Goal: Task Accomplishment & Management: Complete application form

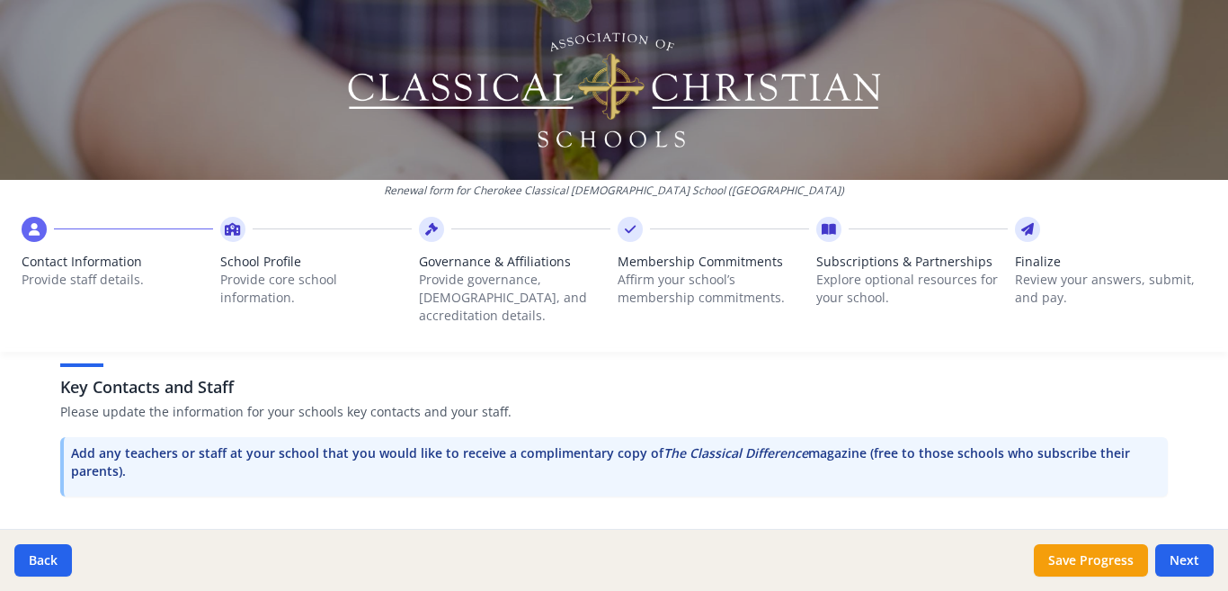
scroll to position [465, 0]
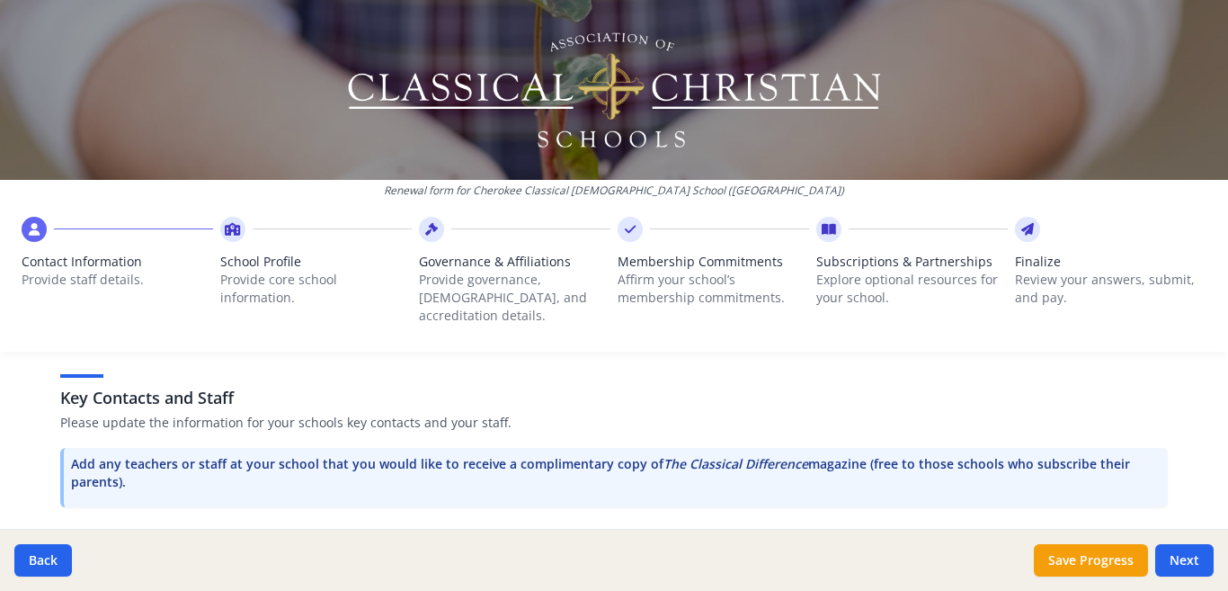
click at [168, 390] on h3 "Key Contacts and Staff" at bounding box center [614, 397] width 1108 height 25
click at [144, 455] on p "Add any teachers or staff at your school that you would like to receive a compl…" at bounding box center [616, 473] width 1090 height 36
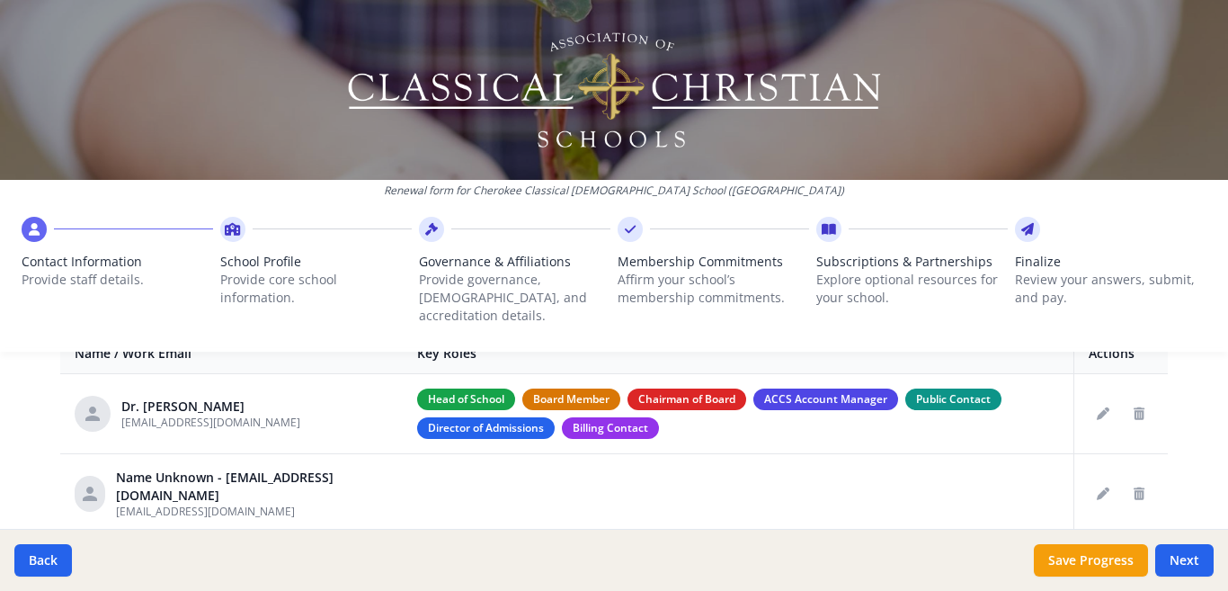
scroll to position [748, 0]
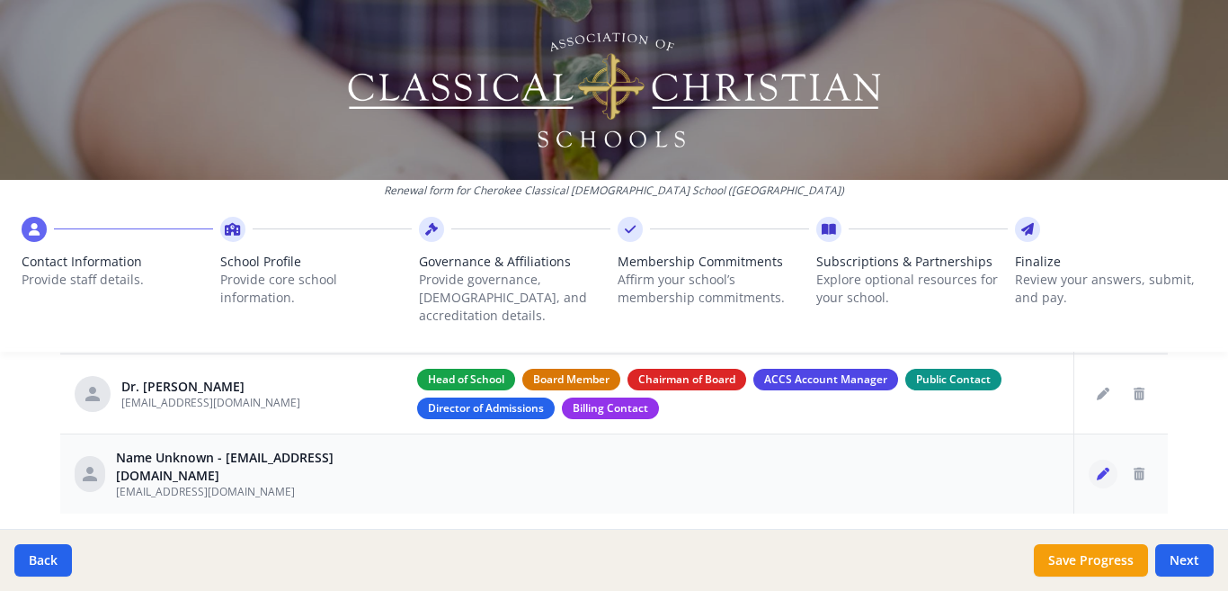
click at [1097, 467] on icon "Edit staff" at bounding box center [1103, 473] width 13 height 13
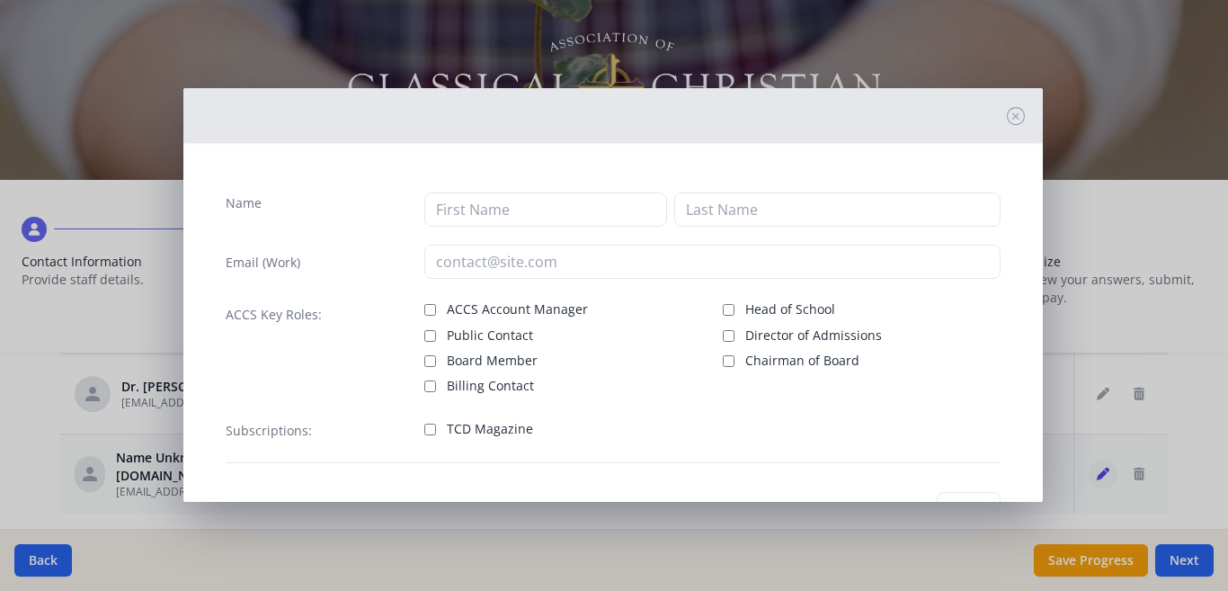
type input "[EMAIL_ADDRESS][DOMAIN_NAME]"
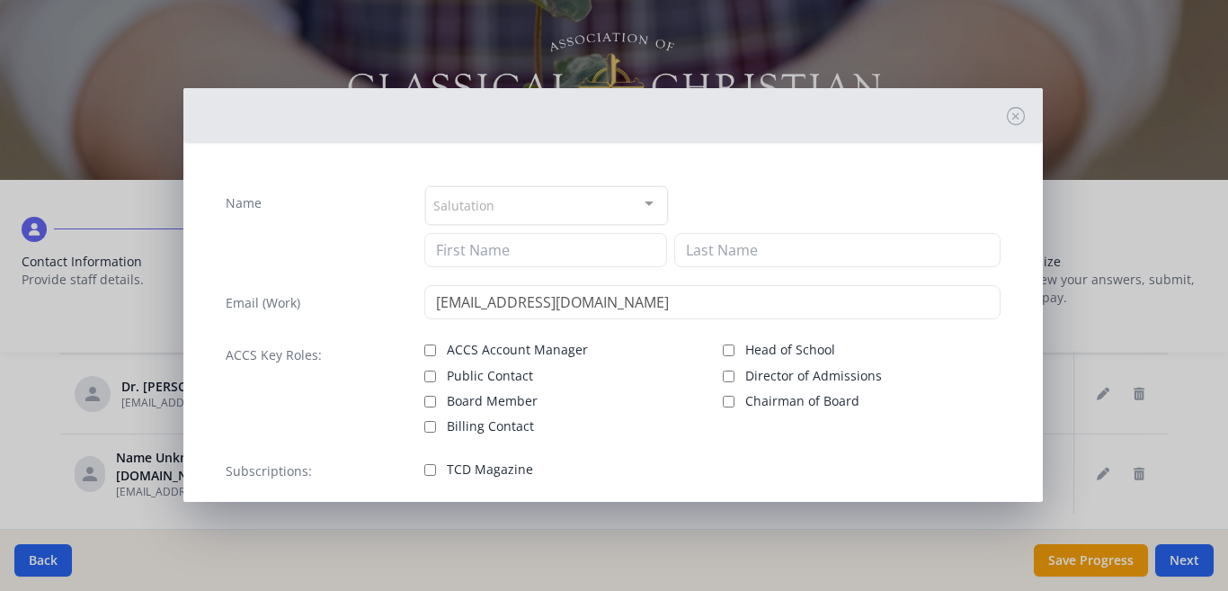
click at [639, 204] on div at bounding box center [649, 204] width 36 height 34
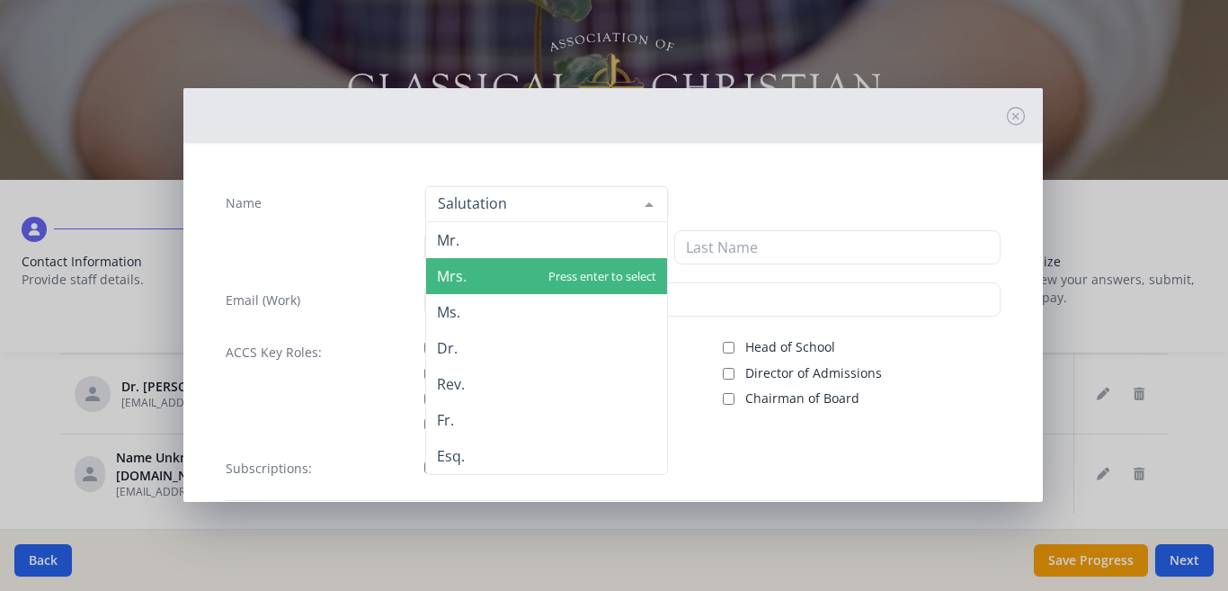
click at [449, 279] on span "Mrs." at bounding box center [452, 276] width 30 height 20
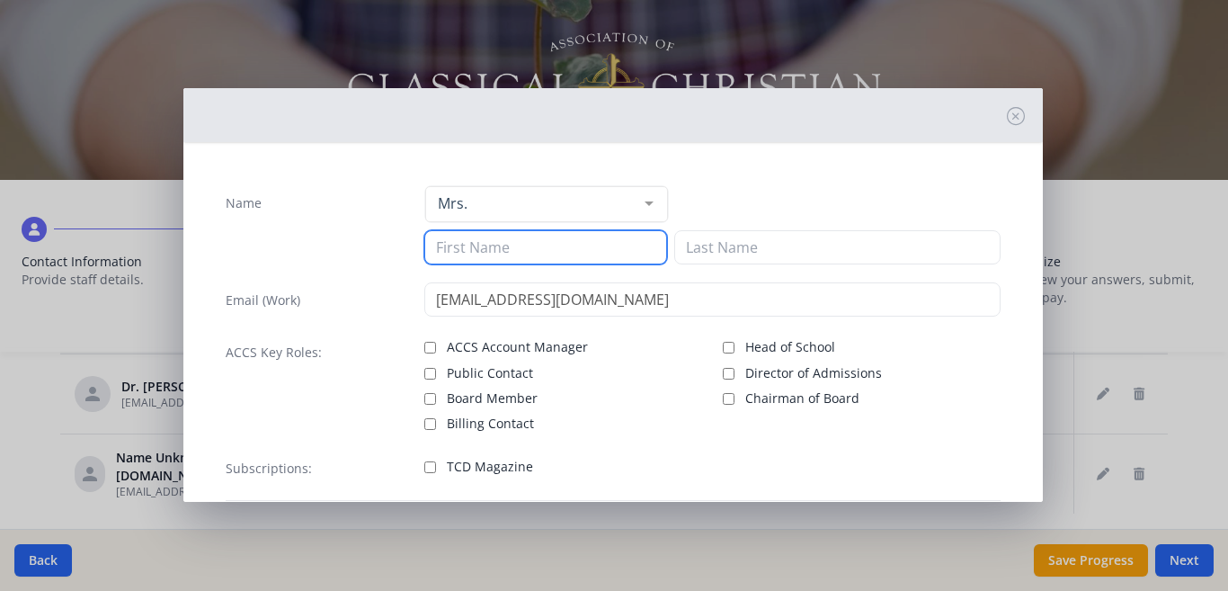
click at [454, 251] on input at bounding box center [545, 247] width 243 height 34
type input "[PERSON_NAME]"
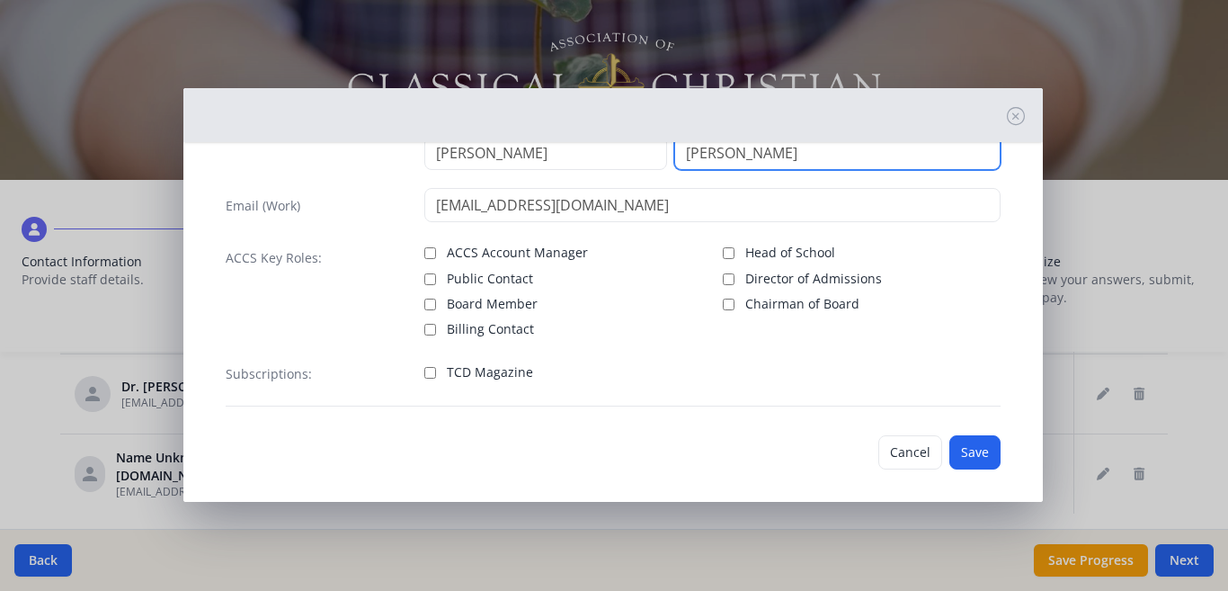
scroll to position [105, 0]
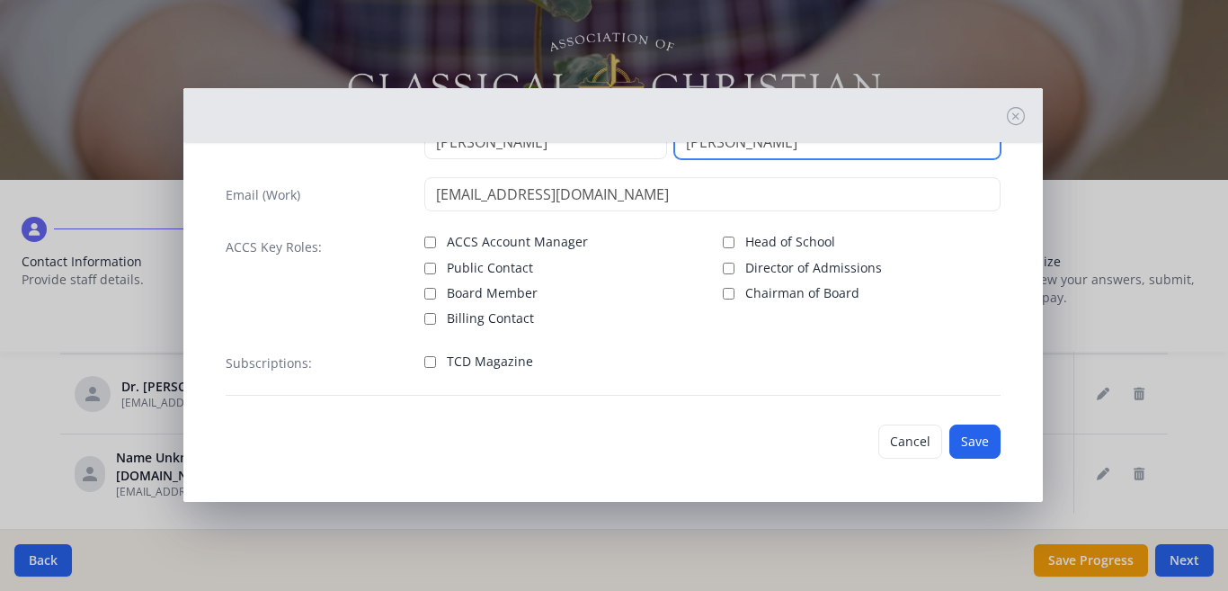
type input "[PERSON_NAME]"
click at [424, 364] on input "TCD Magazine" at bounding box center [430, 362] width 12 height 12
checkbox input "true"
click at [972, 438] on button "Save" at bounding box center [974, 441] width 51 height 34
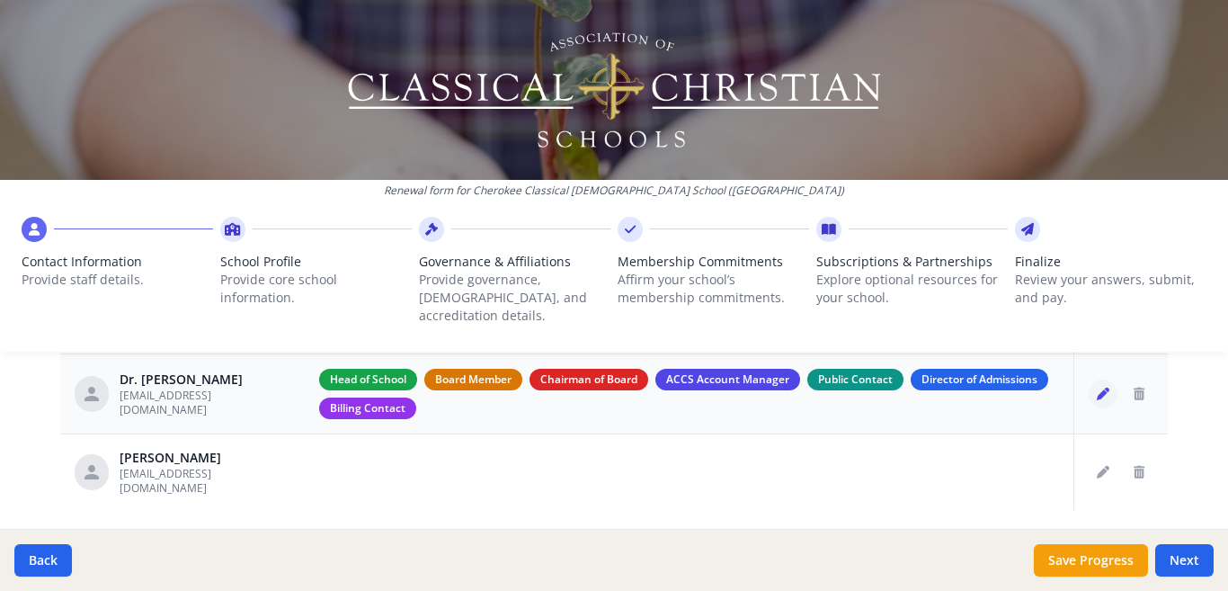
click at [1097, 387] on icon "Edit staff" at bounding box center [1103, 393] width 13 height 13
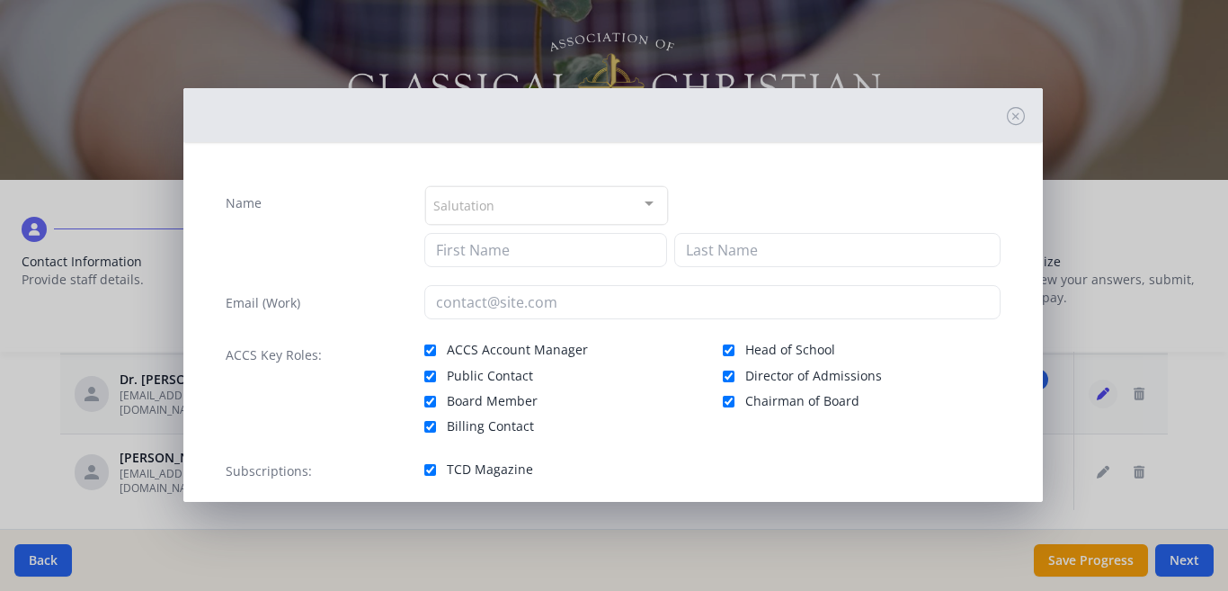
type input "[PERSON_NAME]"
type input "[EMAIL_ADDRESS][DOMAIN_NAME]"
checkbox input "true"
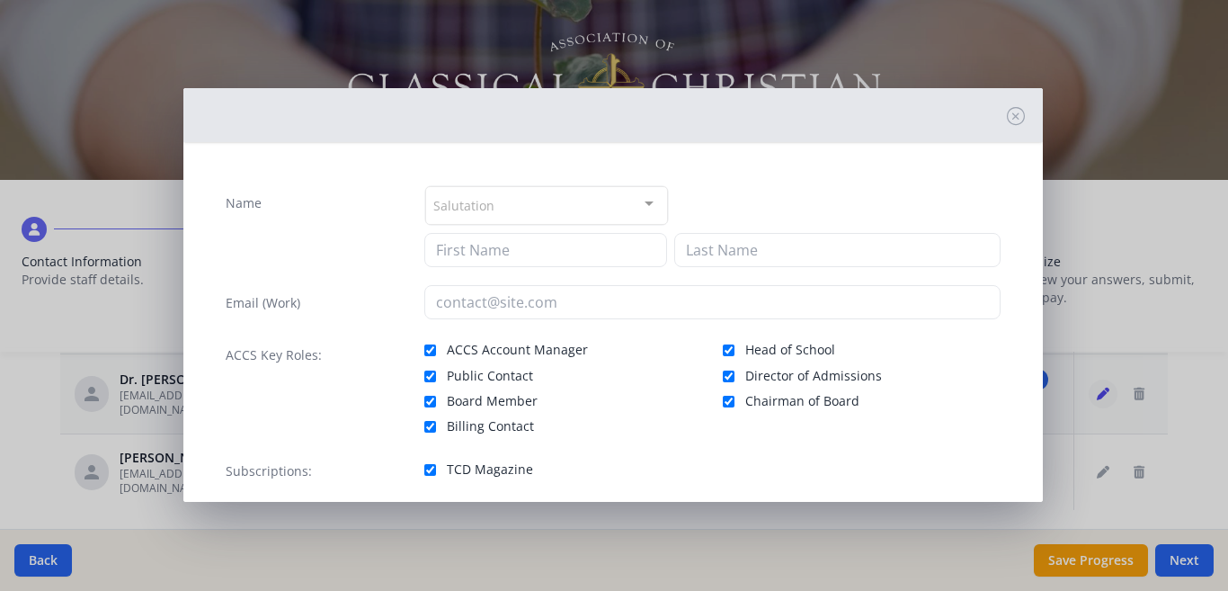
checkbox input "true"
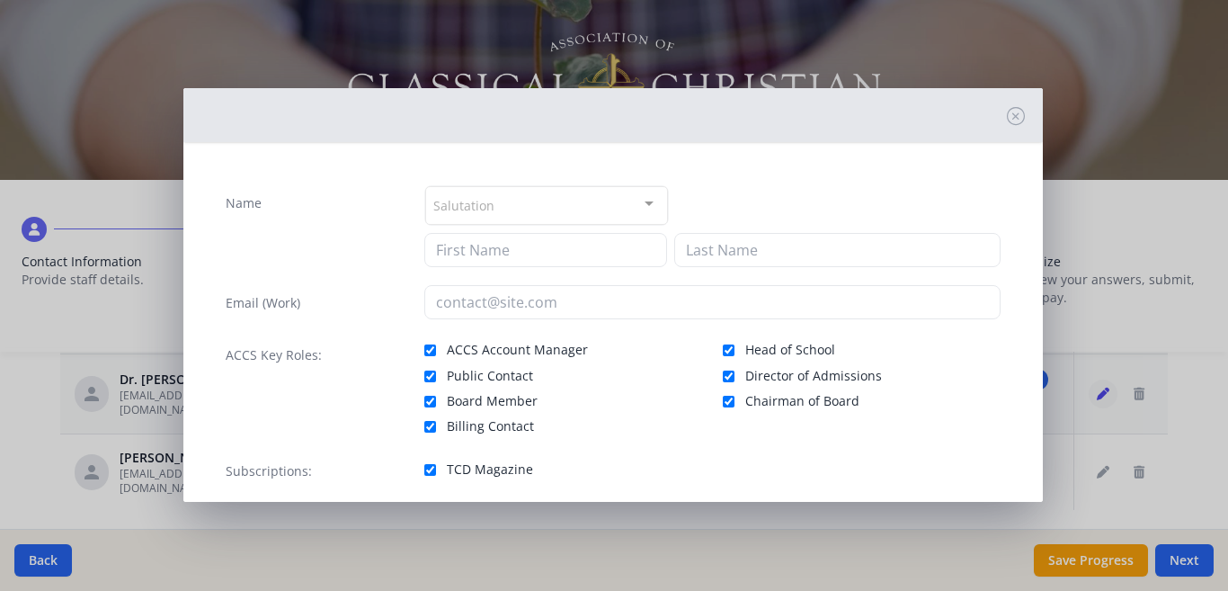
checkbox input "true"
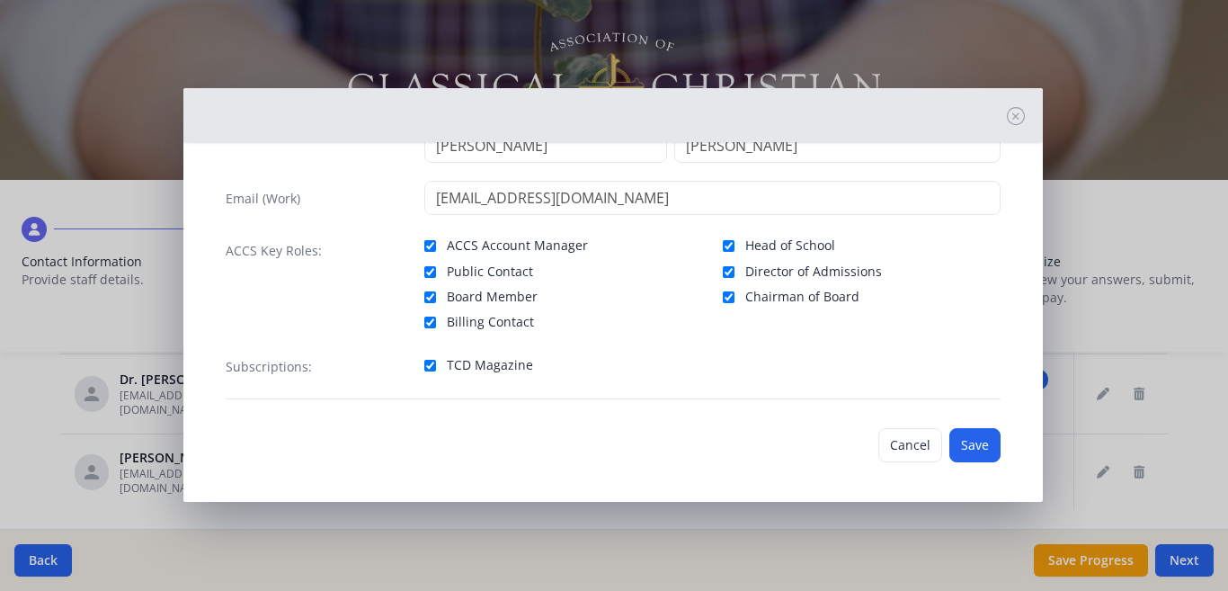
scroll to position [105, 0]
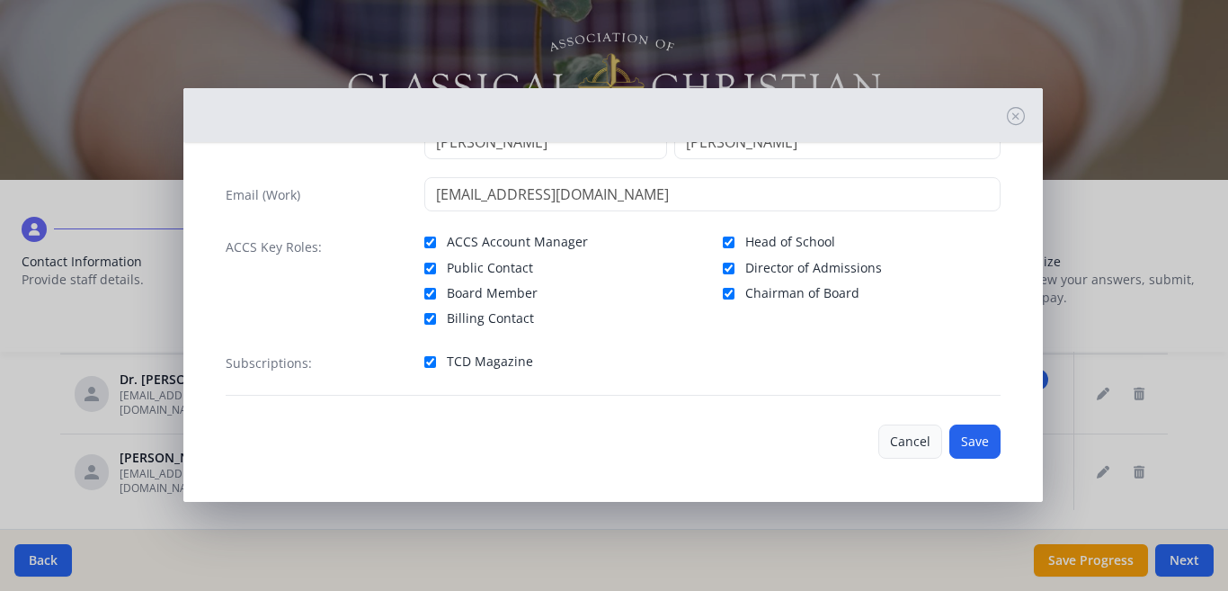
click at [885, 442] on button "Cancel" at bounding box center [910, 441] width 64 height 34
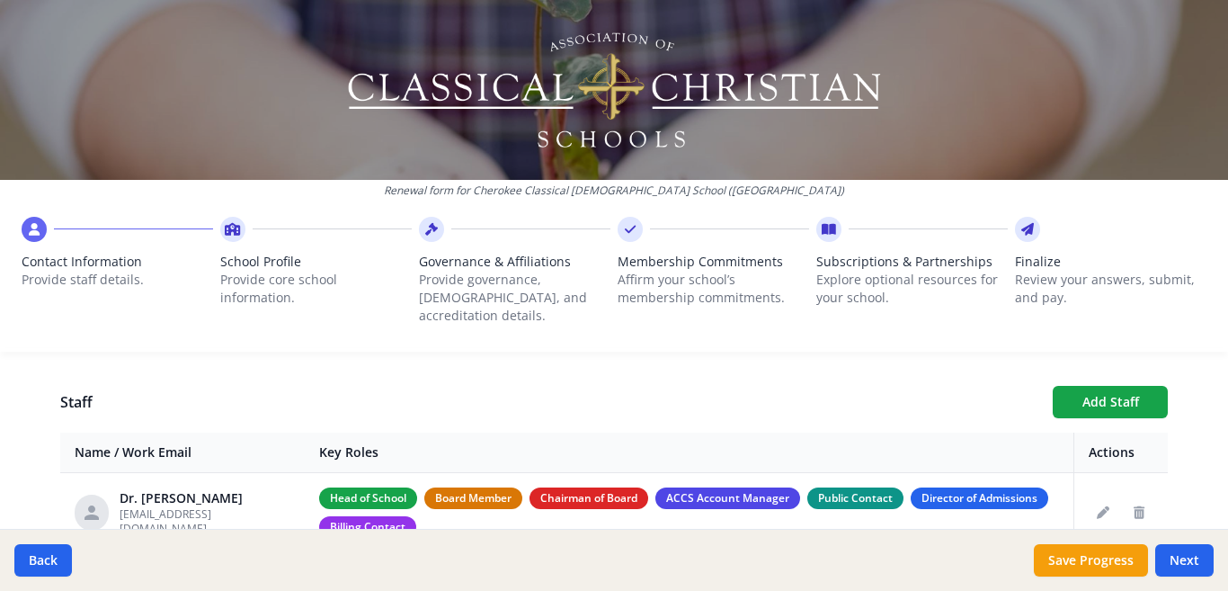
scroll to position [592, 0]
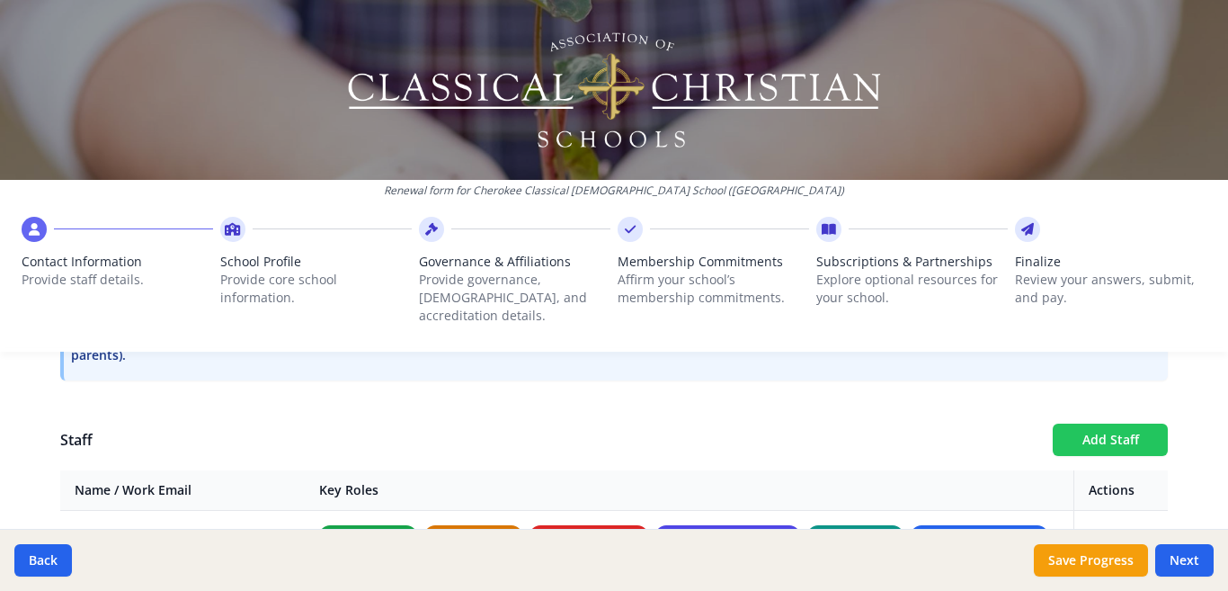
click at [1095, 423] on button "Add Staff" at bounding box center [1110, 439] width 115 height 32
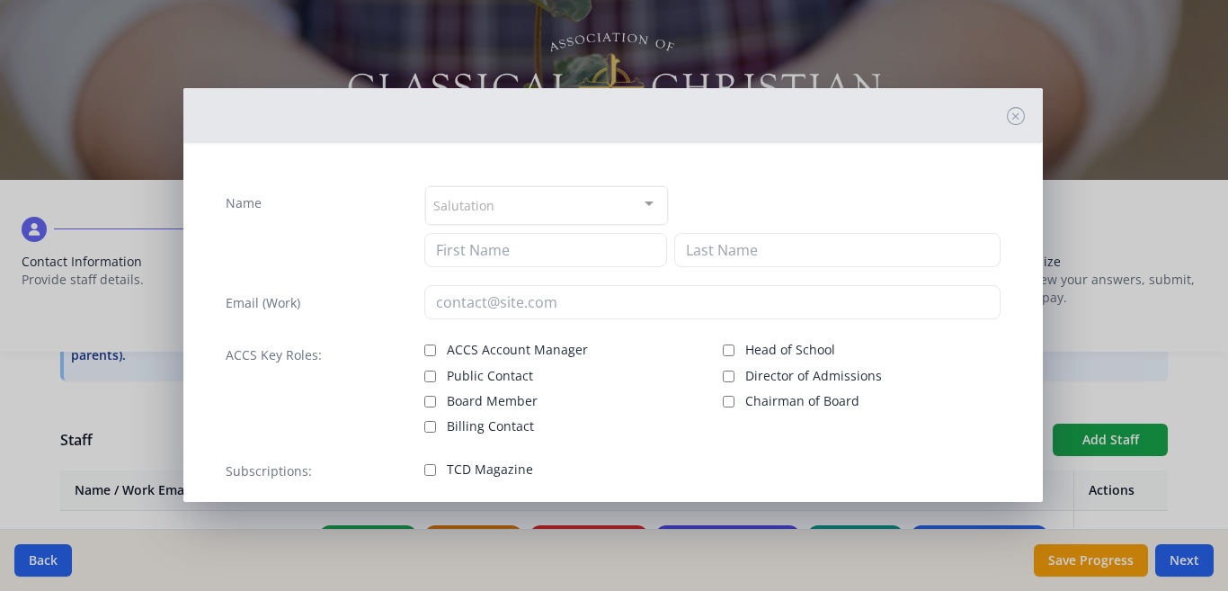
click at [638, 197] on div at bounding box center [649, 204] width 36 height 34
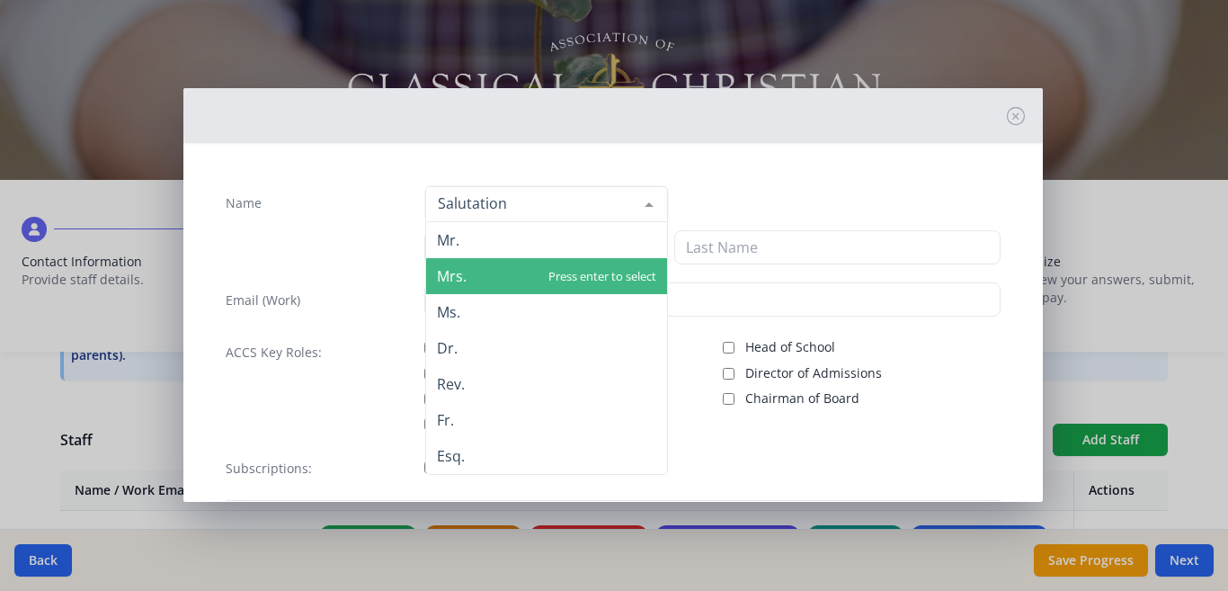
click at [469, 267] on span "Mrs." at bounding box center [546, 276] width 241 height 36
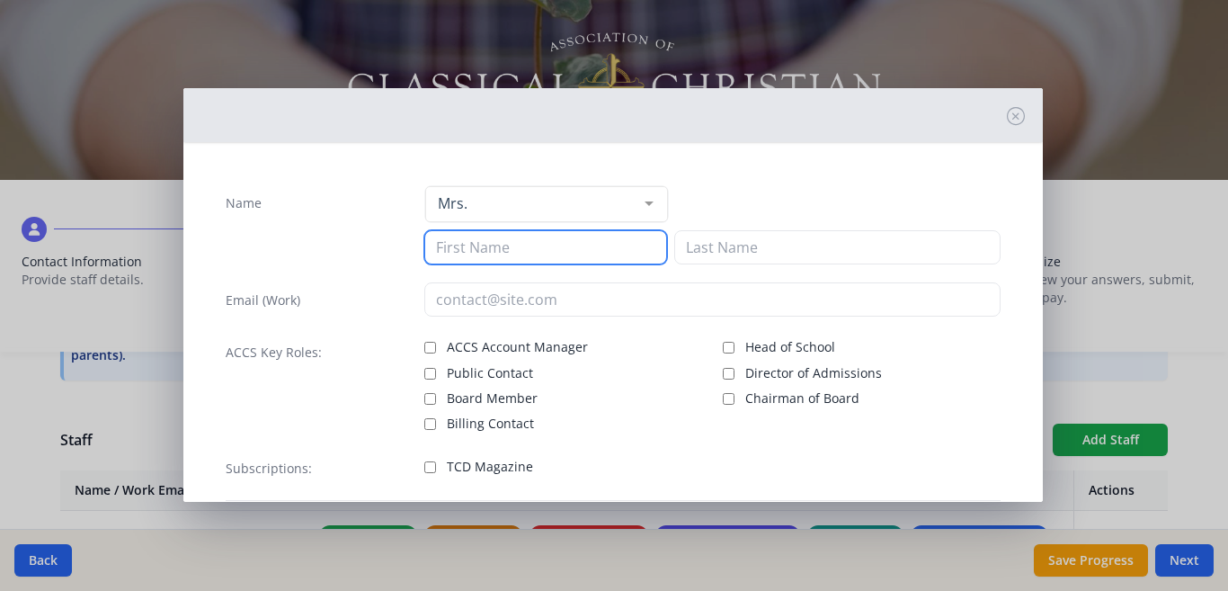
click at [469, 257] on input at bounding box center [545, 247] width 243 height 34
type input "[PERSON_NAME]"
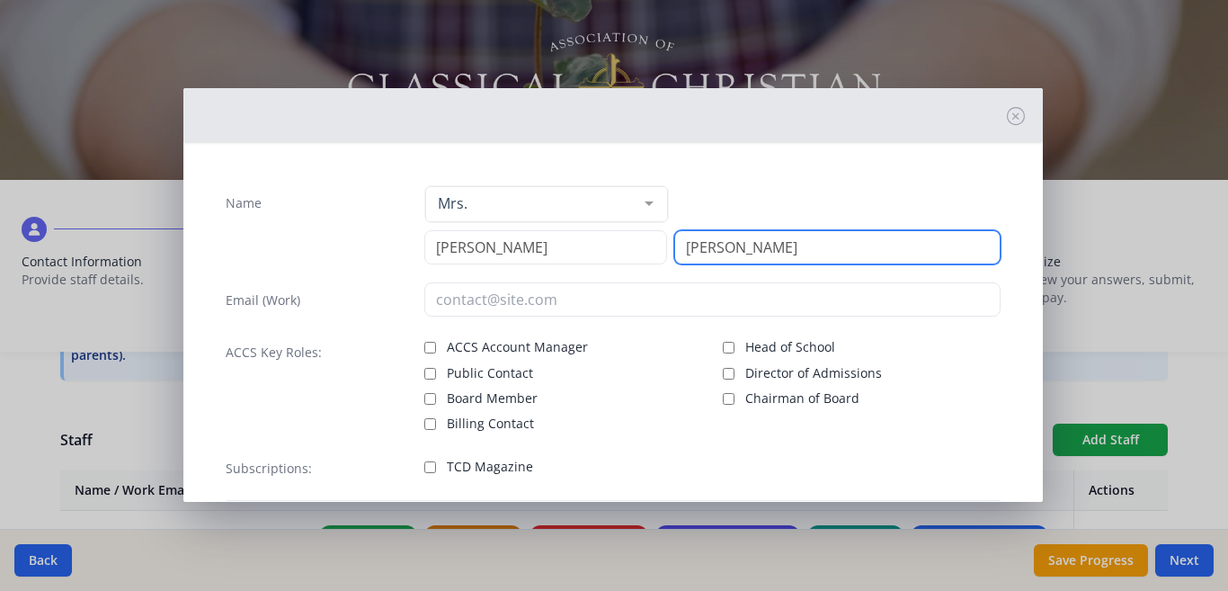
type input "[PERSON_NAME]"
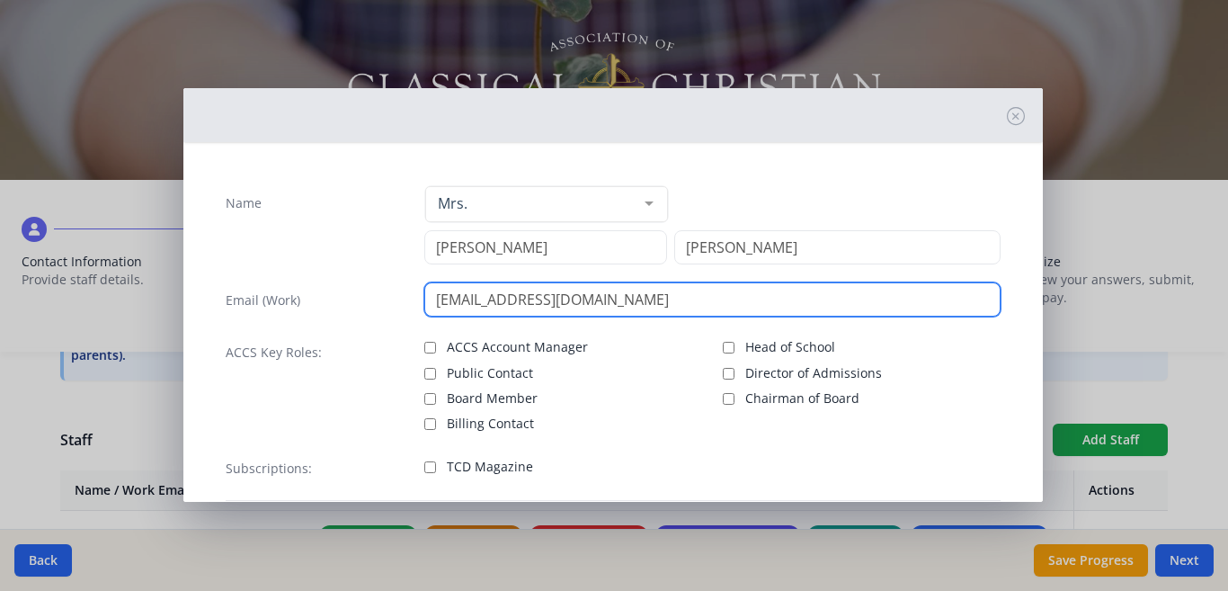
type input "[EMAIL_ADDRESS][DOMAIN_NAME]"
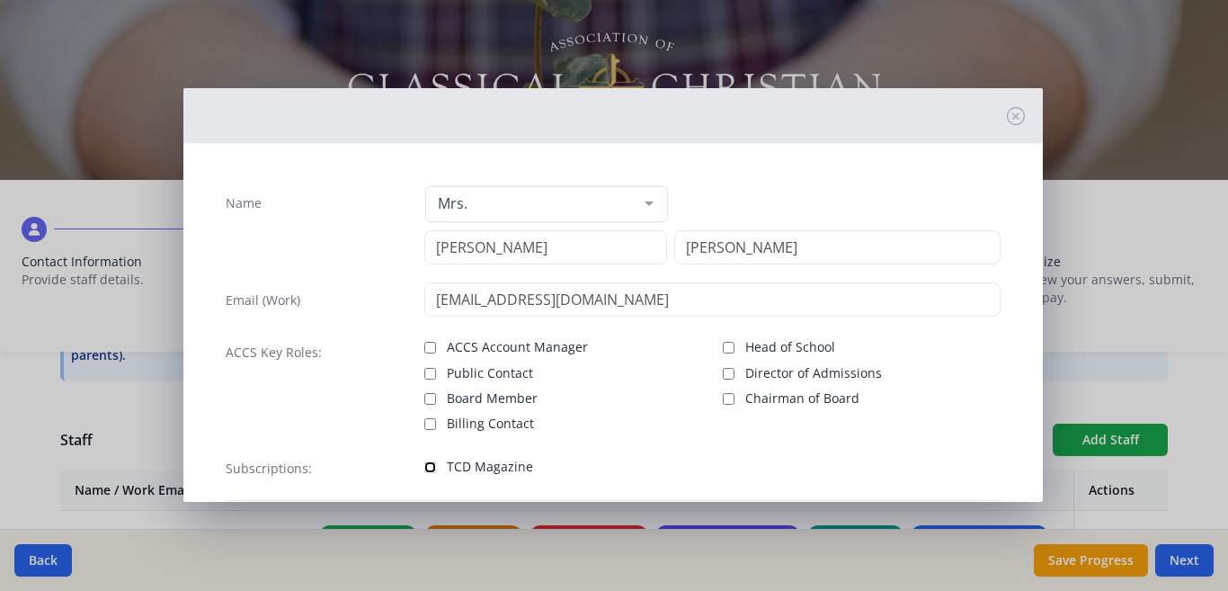
click at [424, 468] on input "TCD Magazine" at bounding box center [430, 467] width 12 height 12
checkbox input "true"
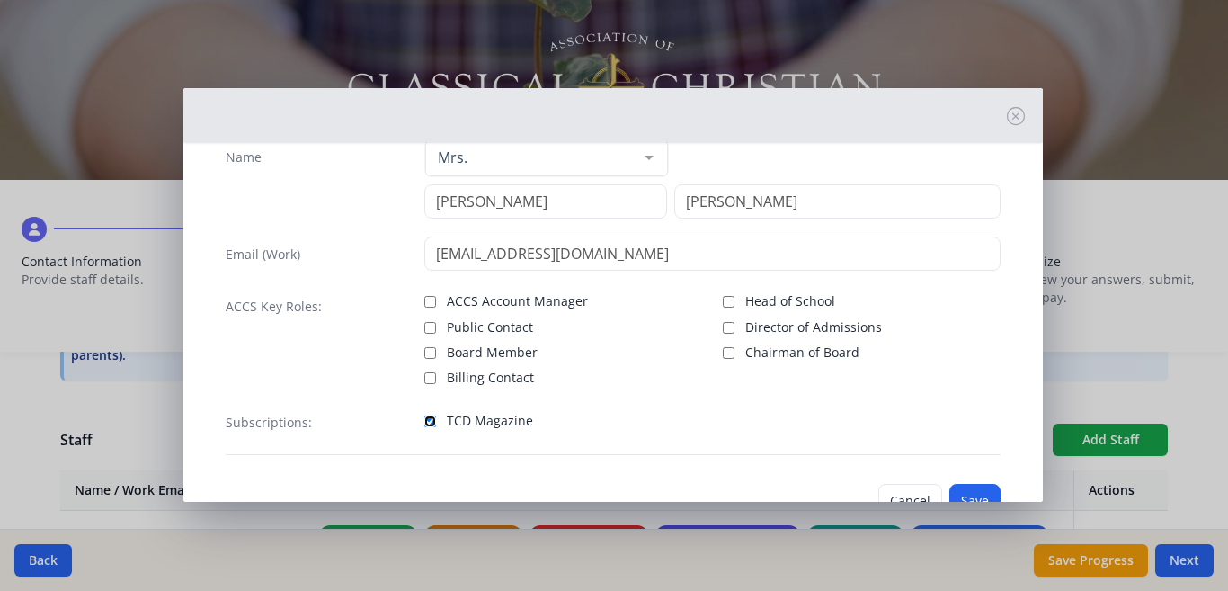
scroll to position [105, 0]
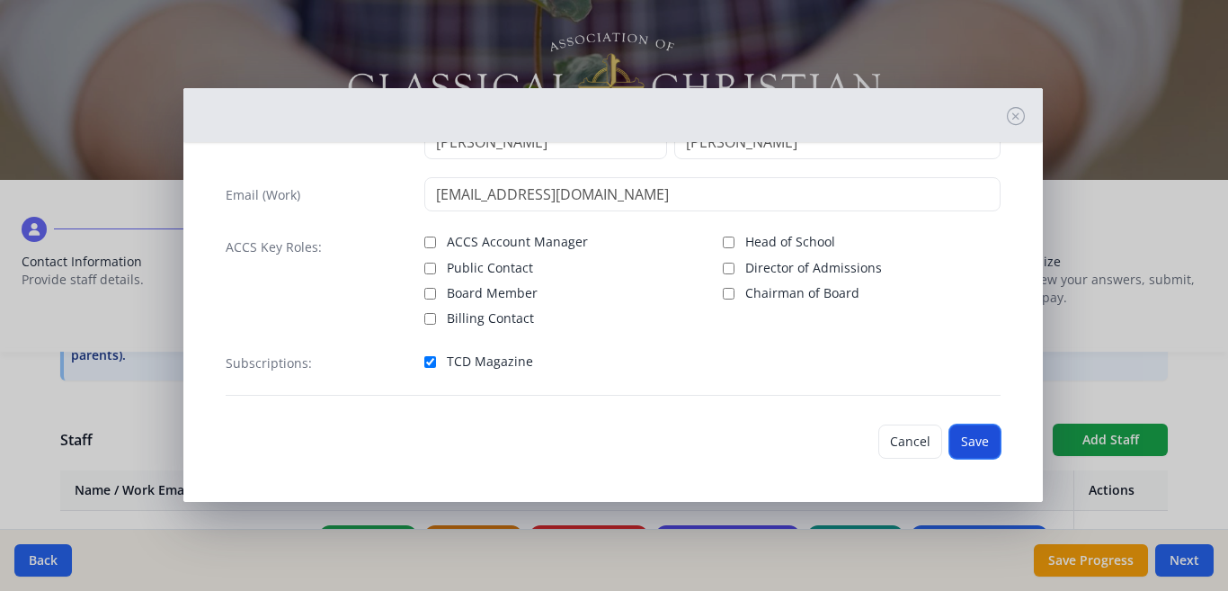
click at [956, 442] on button "Save" at bounding box center [974, 441] width 51 height 34
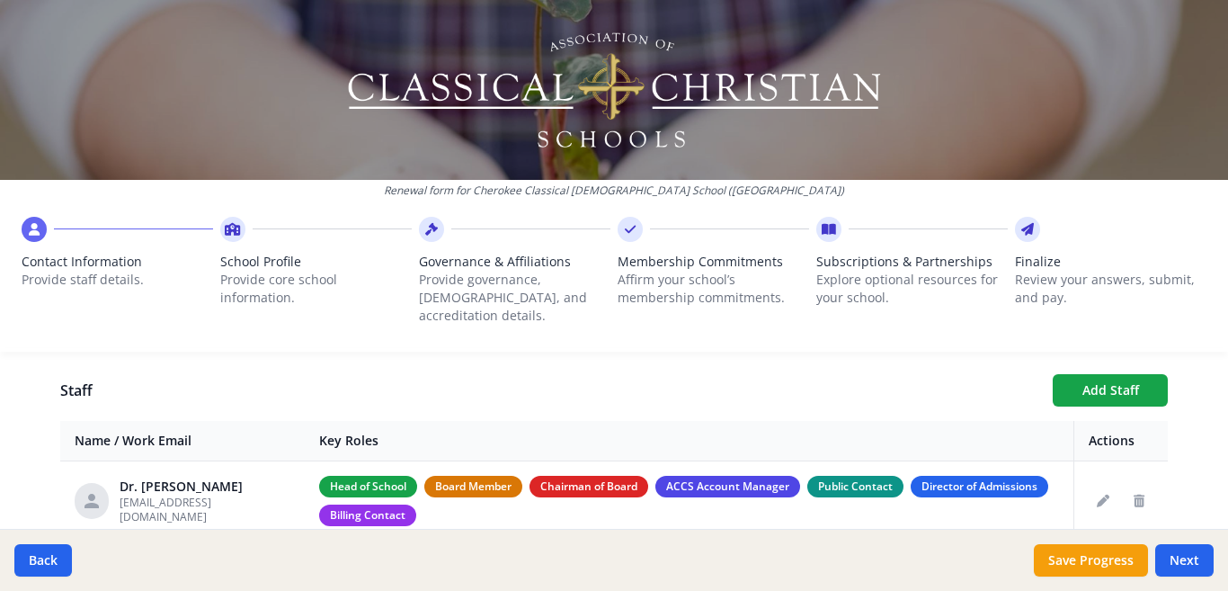
scroll to position [637, 0]
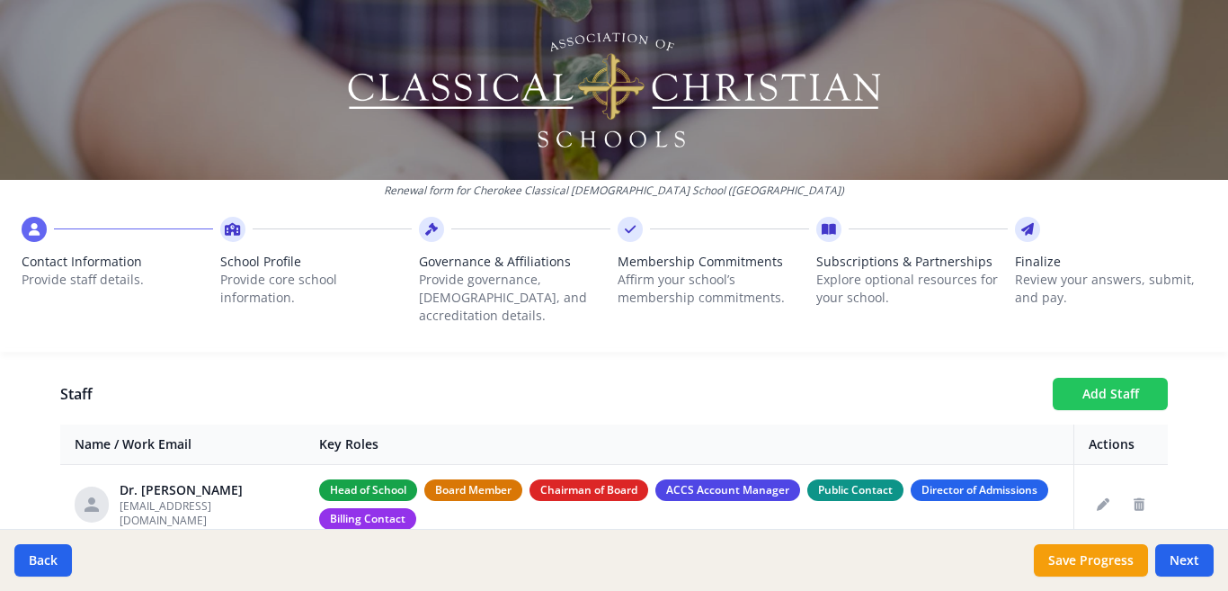
click at [1084, 378] on button "Add Staff" at bounding box center [1110, 394] width 115 height 32
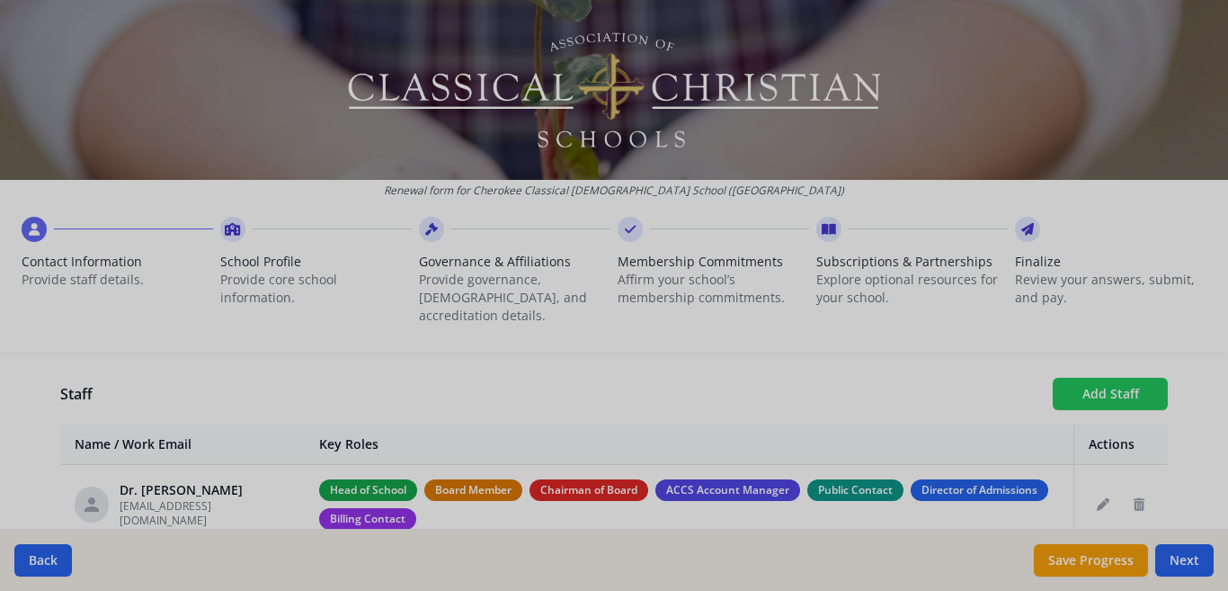
checkbox input "false"
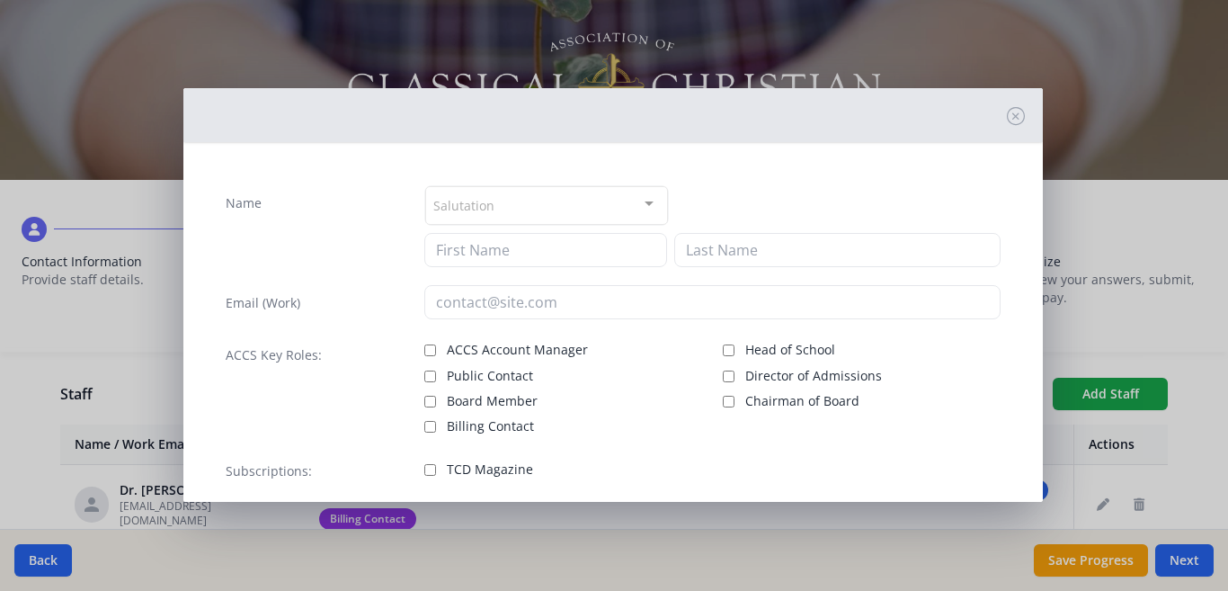
click at [638, 205] on div at bounding box center [649, 204] width 36 height 34
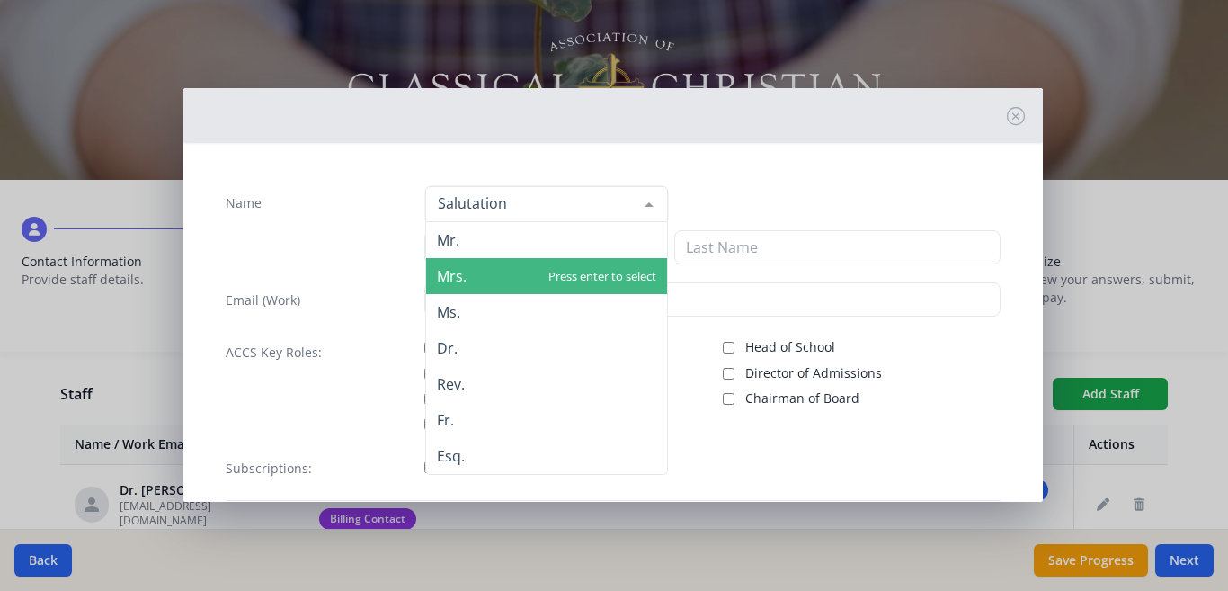
click at [499, 266] on span "Mrs." at bounding box center [546, 276] width 241 height 36
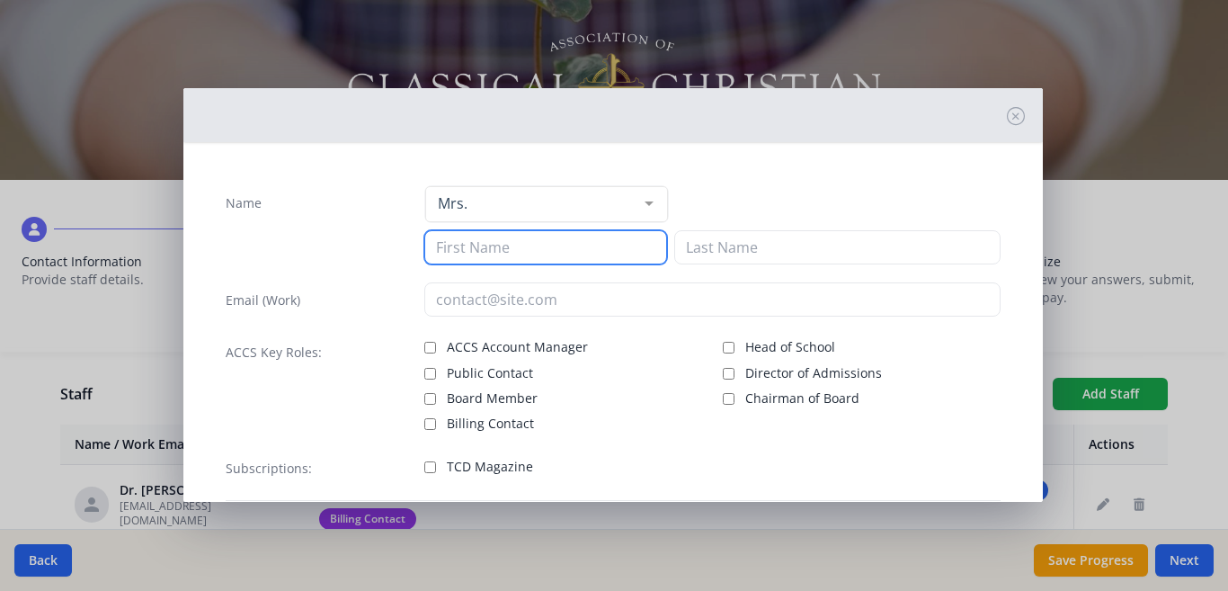
click at [482, 254] on input at bounding box center [545, 247] width 243 height 34
type input "[PERSON_NAME]"
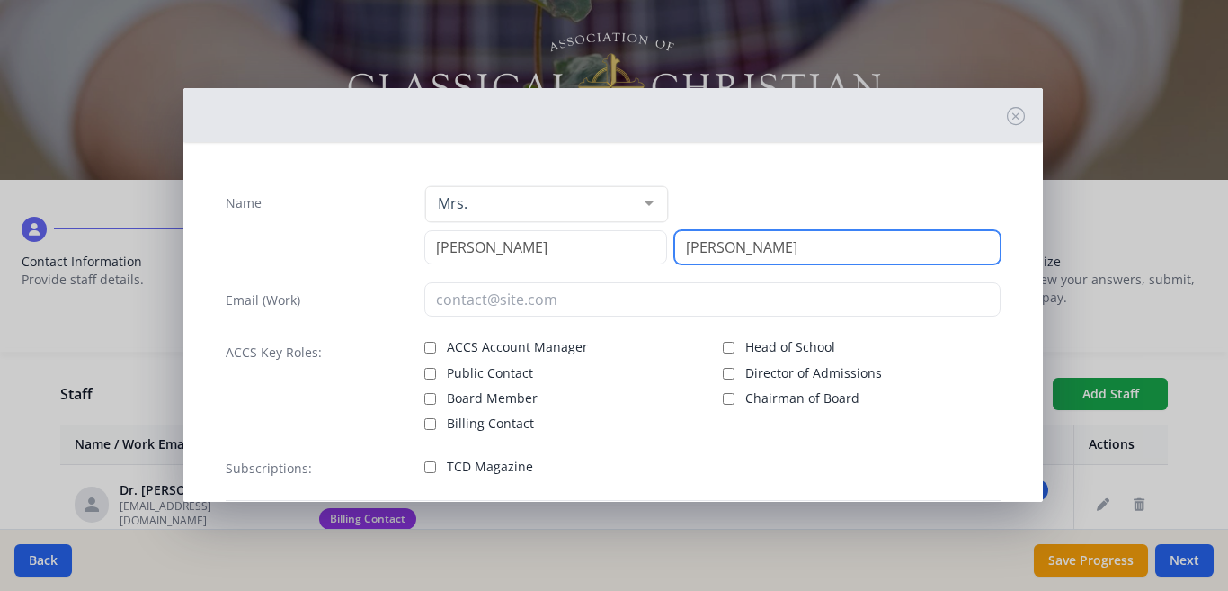
type input "[PERSON_NAME]"
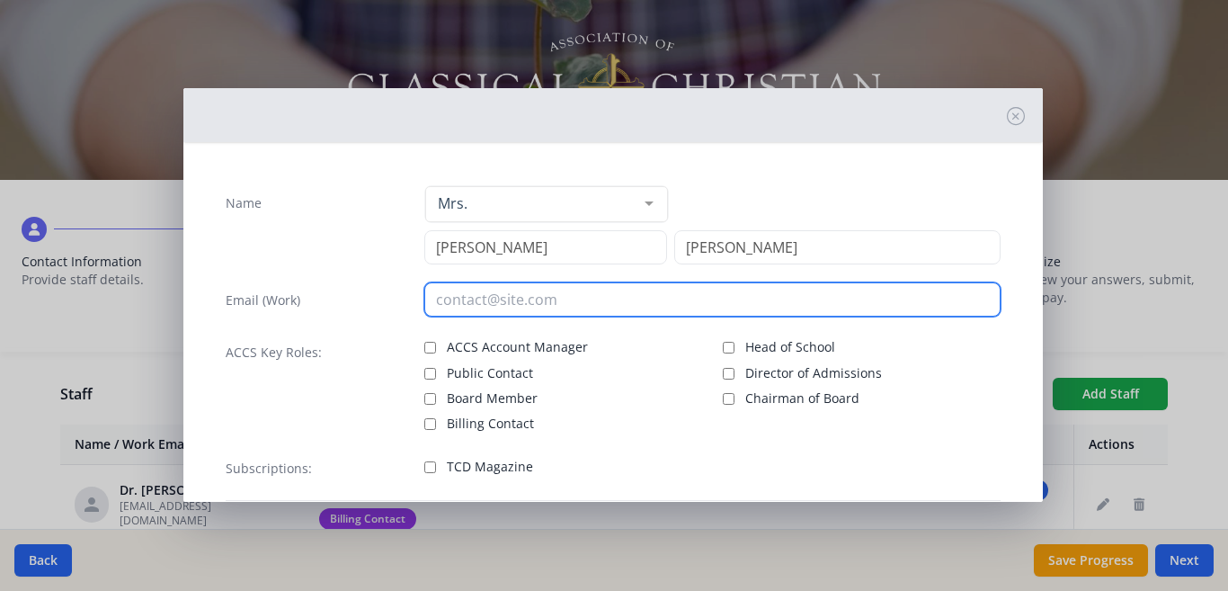
click at [469, 301] on input "email" at bounding box center [712, 299] width 577 height 34
type input "[EMAIL_ADDRESS][DOMAIN_NAME]"
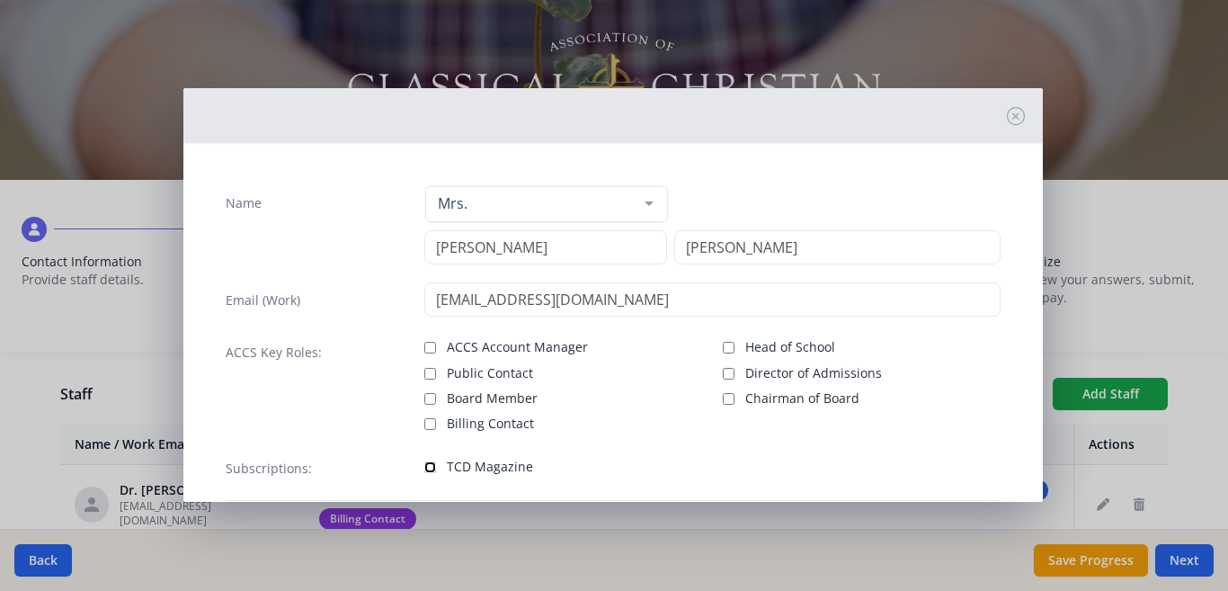
click at [424, 467] on input "TCD Magazine" at bounding box center [430, 467] width 12 height 12
checkbox input "true"
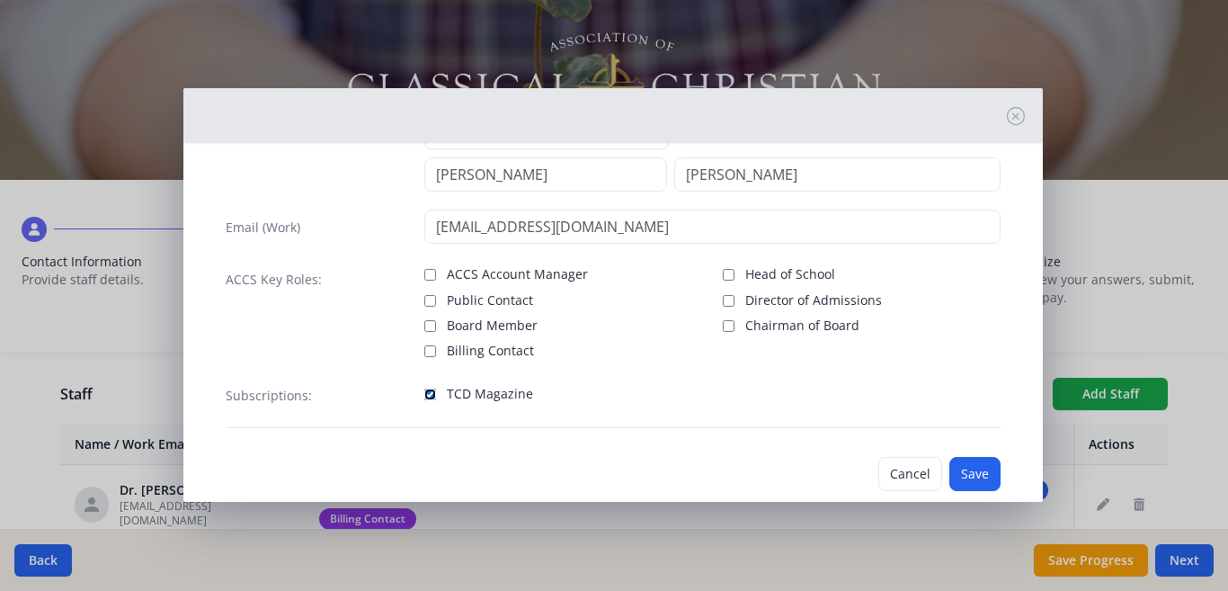
scroll to position [105, 0]
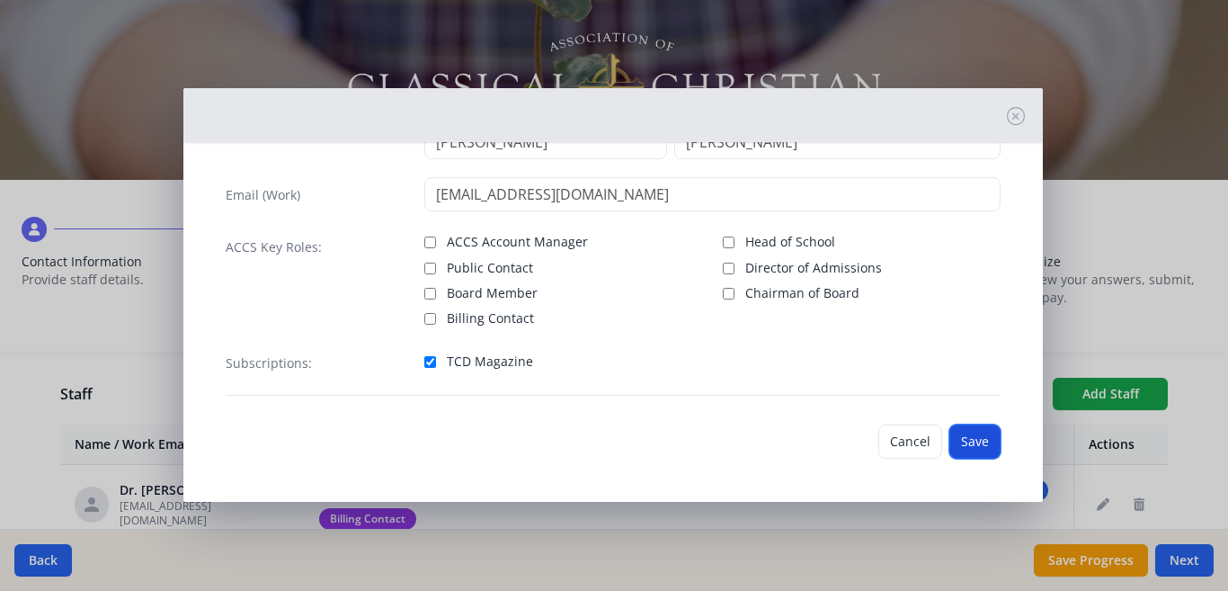
click at [950, 440] on button "Save" at bounding box center [974, 441] width 51 height 34
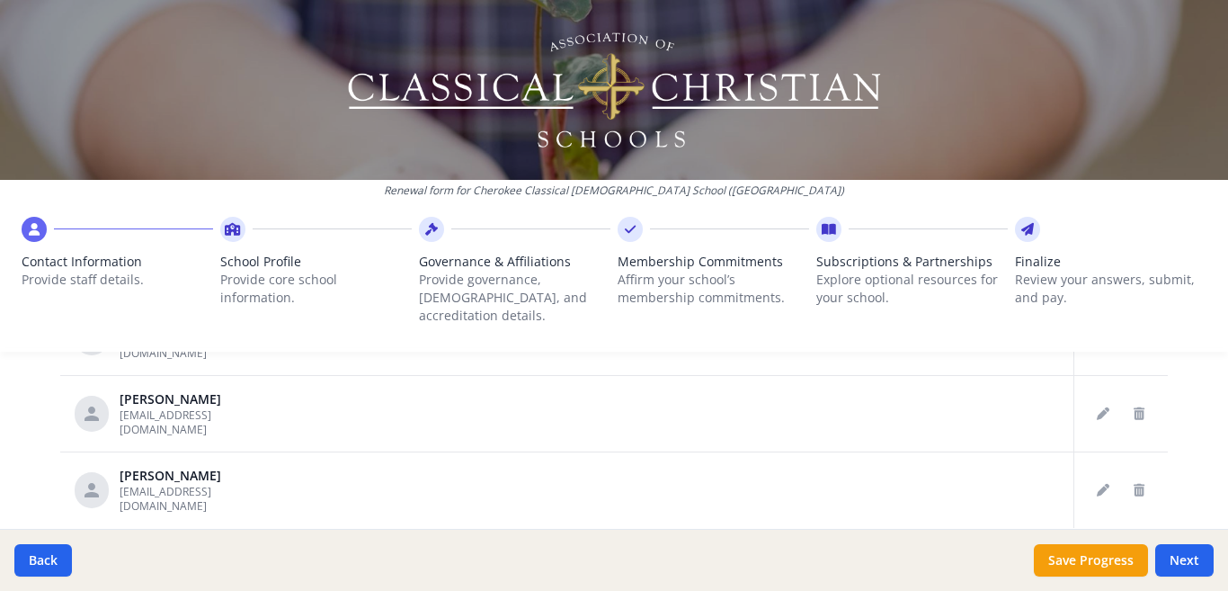
scroll to position [886, 0]
click at [1182, 562] on button "Next" at bounding box center [1184, 560] width 58 height 32
type input "[PHONE_NUMBER]"
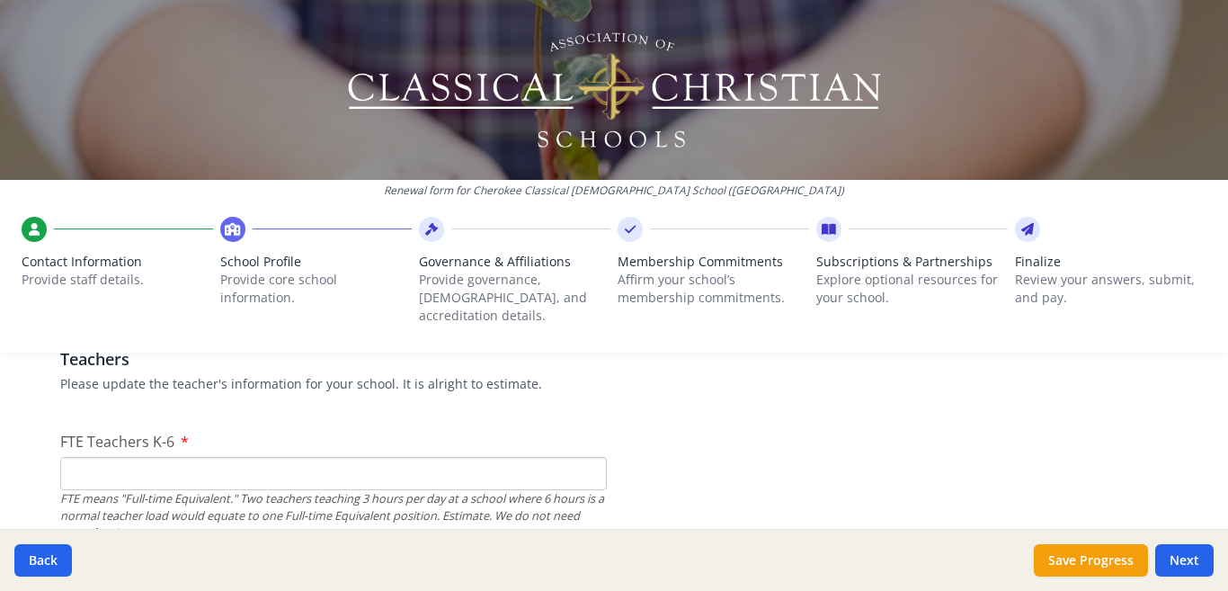
scroll to position [1121, 0]
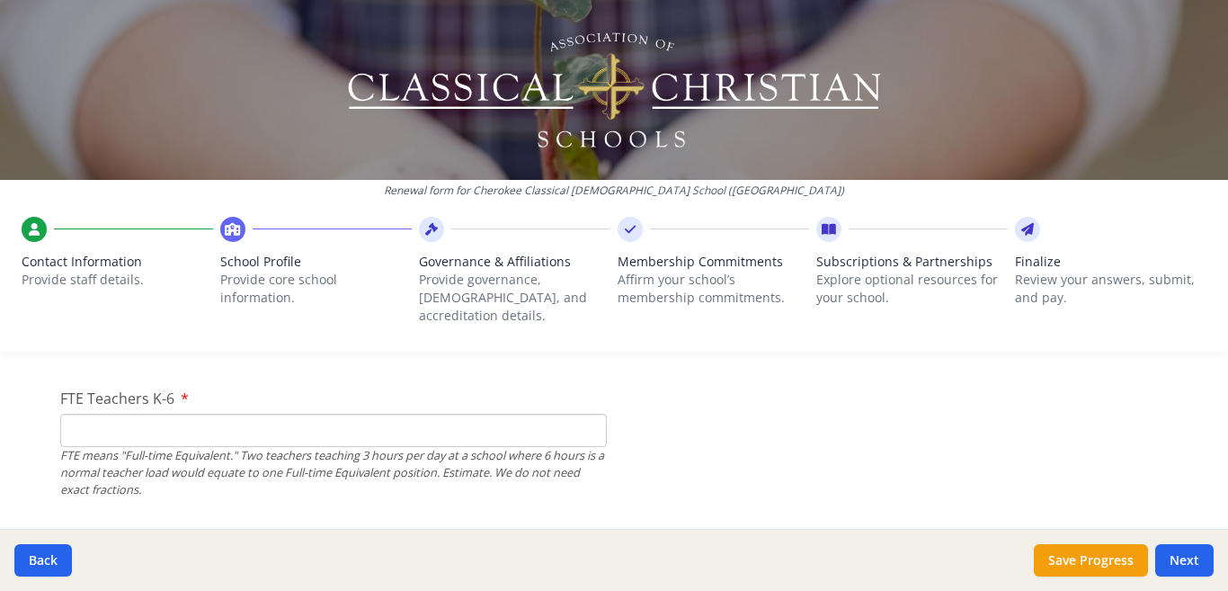
click at [108, 414] on input "FTE Teachers K-6" at bounding box center [333, 430] width 547 height 33
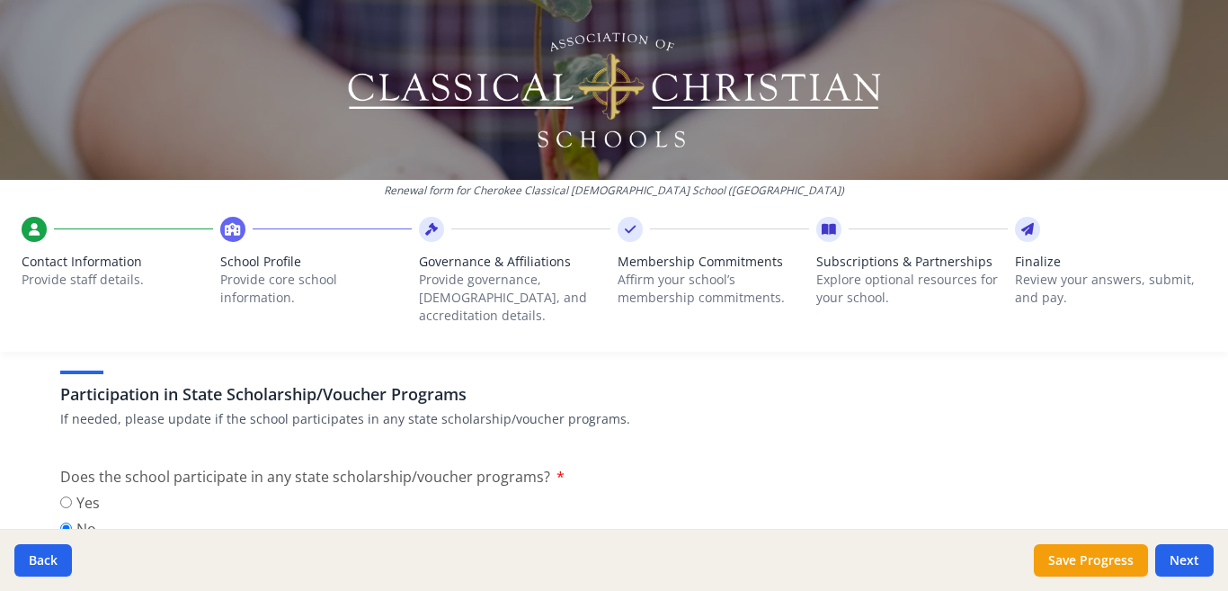
scroll to position [2318, 0]
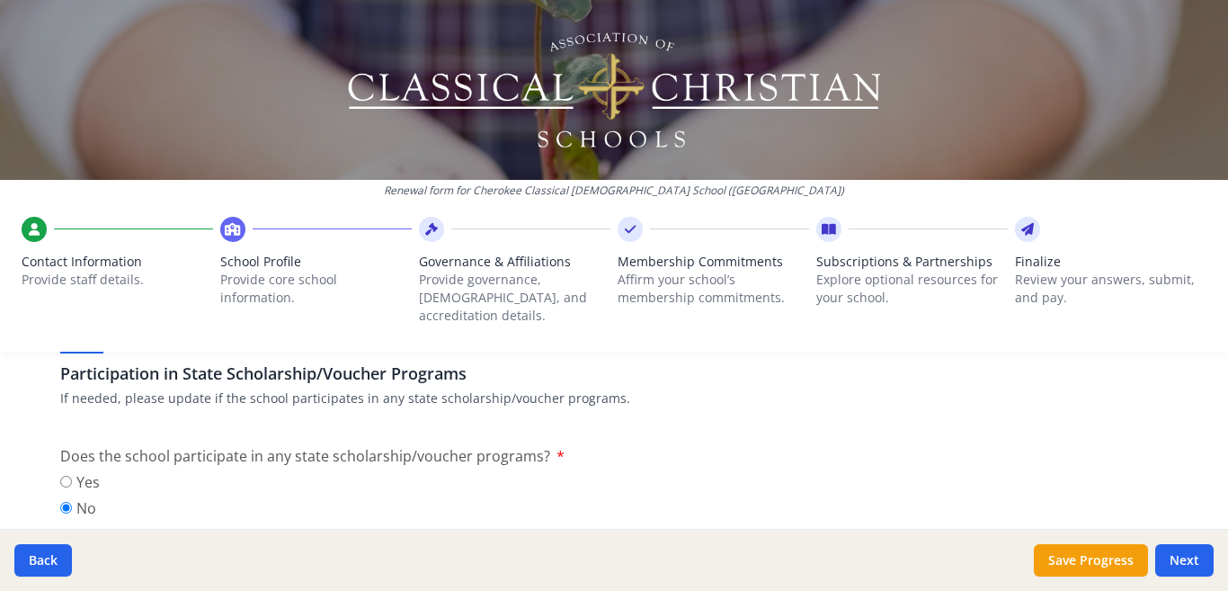
type input "4"
click at [60, 476] on input "Yes" at bounding box center [66, 482] width 12 height 12
radio input "true"
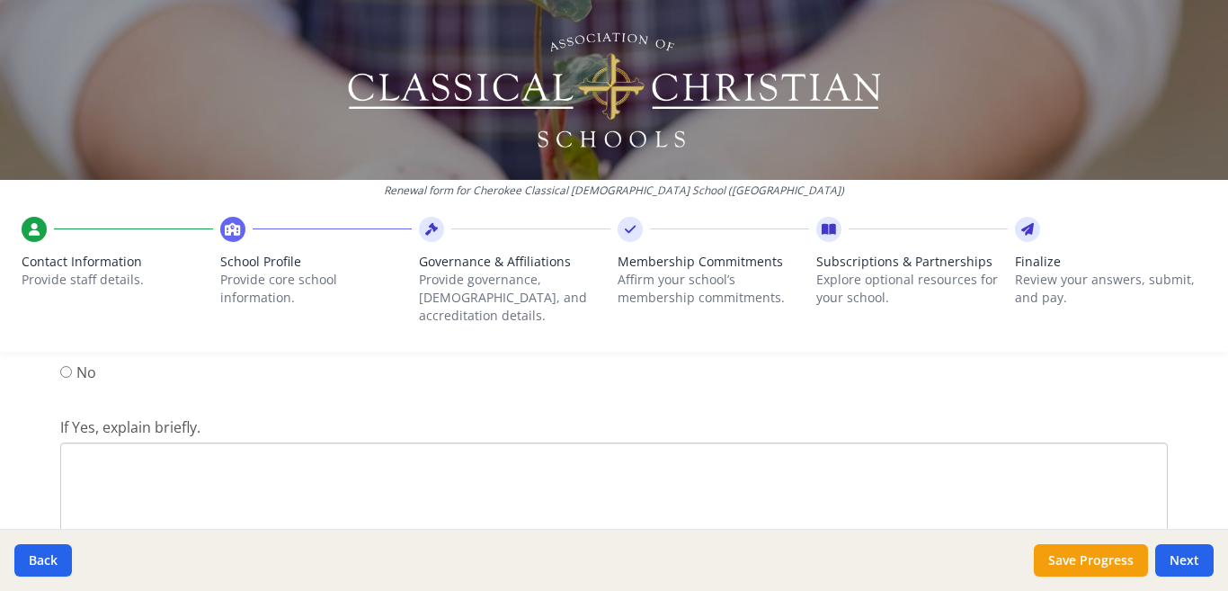
scroll to position [2487, 0]
click at [263, 428] on textarea "If Yes, explain briefly." at bounding box center [614, 469] width 1108 height 120
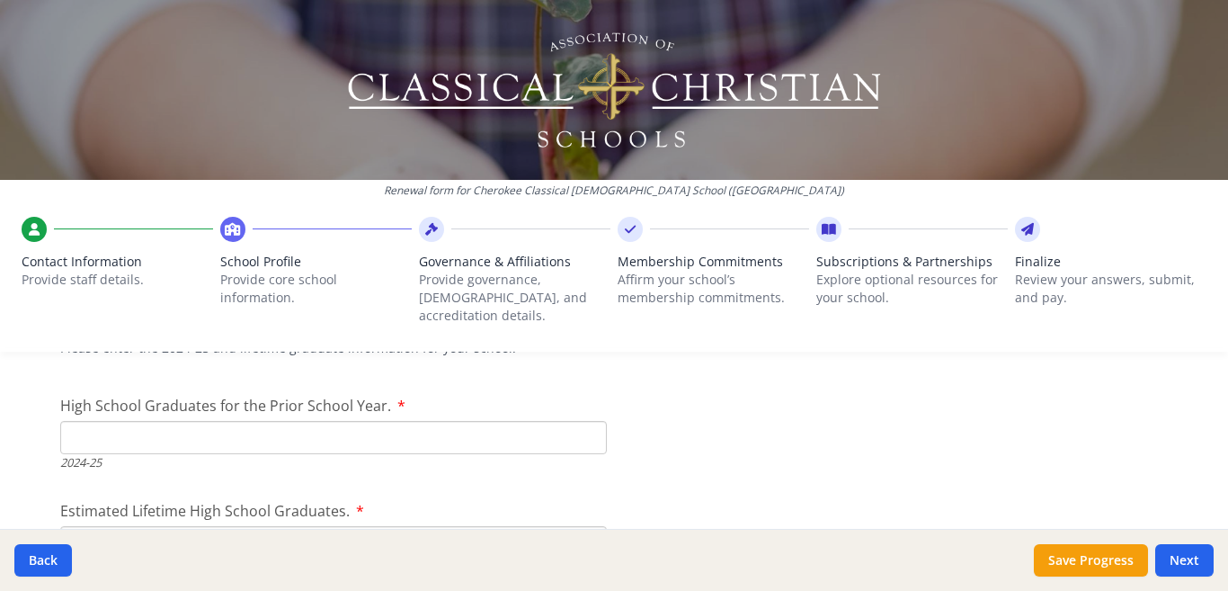
scroll to position [2784, 0]
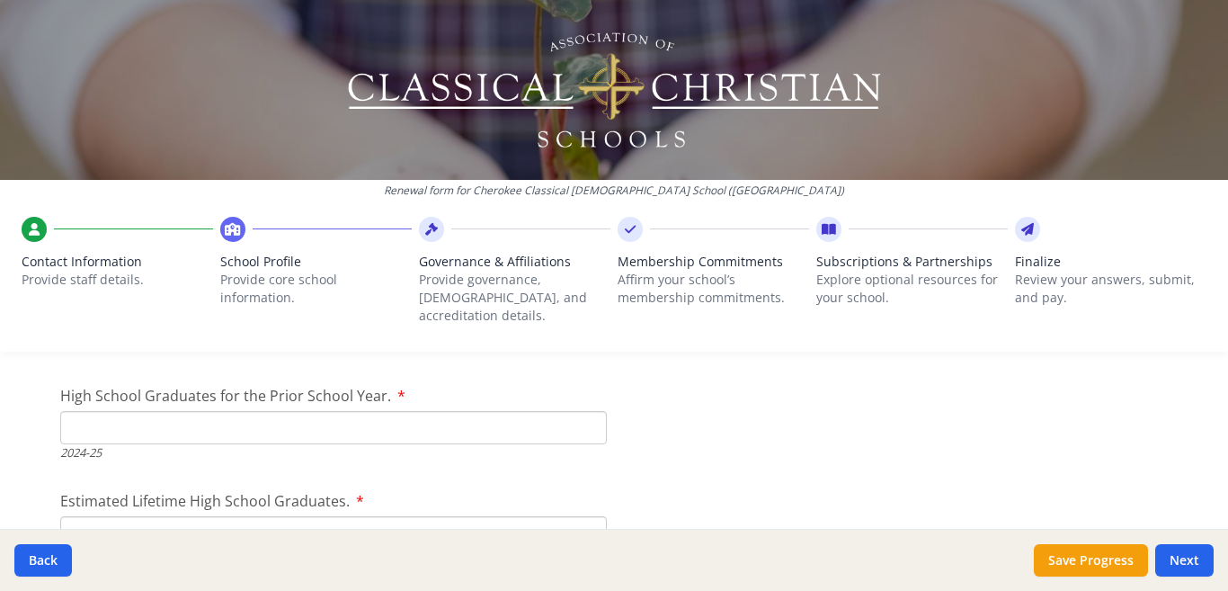
type textarea "[US_STATE] Student Scholarship Organization ([PERSON_NAME][DOMAIN_NAME]) redire…"
click at [124, 411] on input "High School Graduates for the Prior School Year." at bounding box center [333, 427] width 547 height 33
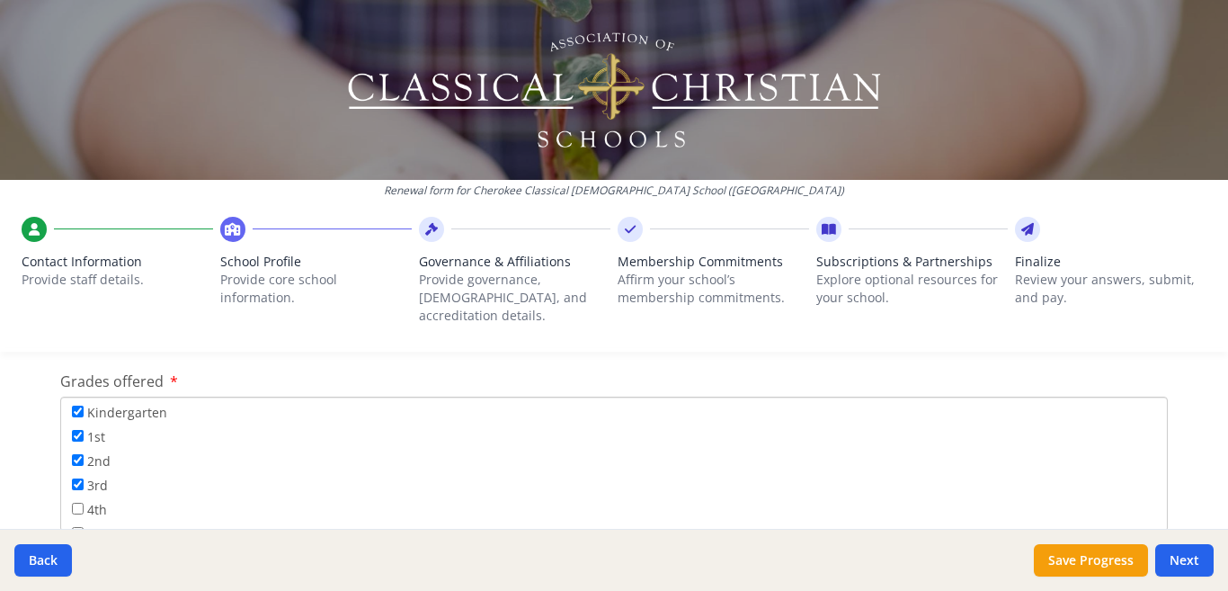
scroll to position [27, 0]
type input "0"
click at [72, 501] on input "4th" at bounding box center [78, 507] width 12 height 12
checkbox input "true"
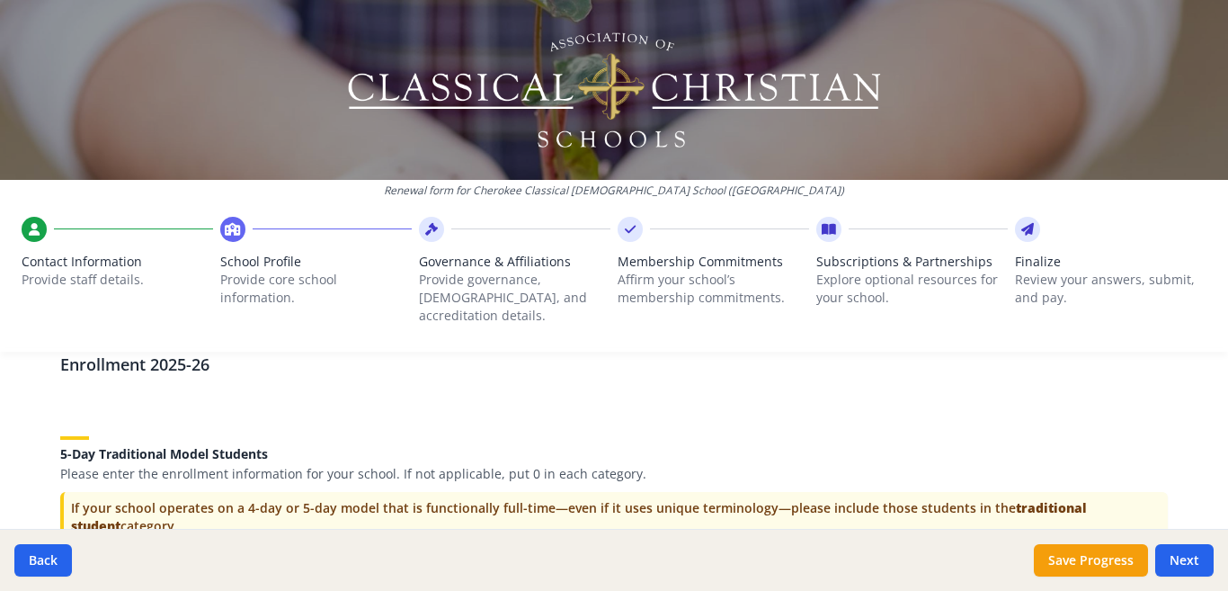
scroll to position [3603, 0]
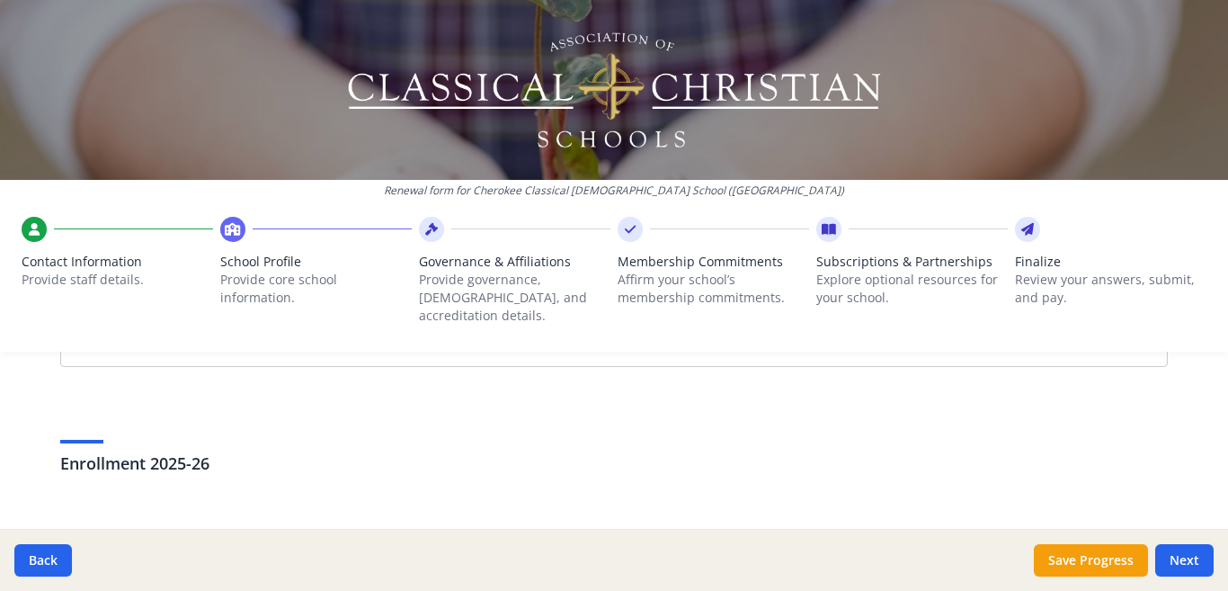
click at [206, 465] on div "Enrollment 2025-26" at bounding box center [614, 448] width 1108 height 74
click at [93, 445] on input "K-6 (Full-time)" at bounding box center [333, 461] width 547 height 33
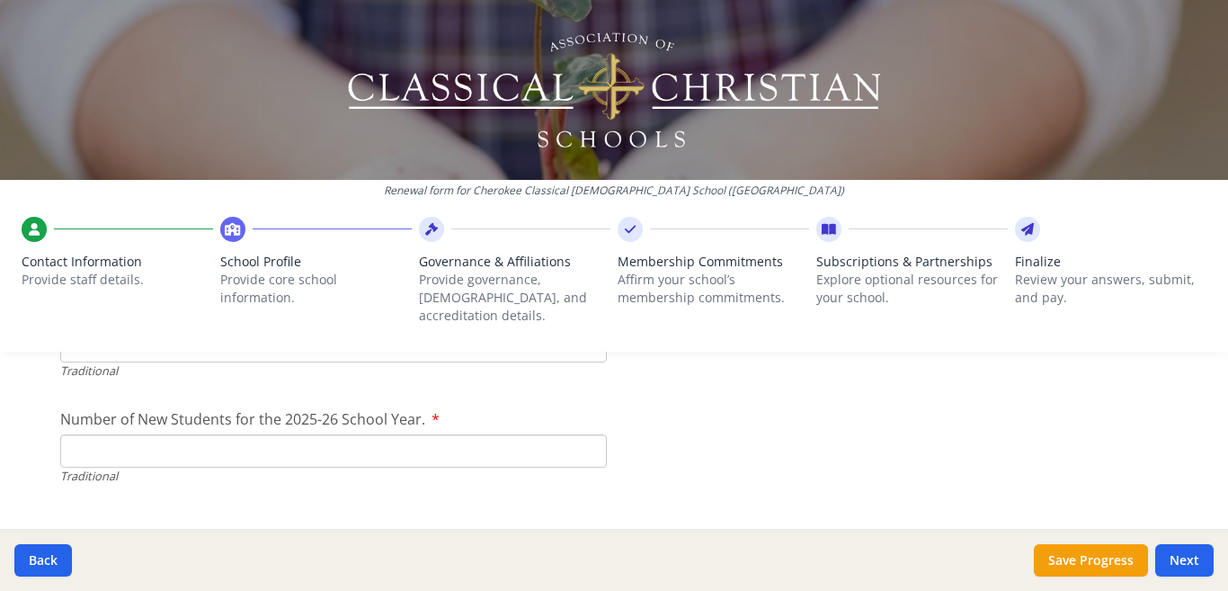
scroll to position [4233, 0]
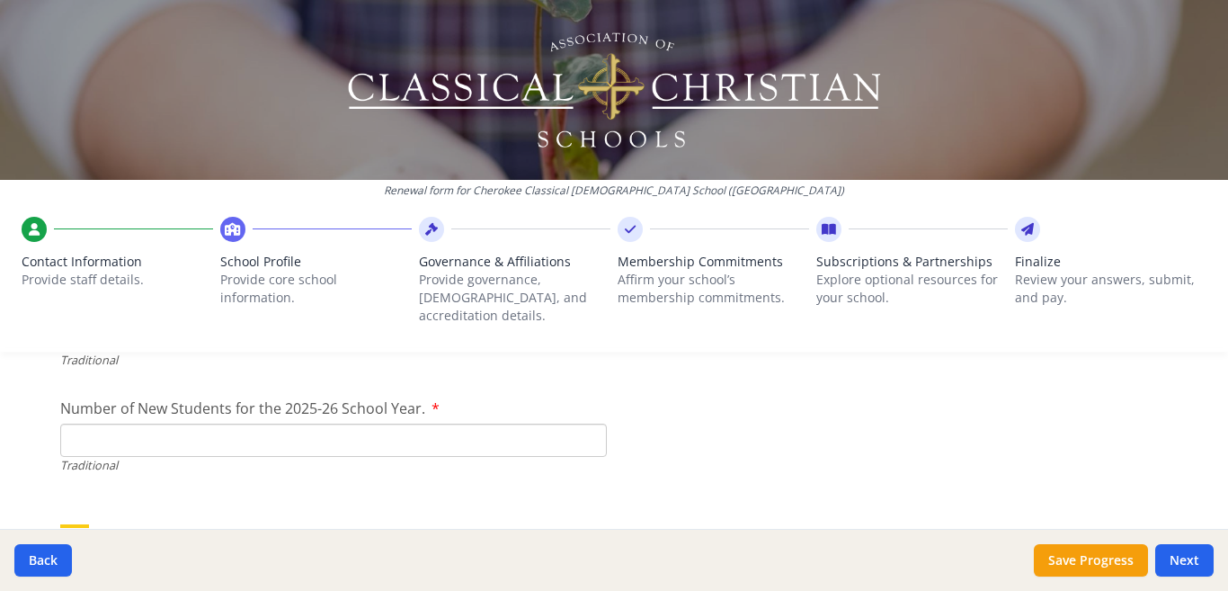
type input "11"
click at [101, 423] on input "Number of New Students for the 2025-26 School Year." at bounding box center [333, 439] width 547 height 33
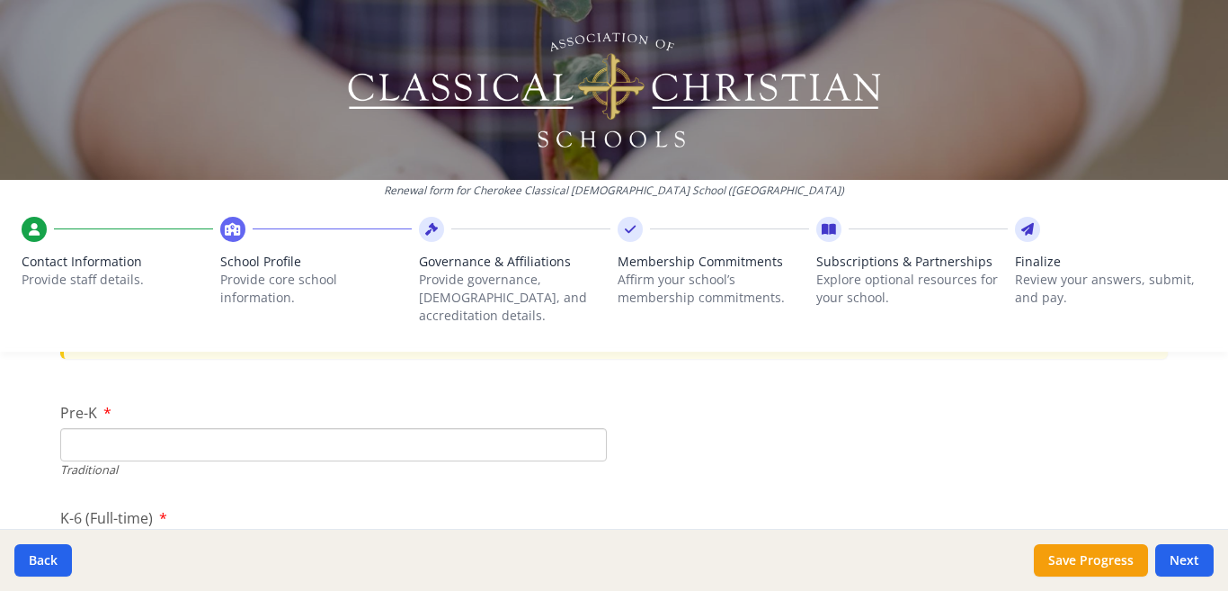
scroll to position [3923, 0]
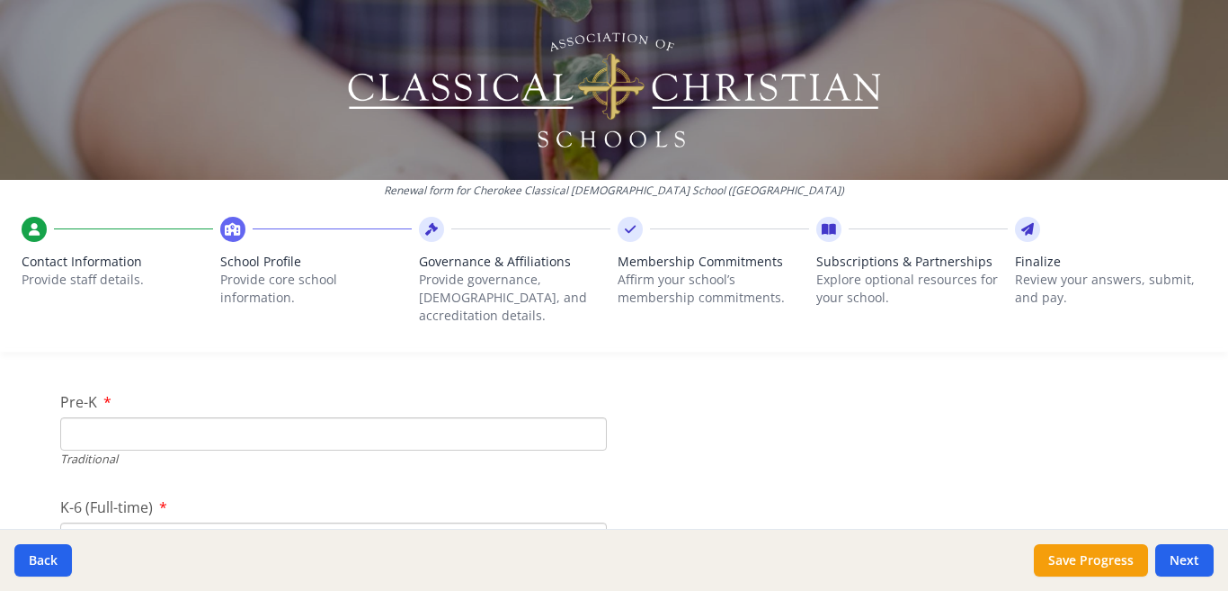
type input "11"
click at [66, 417] on input "Pre-K" at bounding box center [333, 433] width 547 height 33
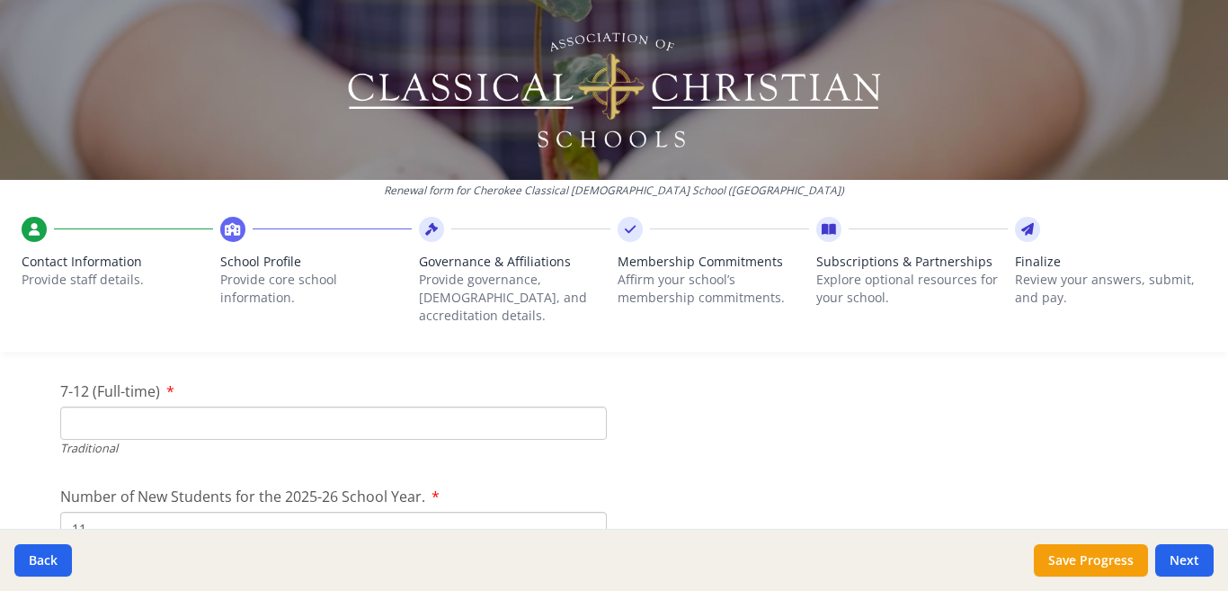
type input "0"
click at [122, 412] on input "7-12 (Full-time)" at bounding box center [333, 422] width 547 height 33
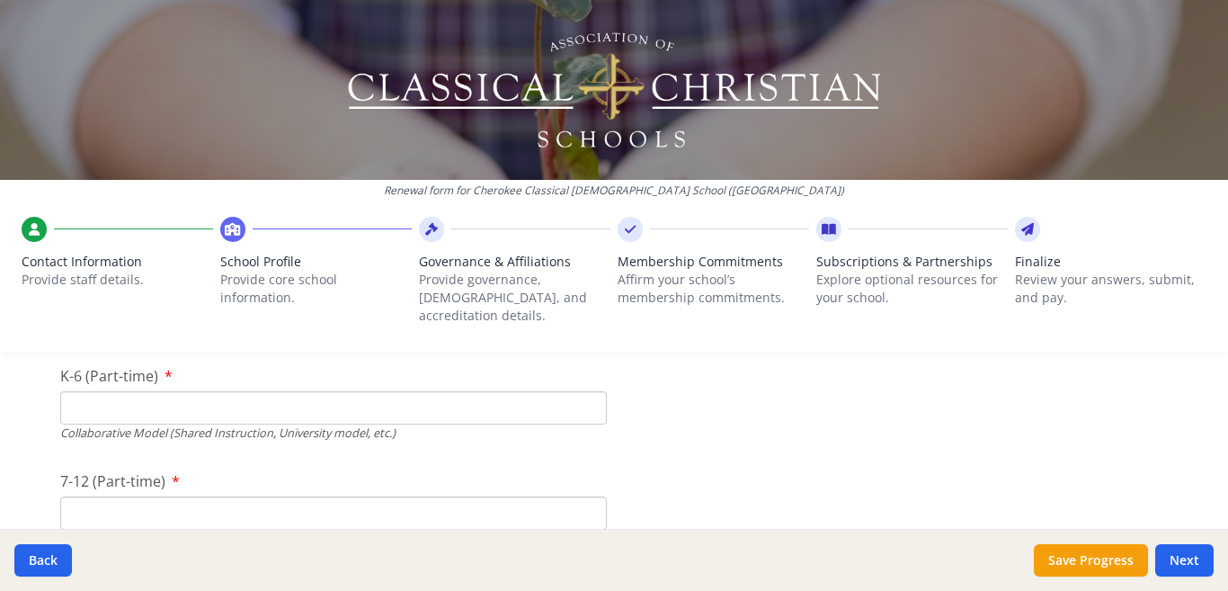
scroll to position [4487, 0]
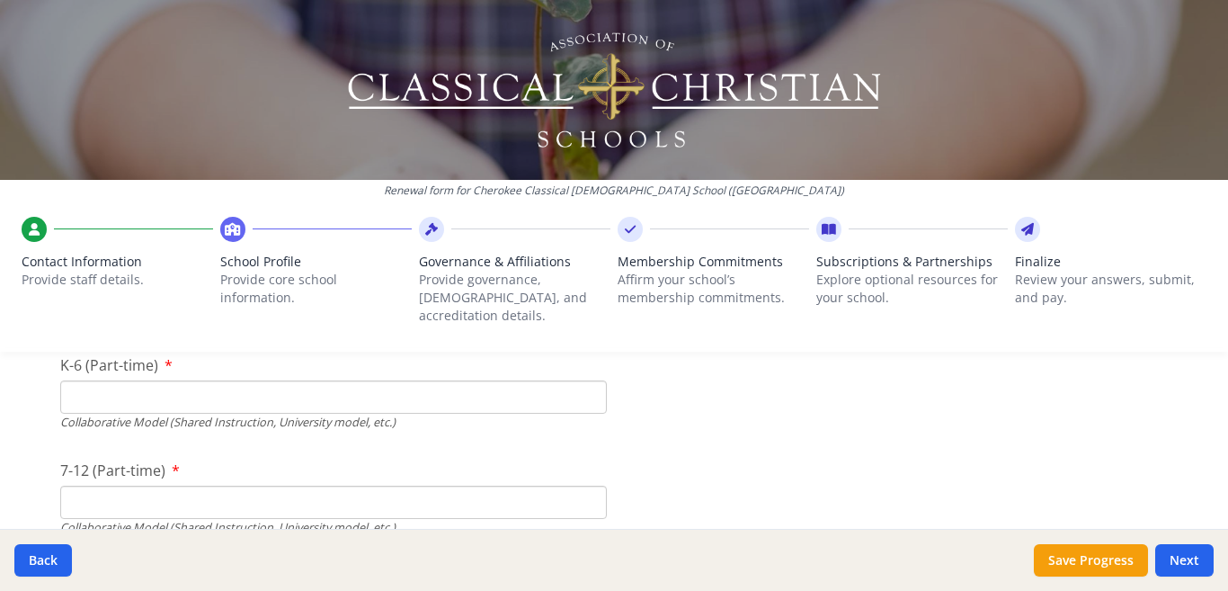
type input "0"
click at [67, 380] on input "K-6 (Part-time)" at bounding box center [333, 396] width 547 height 33
type input "0"
click at [79, 485] on input "7-12 (Part-time)" at bounding box center [333, 501] width 547 height 33
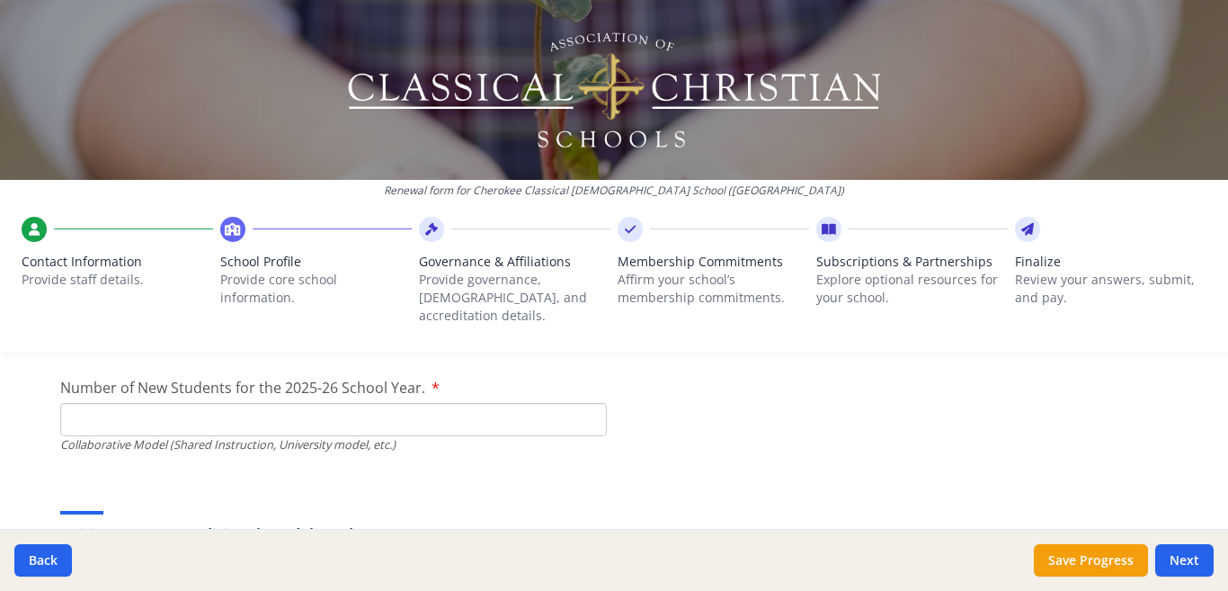
scroll to position [4686, 0]
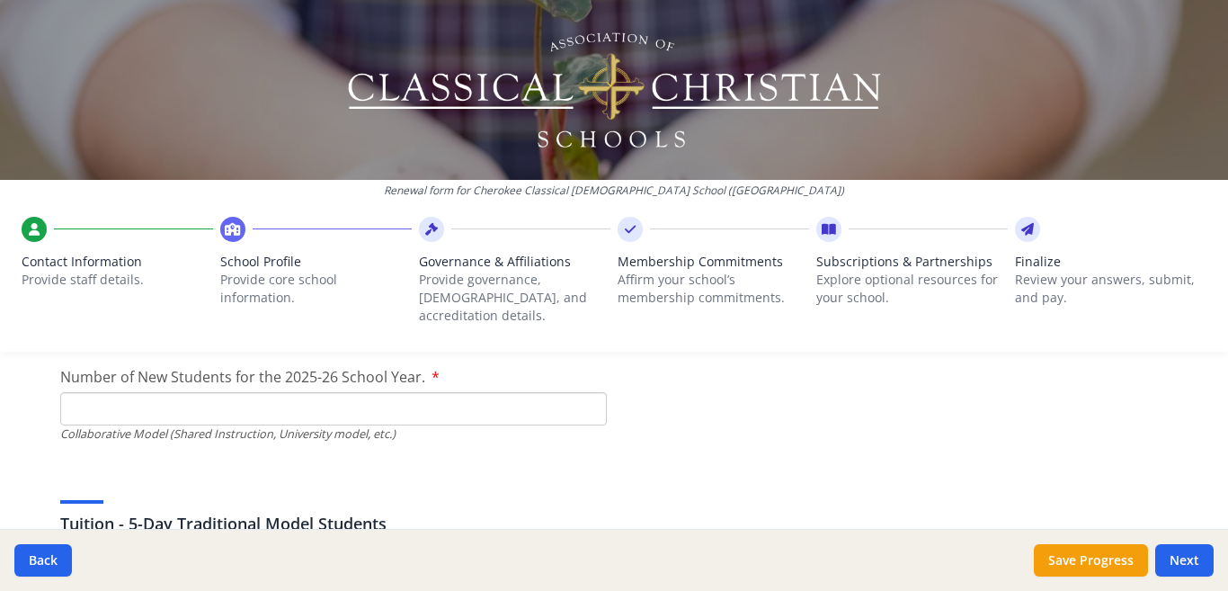
type input "0"
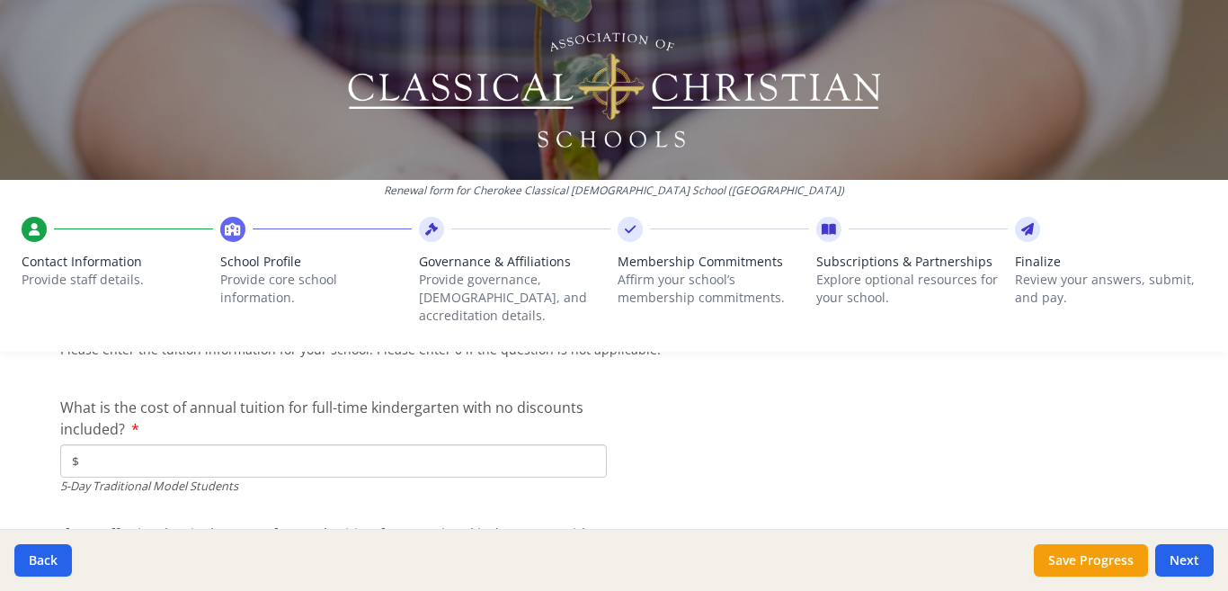
scroll to position [4885, 0]
type input "0"
click at [145, 448] on input "$" at bounding box center [333, 459] width 547 height 33
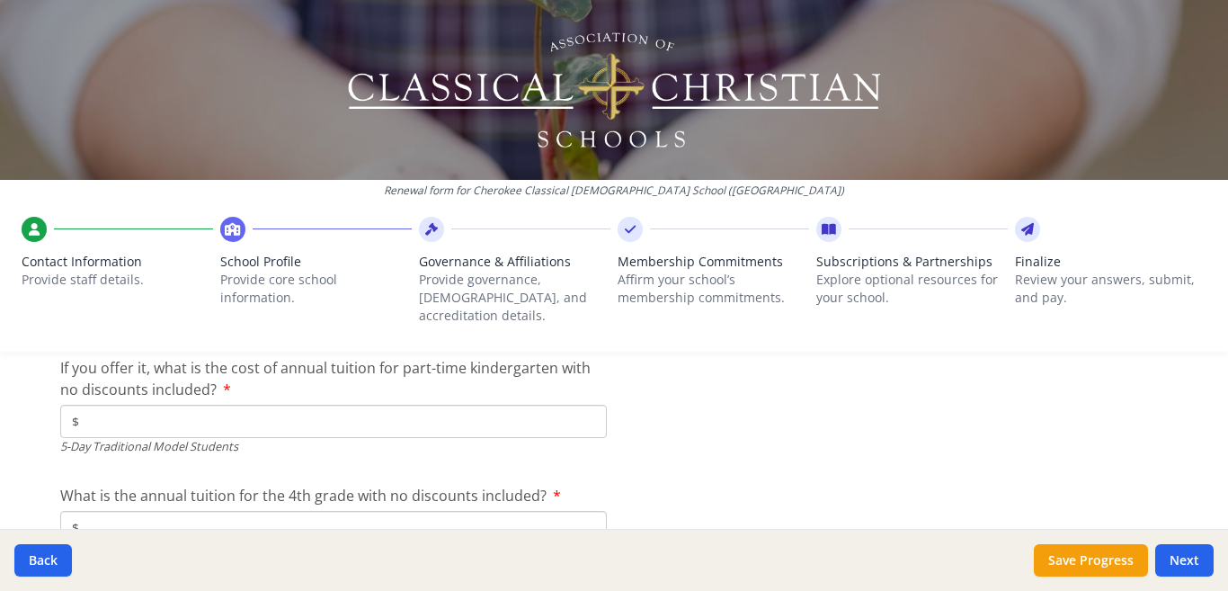
scroll to position [5028, 0]
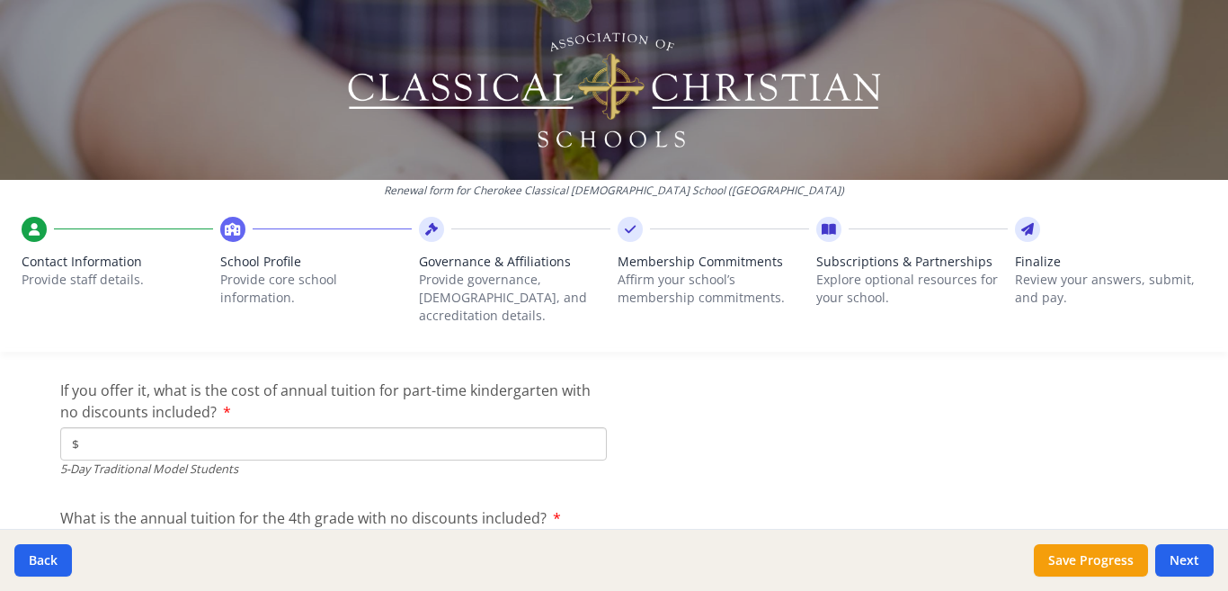
type input "$5 000"
click at [91, 427] on input "$" at bounding box center [333, 443] width 547 height 33
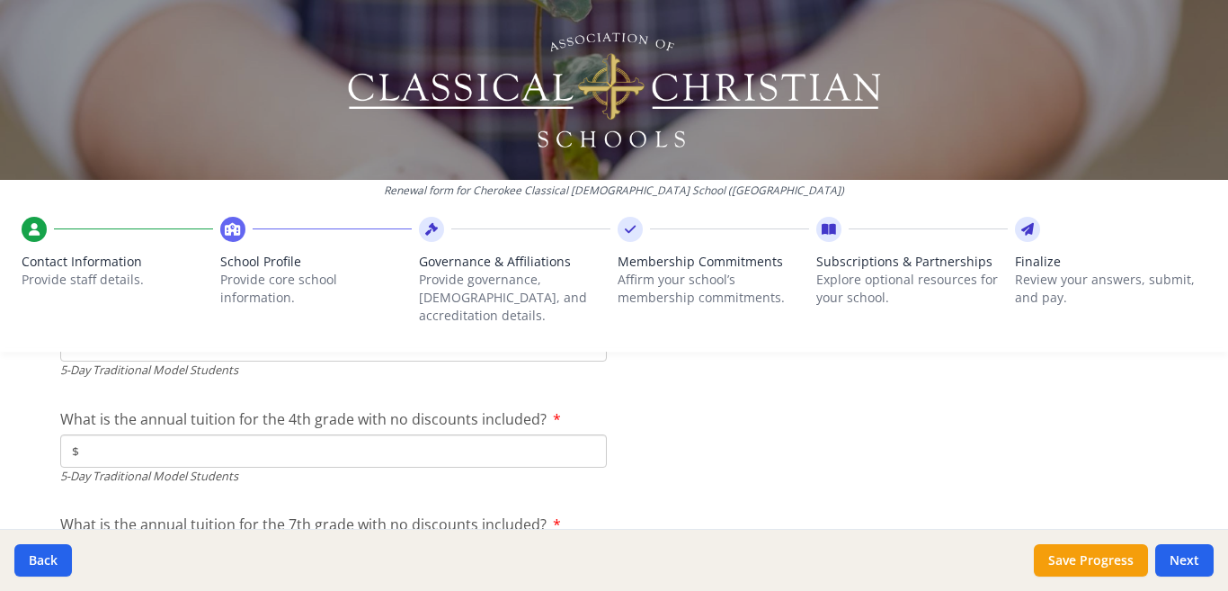
scroll to position [5128, 0]
type input "$0"
click at [130, 433] on input "$" at bounding box center [333, 449] width 547 height 33
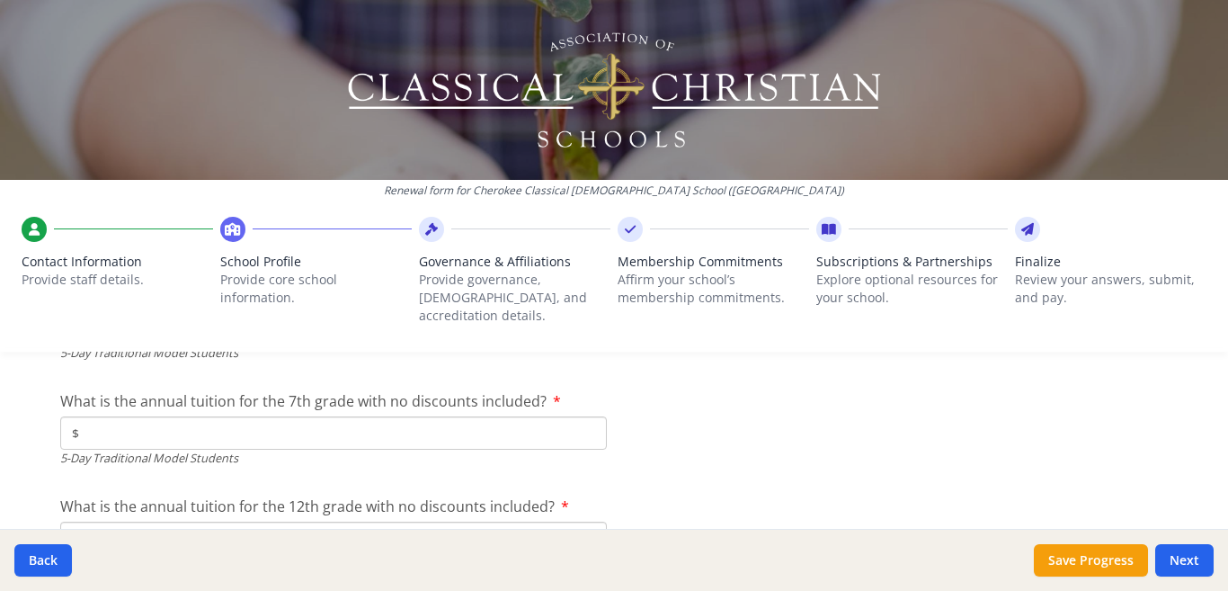
scroll to position [5260, 0]
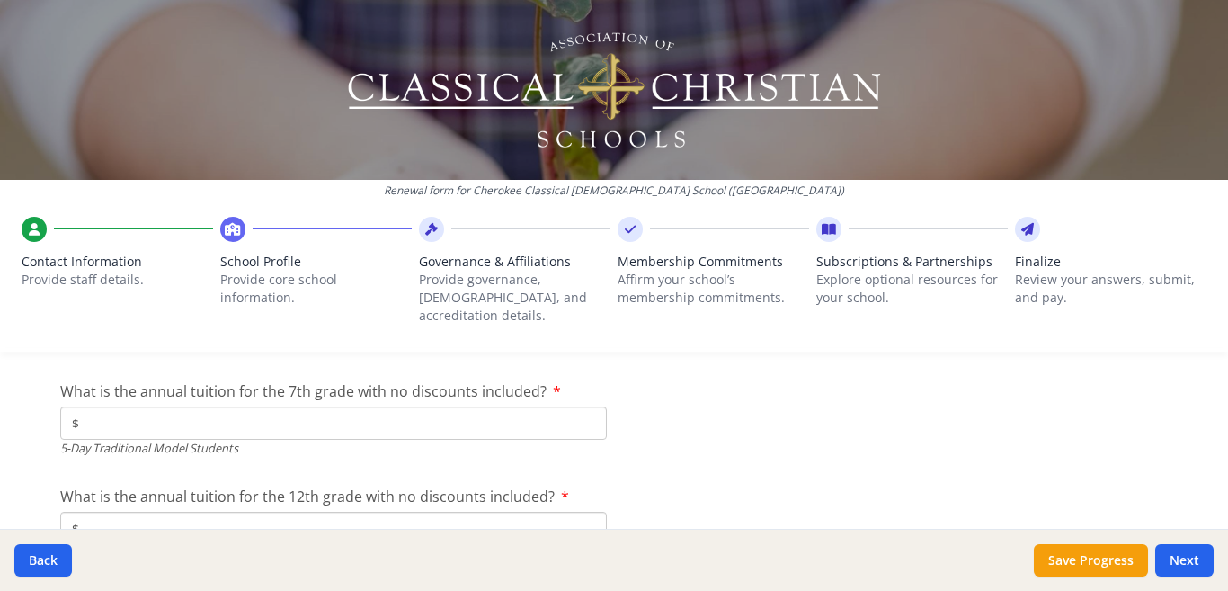
type input "$5 000"
click at [129, 407] on input "$" at bounding box center [333, 422] width 547 height 33
type input "$0"
click at [134, 512] on input "$" at bounding box center [333, 528] width 547 height 33
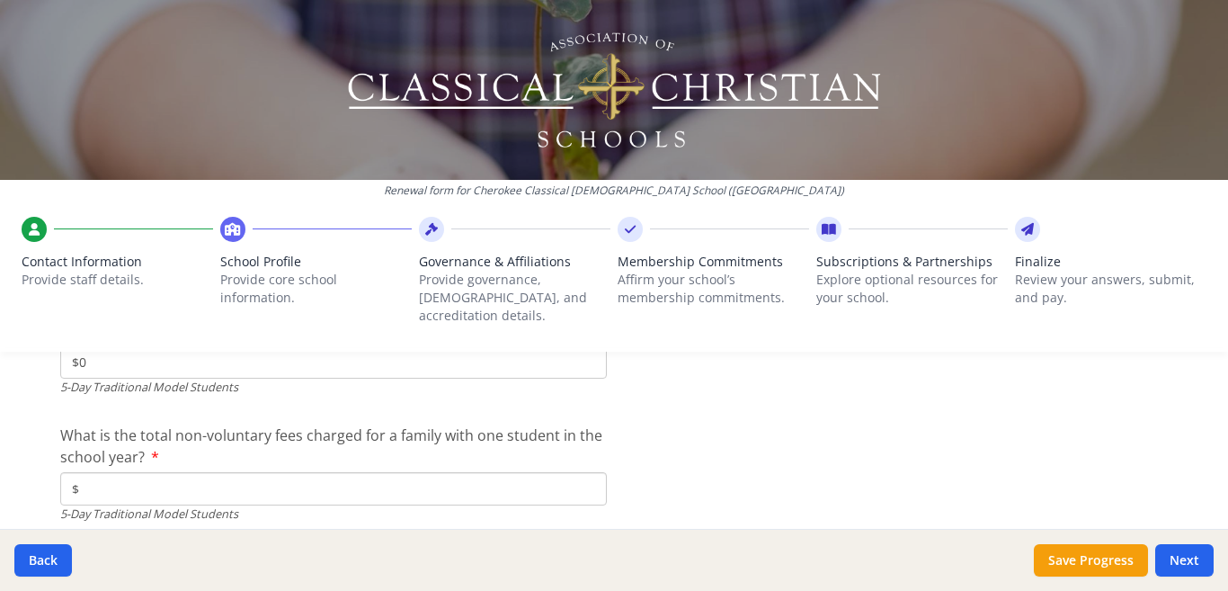
scroll to position [5459, 0]
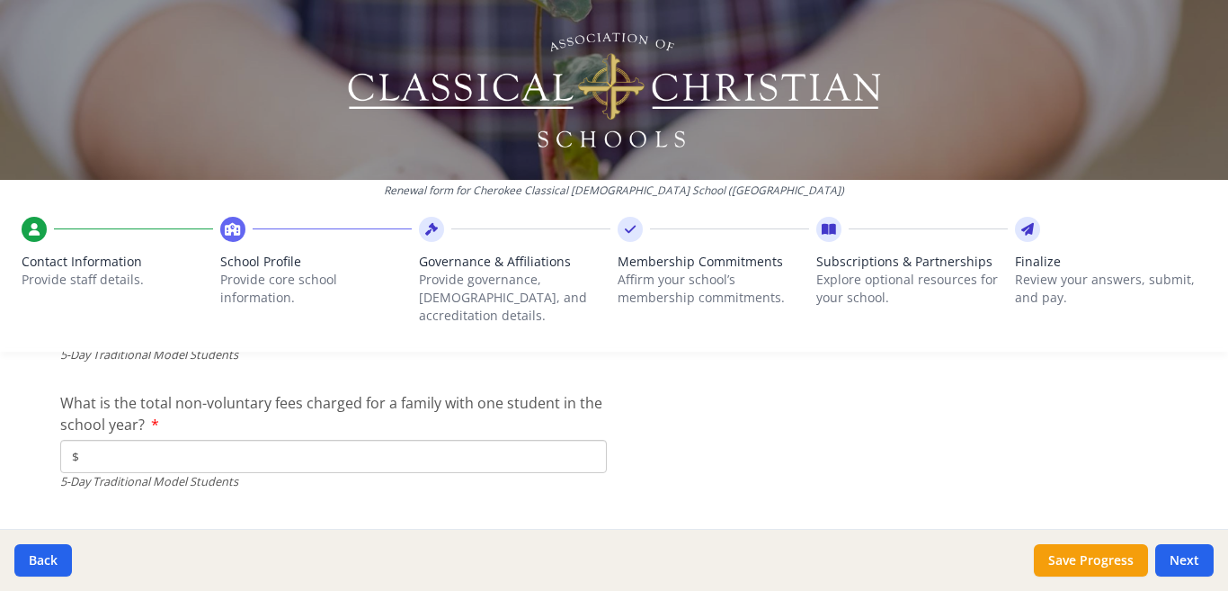
type input "$0"
click at [148, 440] on input "$" at bounding box center [333, 456] width 547 height 33
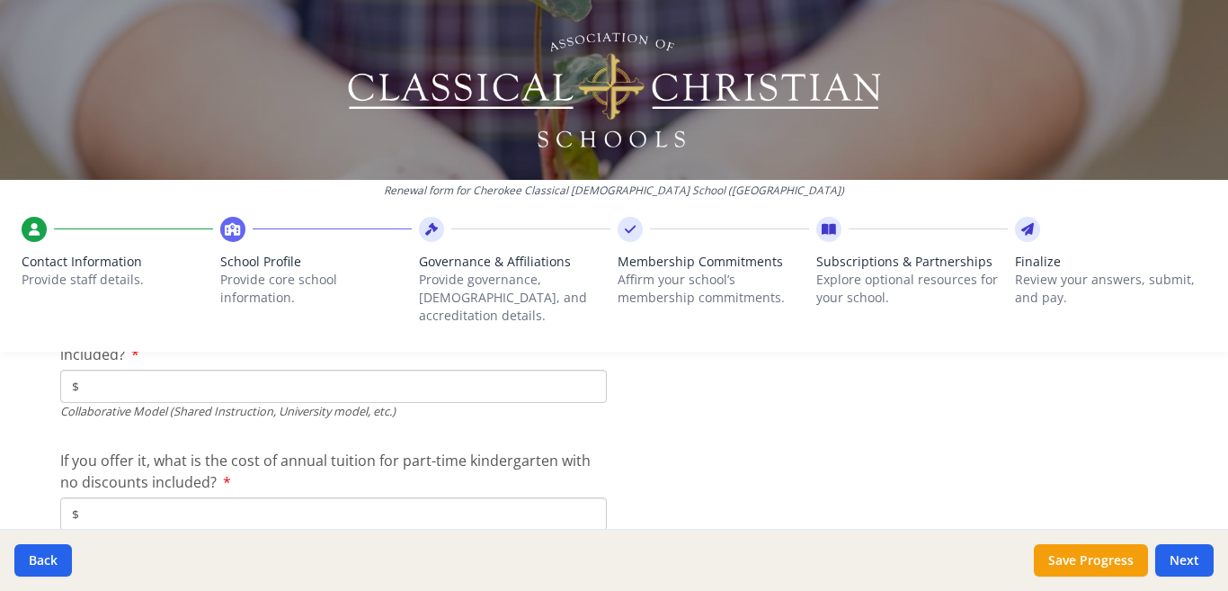
scroll to position [5758, 0]
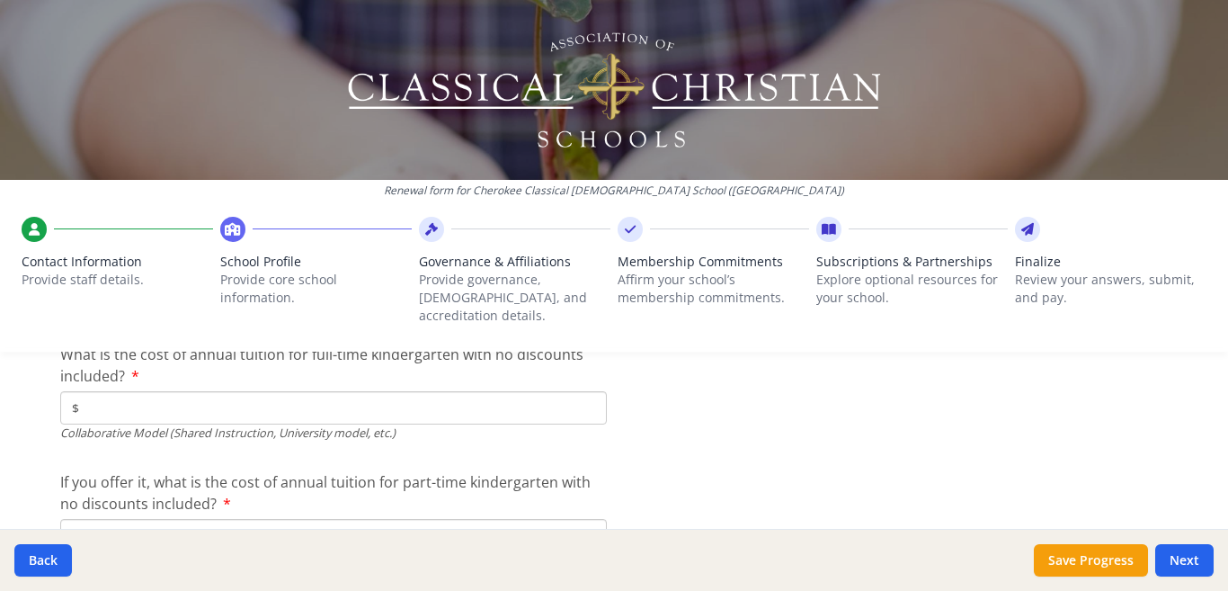
type input "$650"
type input "$0"
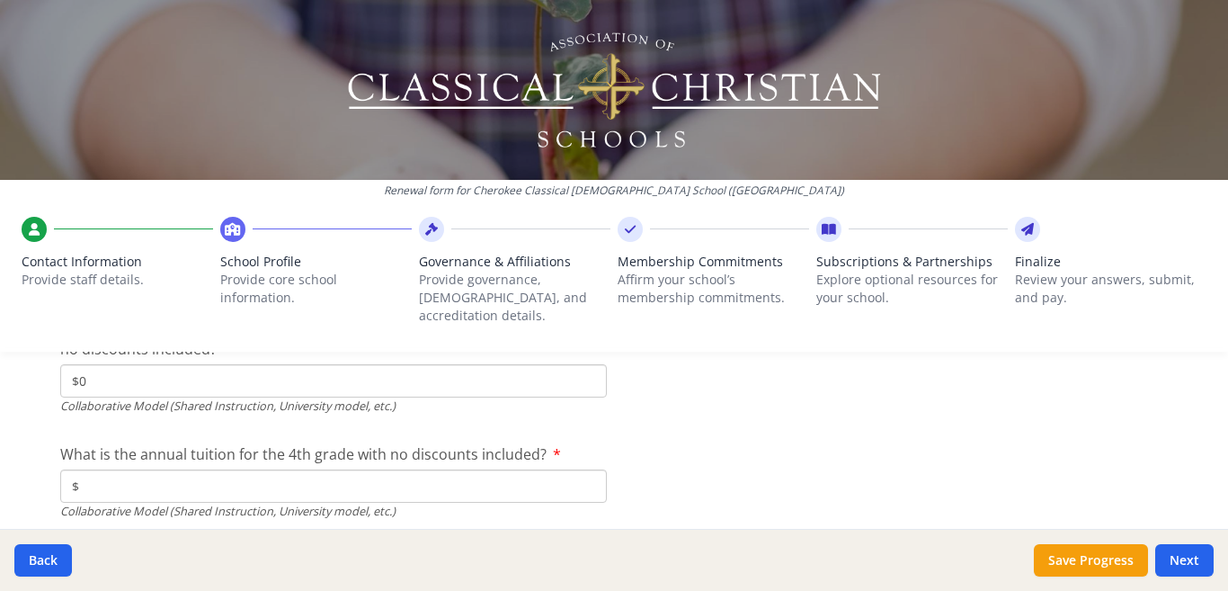
scroll to position [5946, 0]
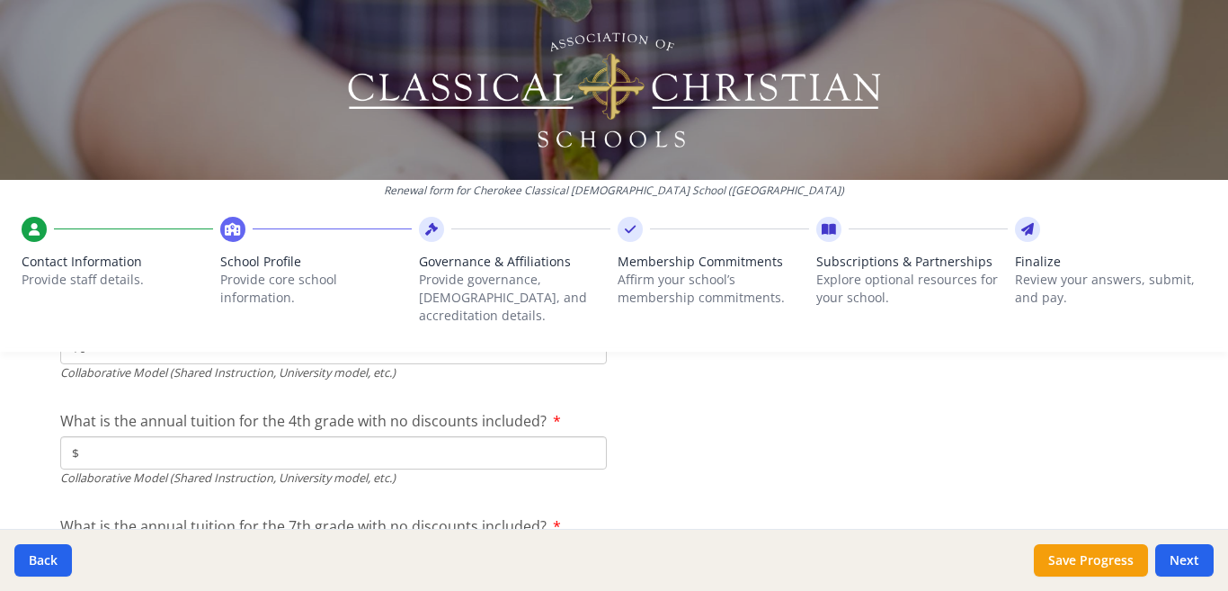
type input "$0"
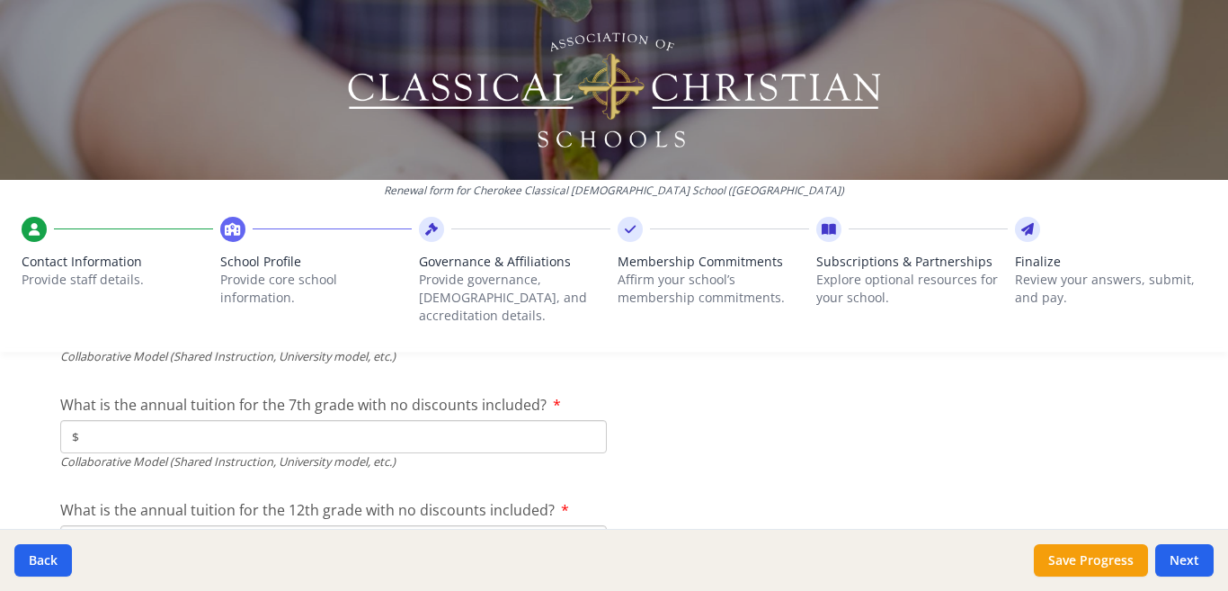
scroll to position [6078, 0]
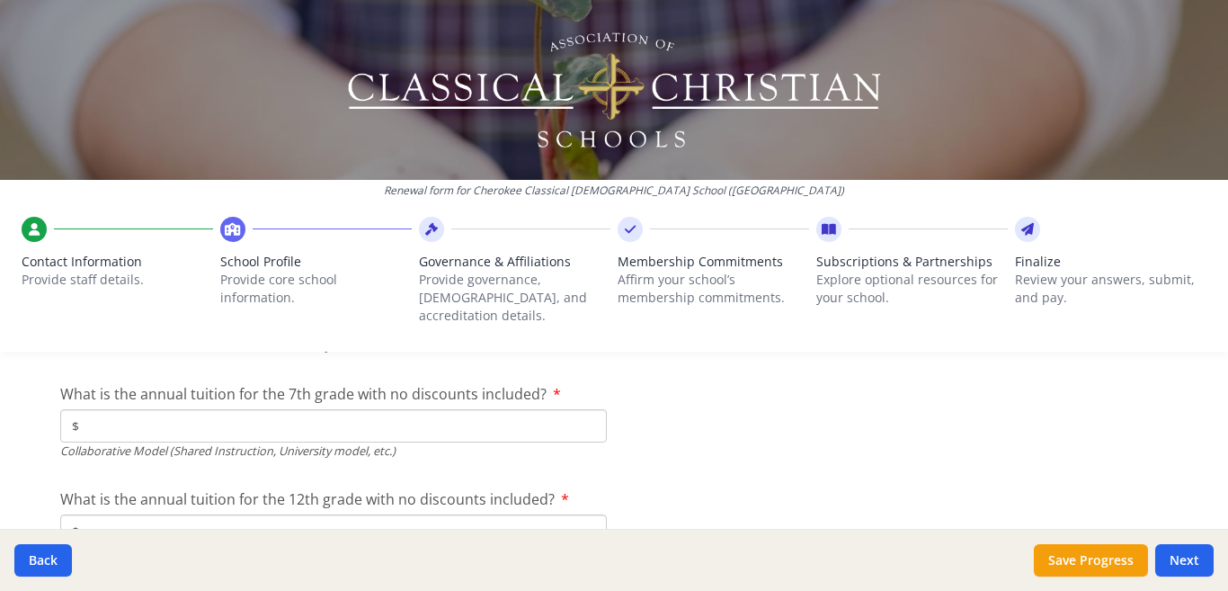
type input "$0"
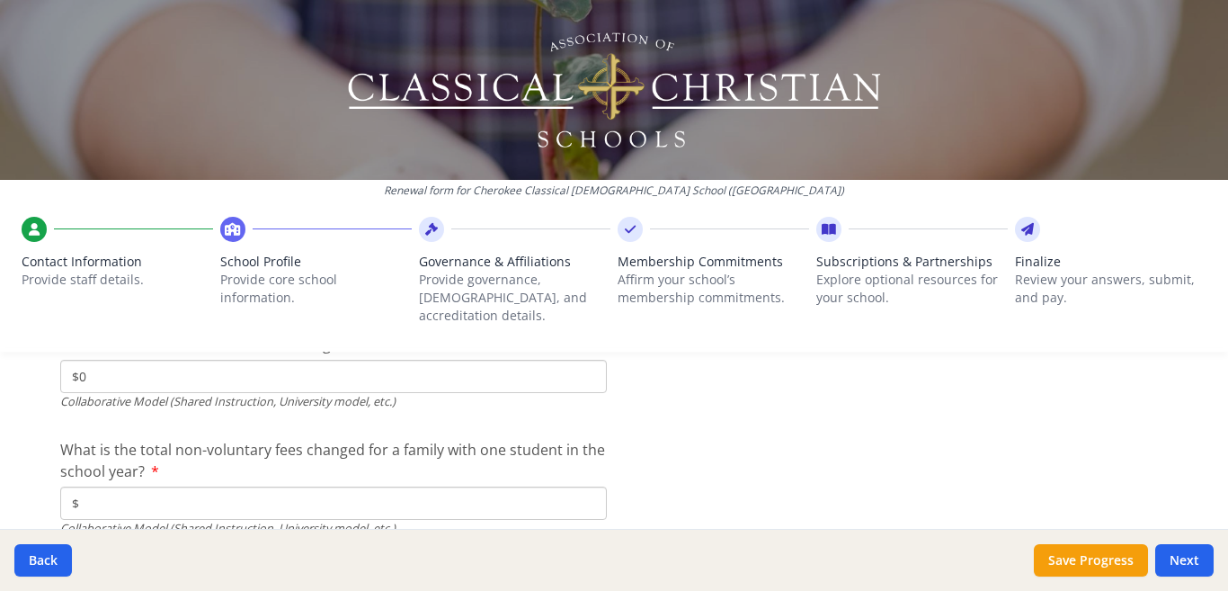
scroll to position [6245, 0]
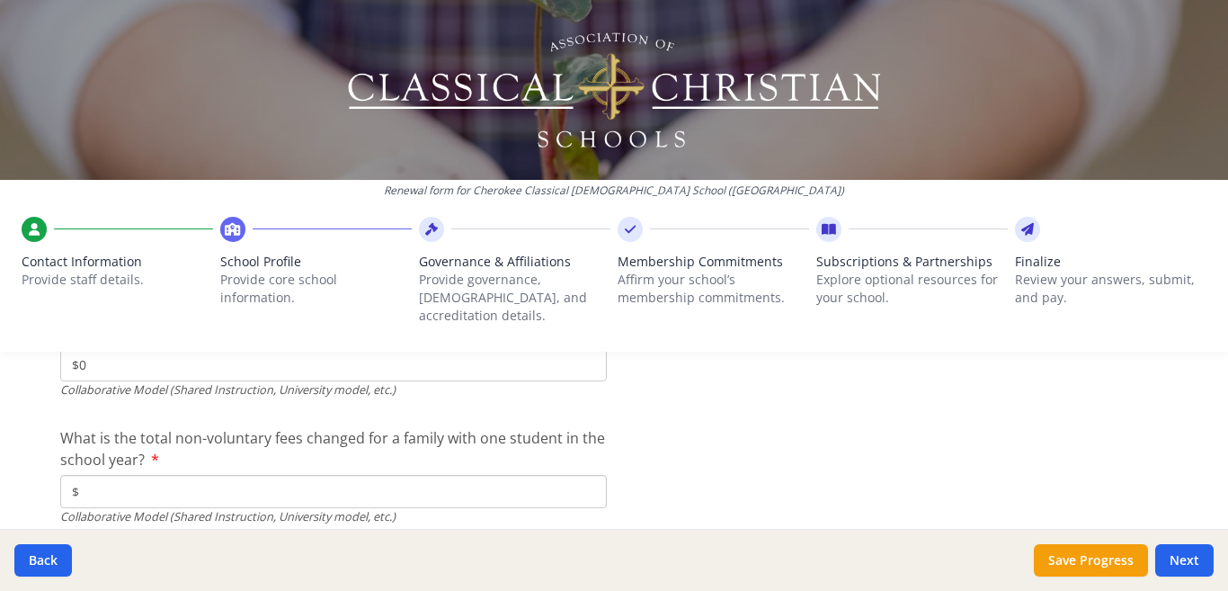
type input "$0"
click at [125, 475] on input "$" at bounding box center [333, 491] width 547 height 33
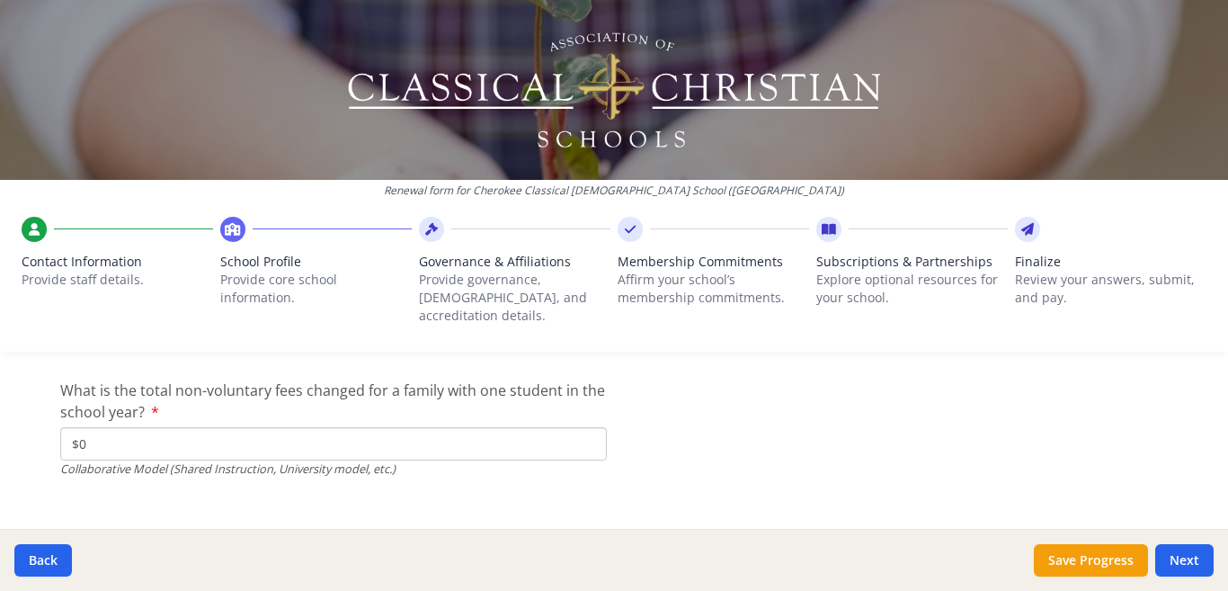
scroll to position [6299, 0]
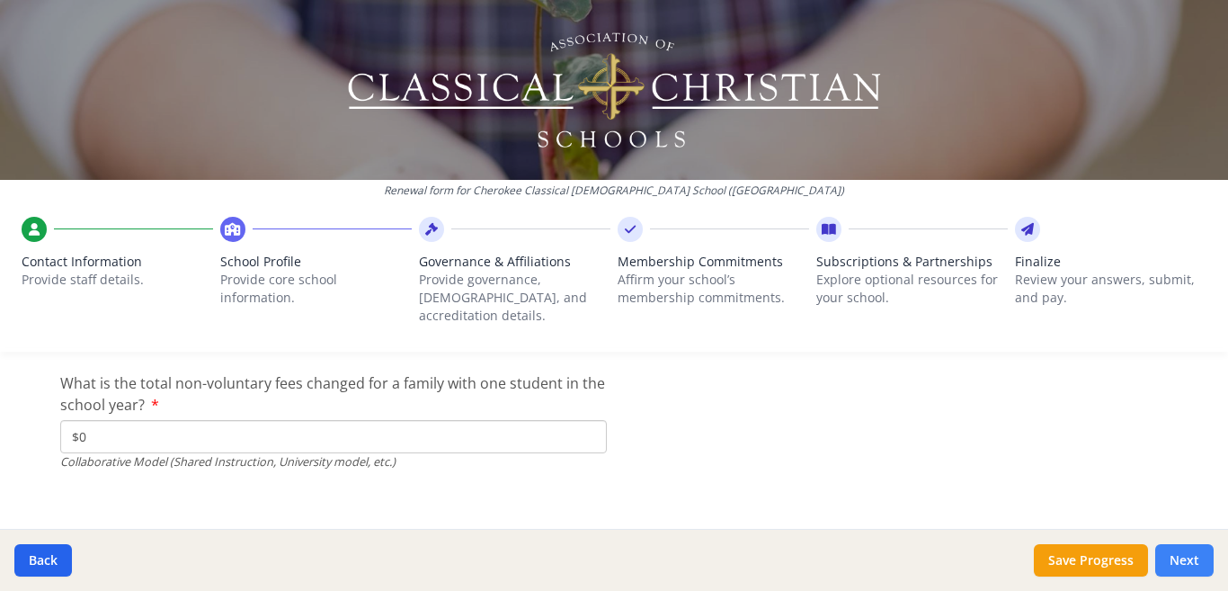
type input "$0"
click at [1176, 556] on button "Next" at bounding box center [1184, 560] width 58 height 32
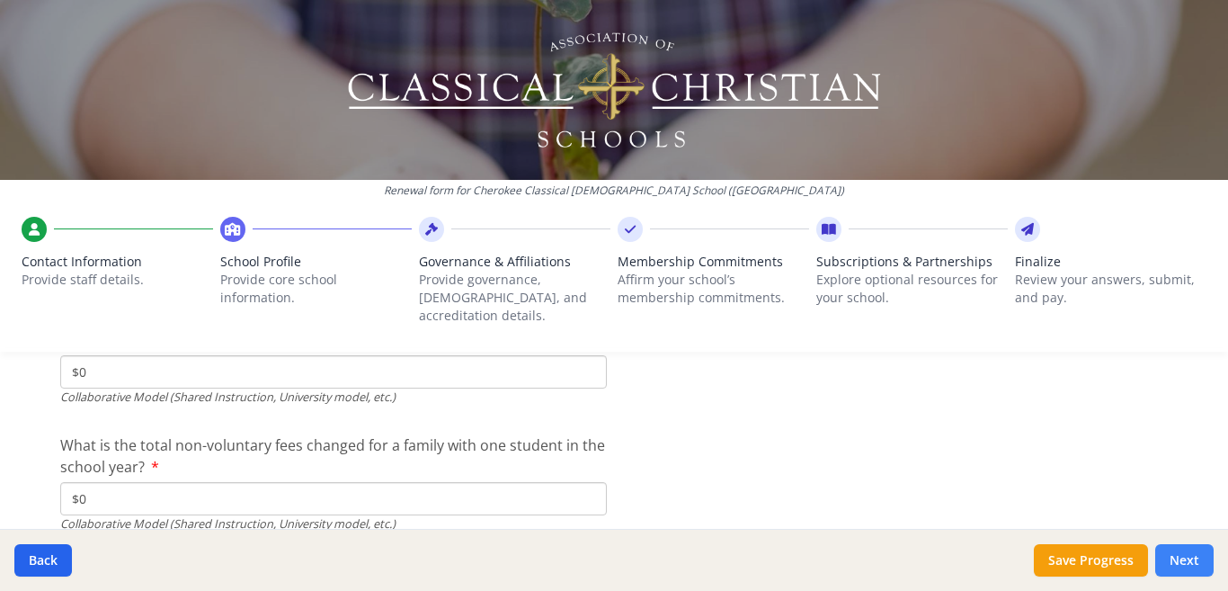
scroll to position [6360, 0]
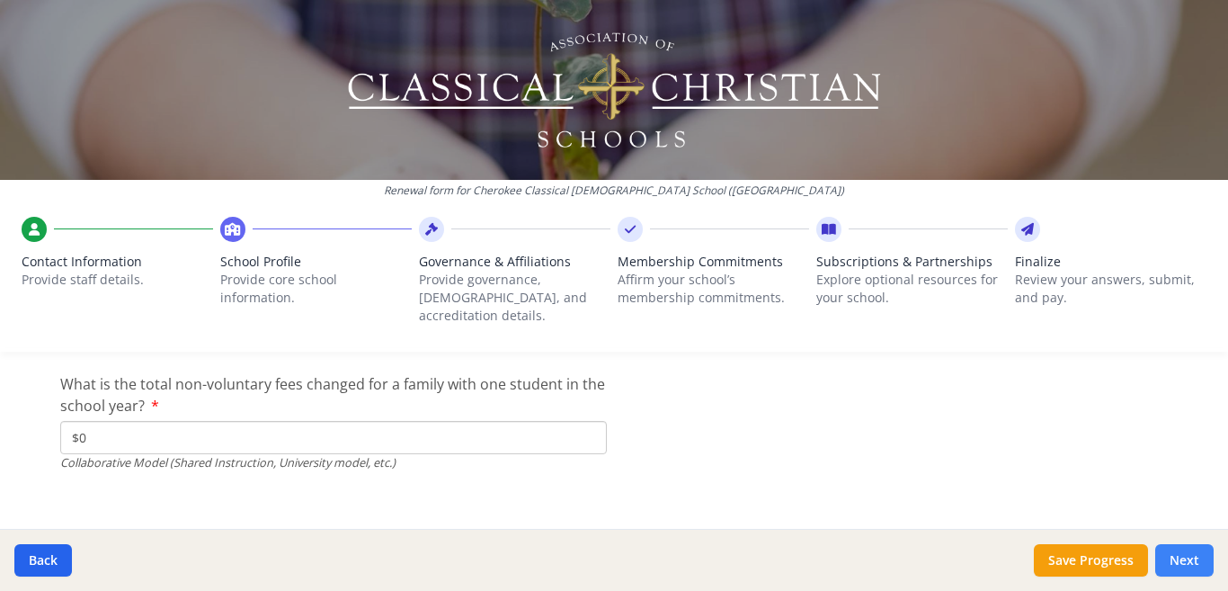
click at [1175, 562] on button "Next" at bounding box center [1184, 560] width 58 height 32
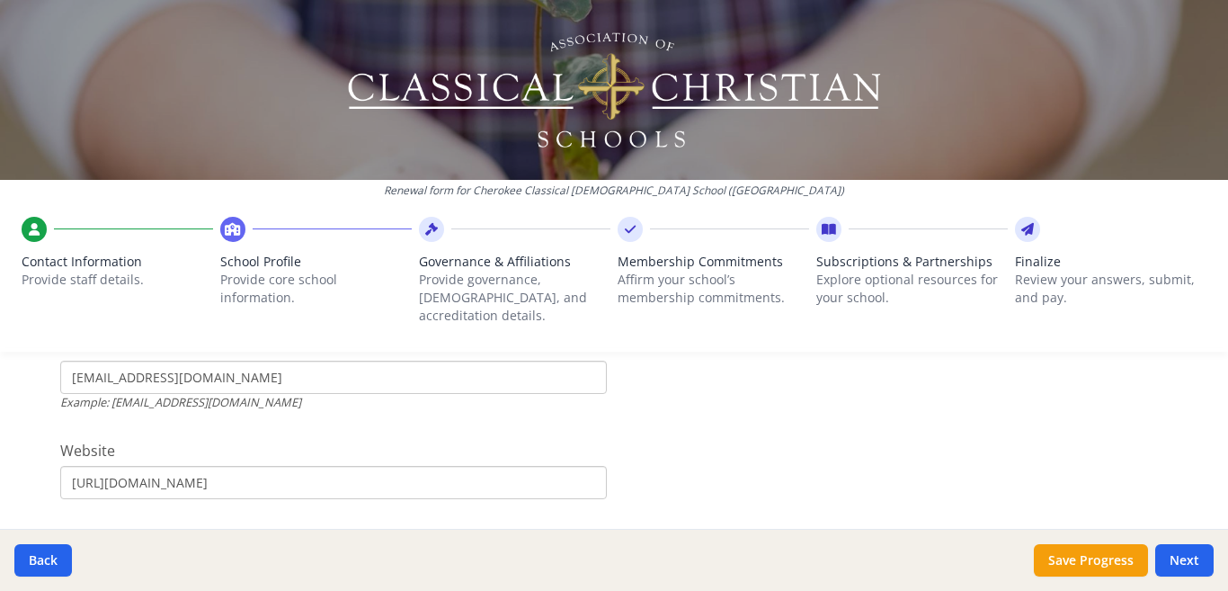
scroll to position [703, 0]
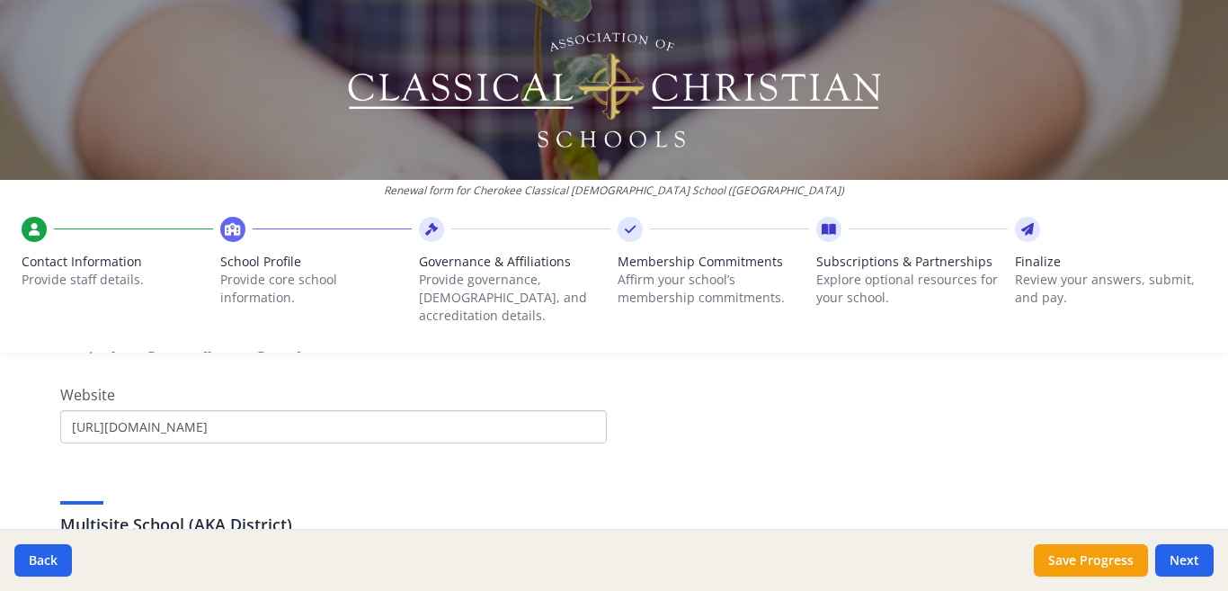
click at [1205, 86] on div at bounding box center [614, 90] width 1228 height 180
click at [112, 414] on input "[URL][DOMAIN_NAME]" at bounding box center [333, 426] width 547 height 33
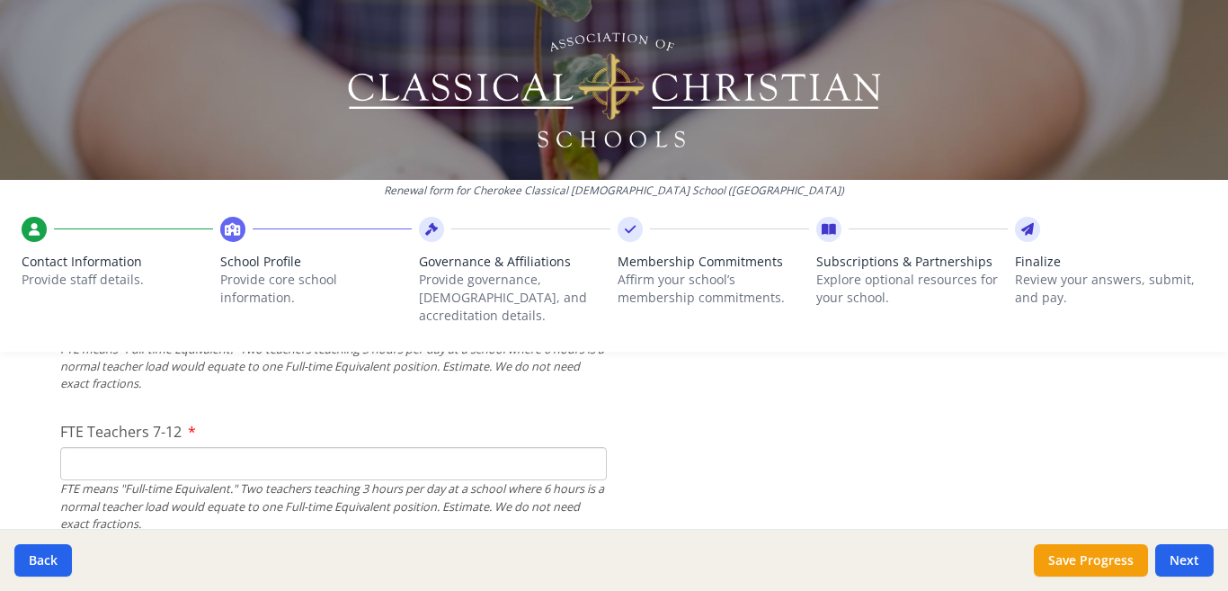
scroll to position [1228, 0]
type input "[URL][DOMAIN_NAME]"
click at [157, 446] on input "FTE Teachers 7-12" at bounding box center [333, 462] width 547 height 33
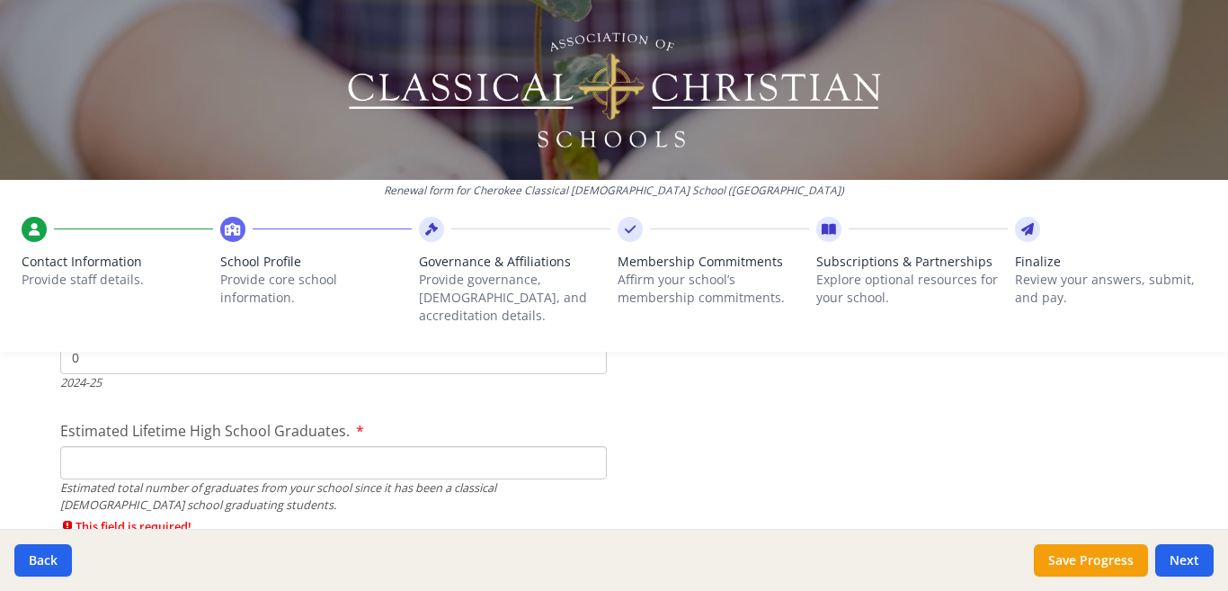
scroll to position [2876, 0]
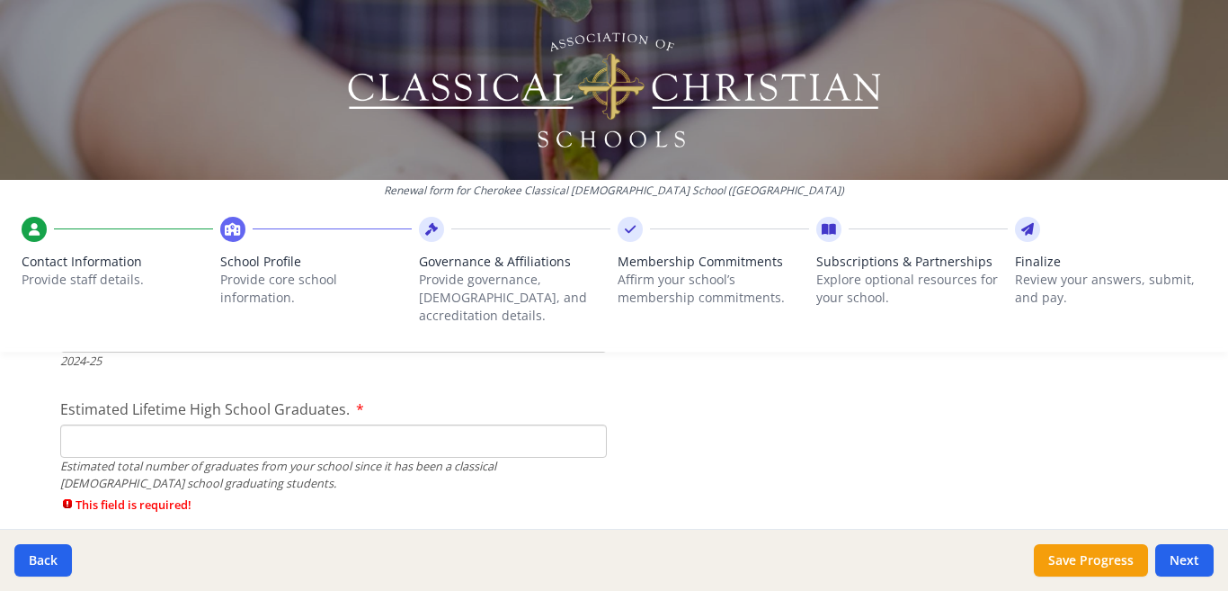
type input "0"
click at [143, 427] on input "Estimated Lifetime High School Graduates." at bounding box center [333, 440] width 547 height 33
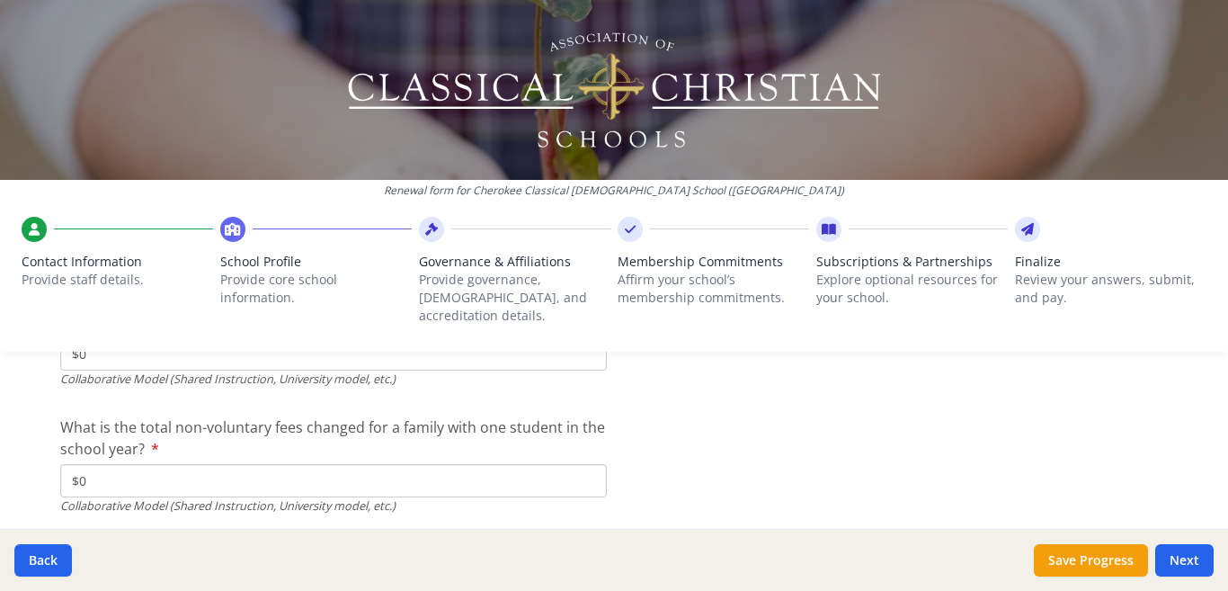
scroll to position [6299, 0]
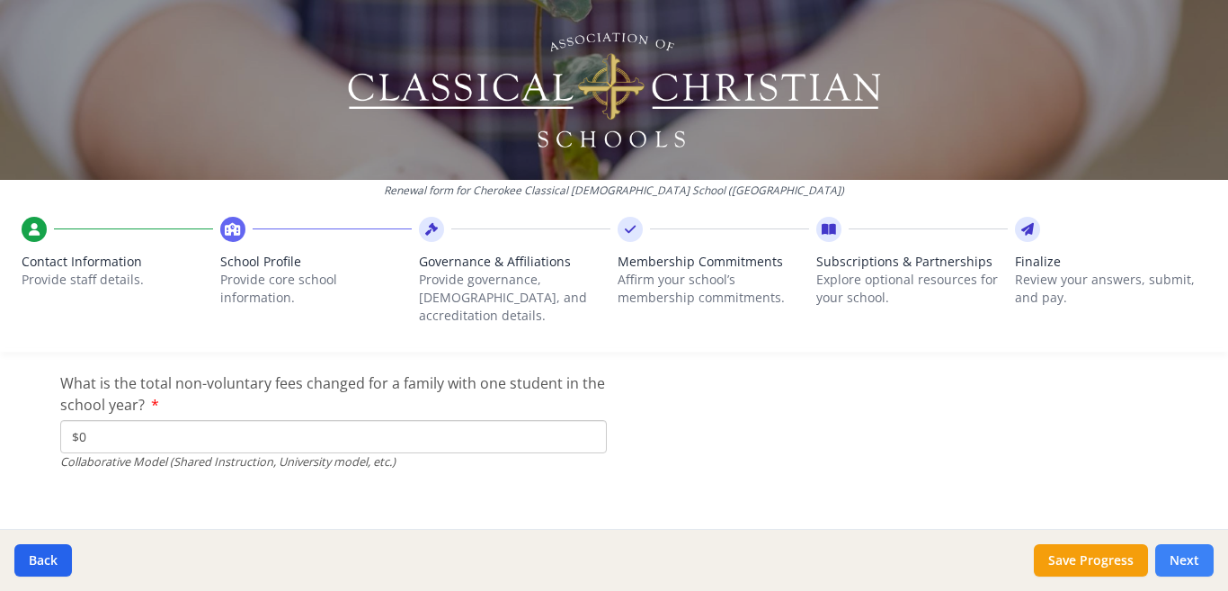
type input "0"
click at [1188, 555] on button "Next" at bounding box center [1184, 560] width 58 height 32
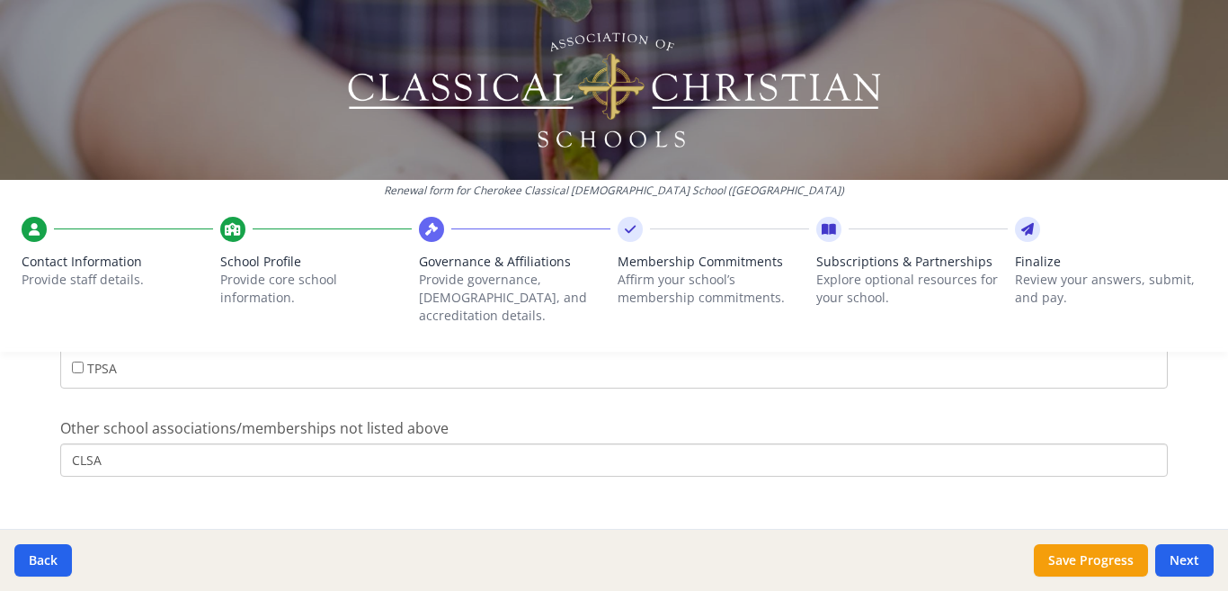
scroll to position [1296, 0]
click at [126, 438] on input "CLSA" at bounding box center [614, 454] width 1108 height 33
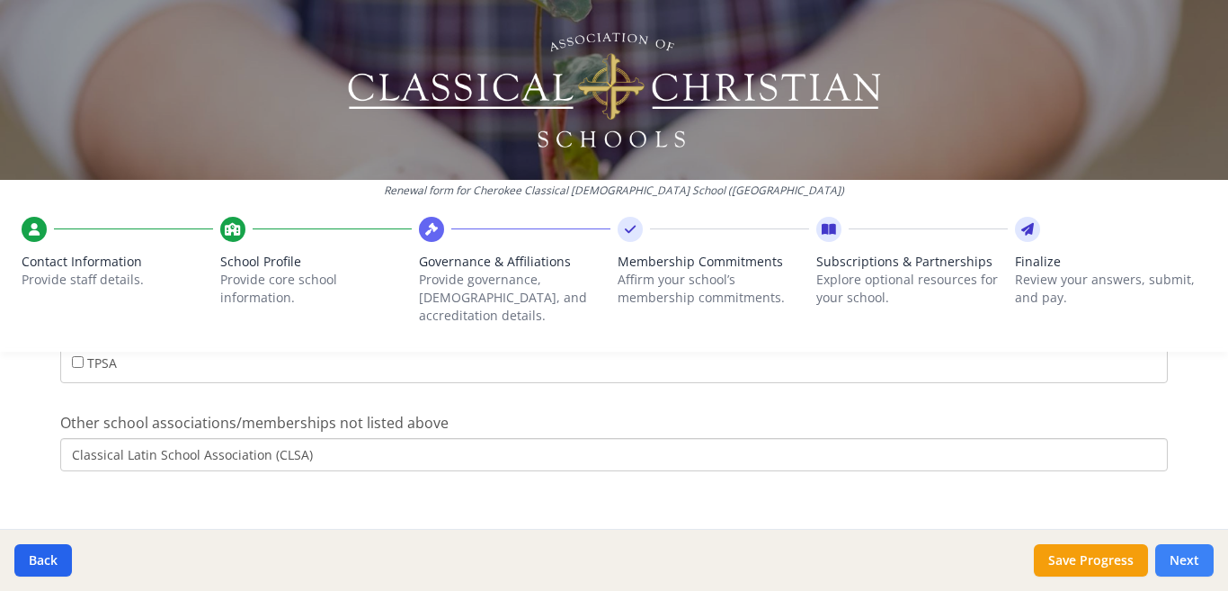
type input "Classical Latin School Association (CLSA)"
click at [1179, 562] on button "Next" at bounding box center [1184, 560] width 58 height 32
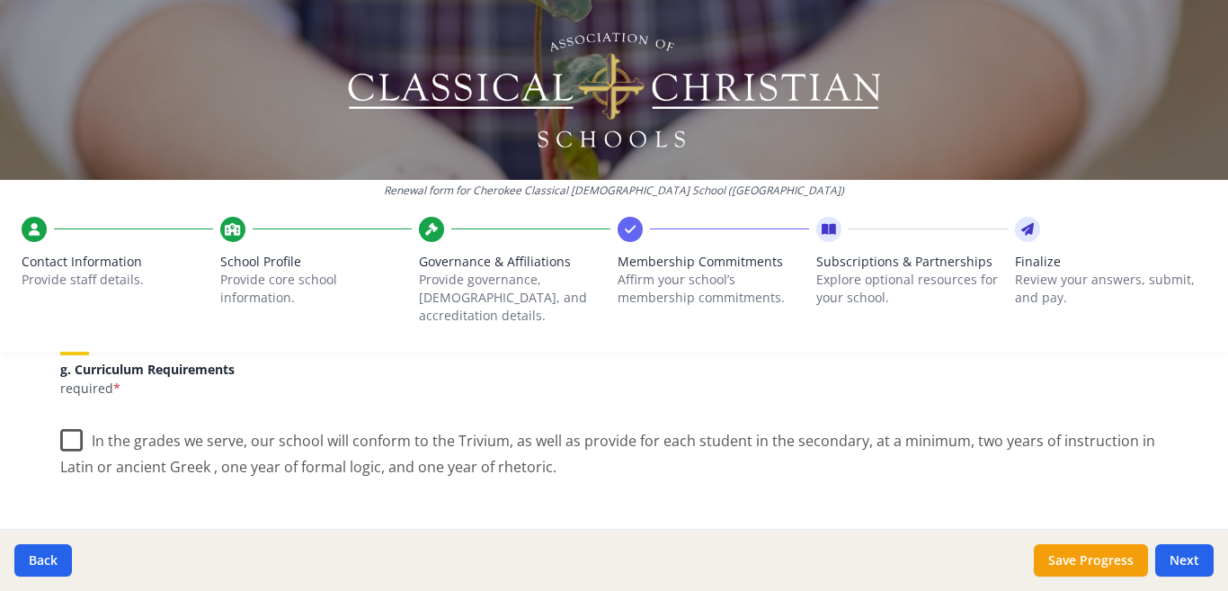
scroll to position [1365, 0]
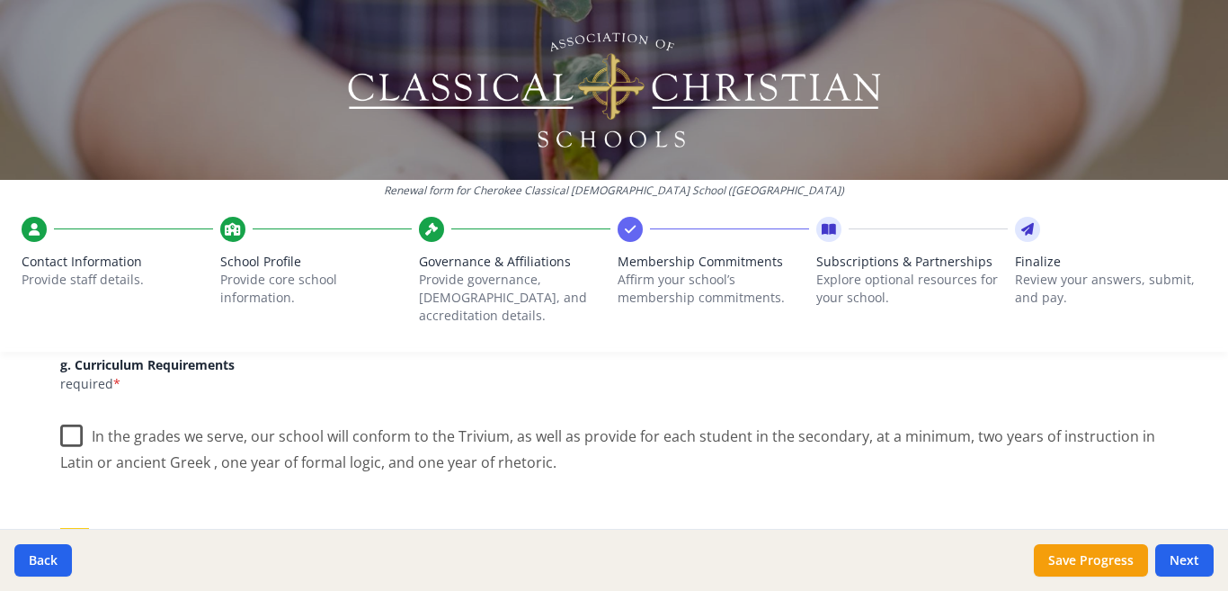
click at [60, 413] on label "In the grades we serve, our school will conform to the Trivium, as well as prov…" at bounding box center [614, 443] width 1108 height 60
click at [0, 0] on input "In the grades we serve, our school will conform to the Trivium, as well as prov…" at bounding box center [0, 0] width 0 height 0
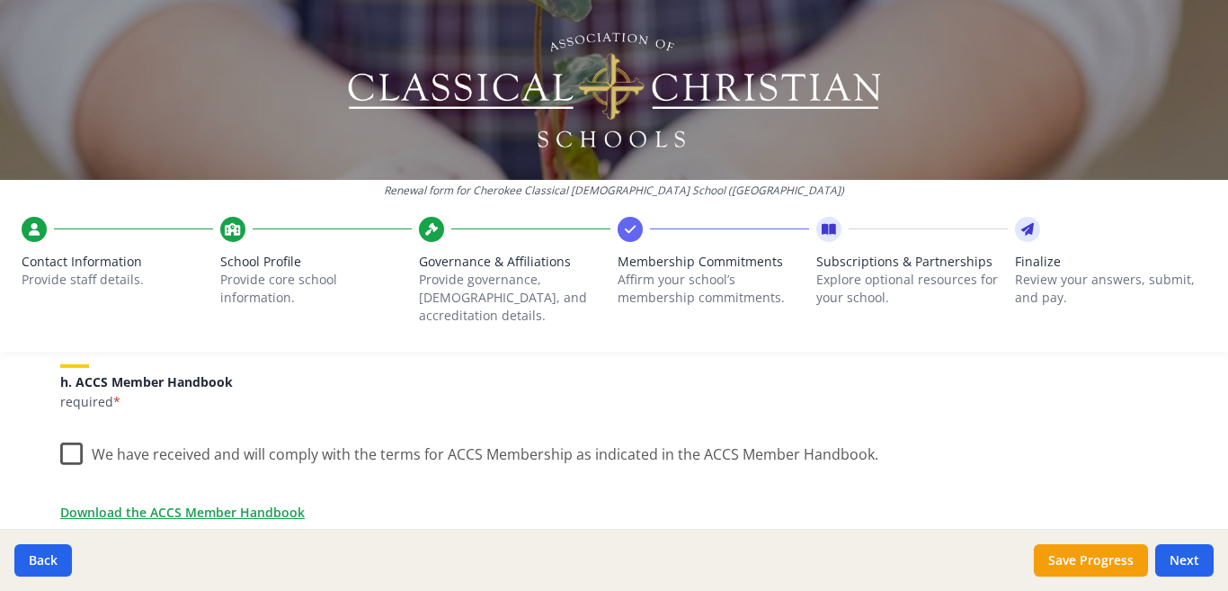
scroll to position [1533, 0]
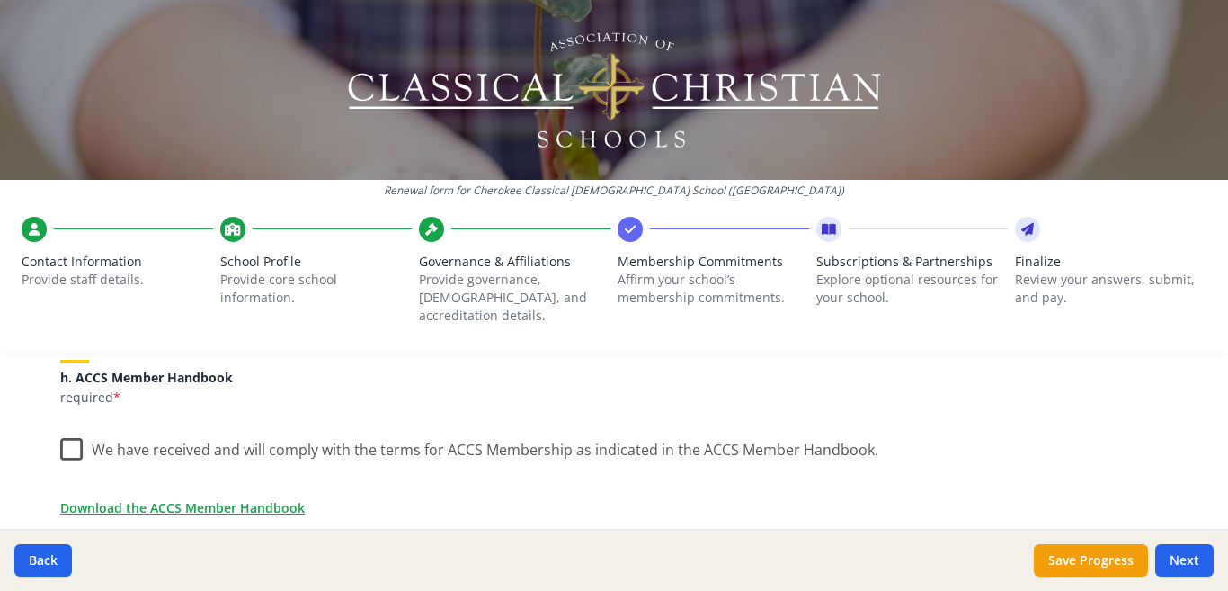
click at [67, 430] on label "We have received and will comply with the terms for ACCS Membership as indicate…" at bounding box center [469, 445] width 818 height 39
click at [0, 0] on input "We have received and will comply with the terms for ACCS Membership as indicate…" at bounding box center [0, 0] width 0 height 0
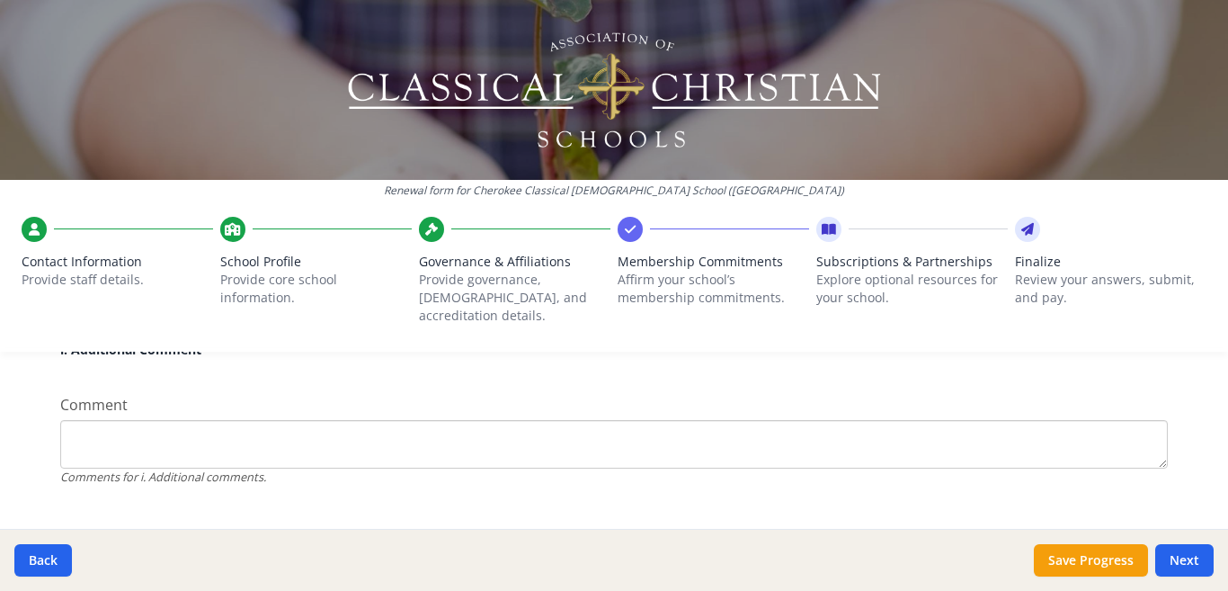
scroll to position [1793, 0]
click at [78, 406] on textarea "Comment" at bounding box center [614, 429] width 1108 height 49
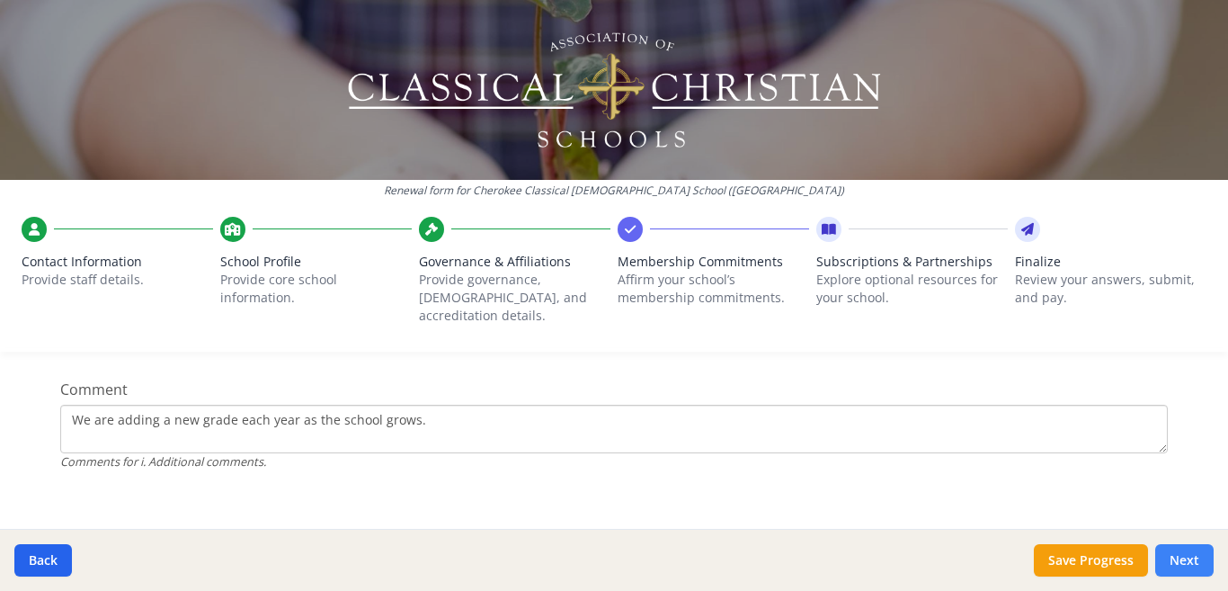
type textarea "We are adding a new grade each year as the school grows."
click at [1197, 560] on button "Next" at bounding box center [1184, 560] width 58 height 32
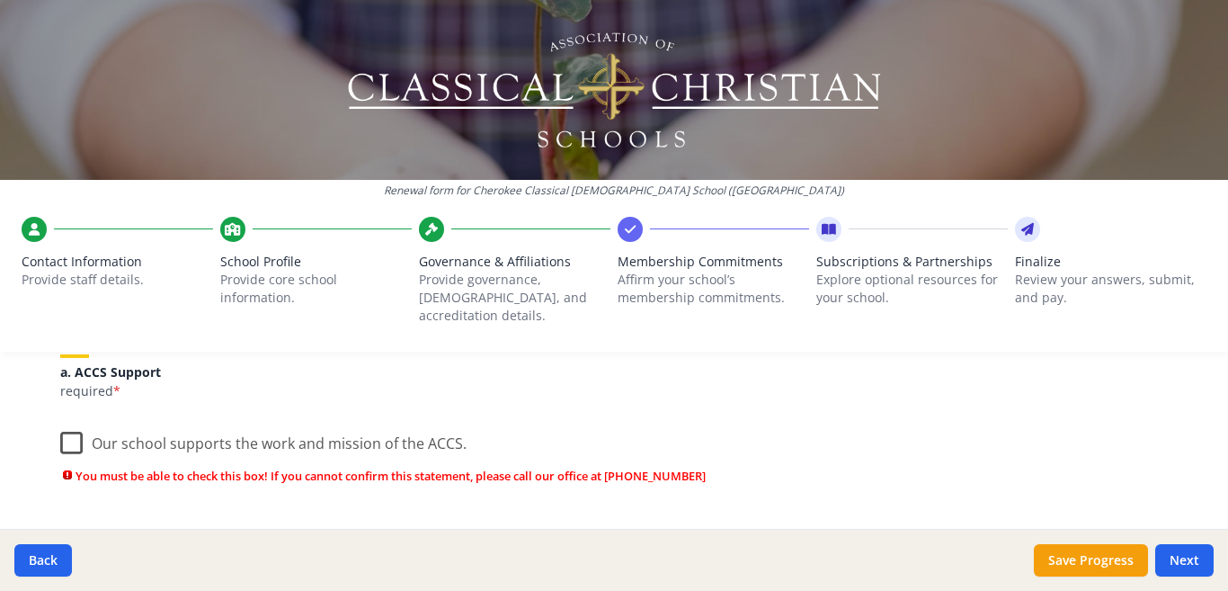
scroll to position [260, 0]
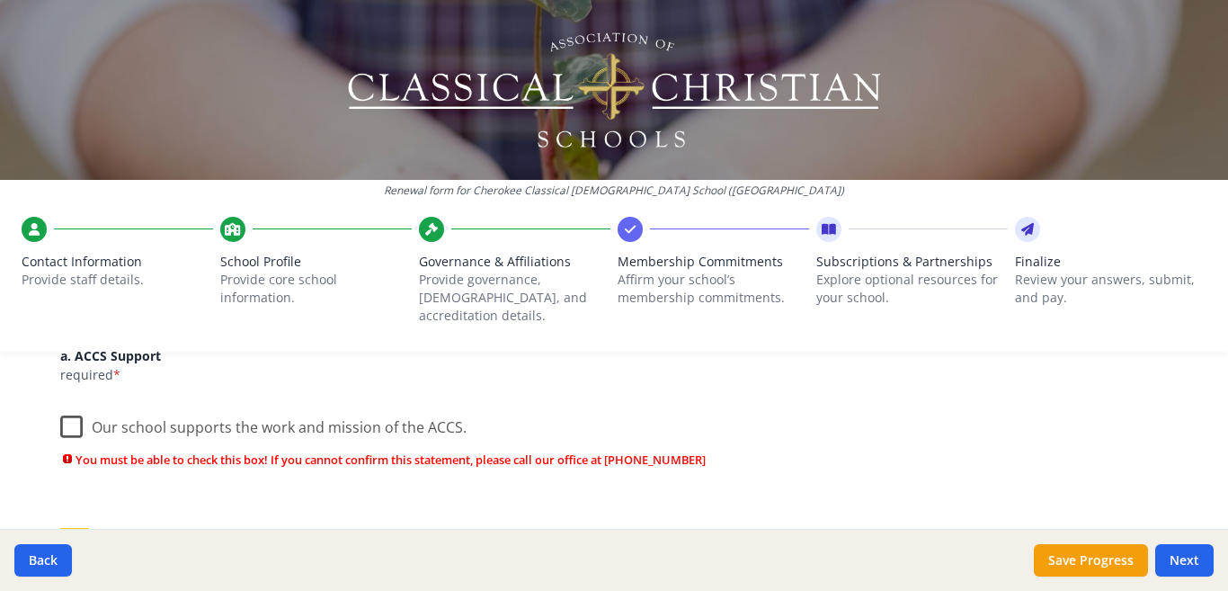
click at [62, 411] on label "Our school supports the work and mission of the ACCS." at bounding box center [263, 423] width 406 height 39
click at [0, 0] on input "Our school supports the work and mission of the ACCS." at bounding box center [0, 0] width 0 height 0
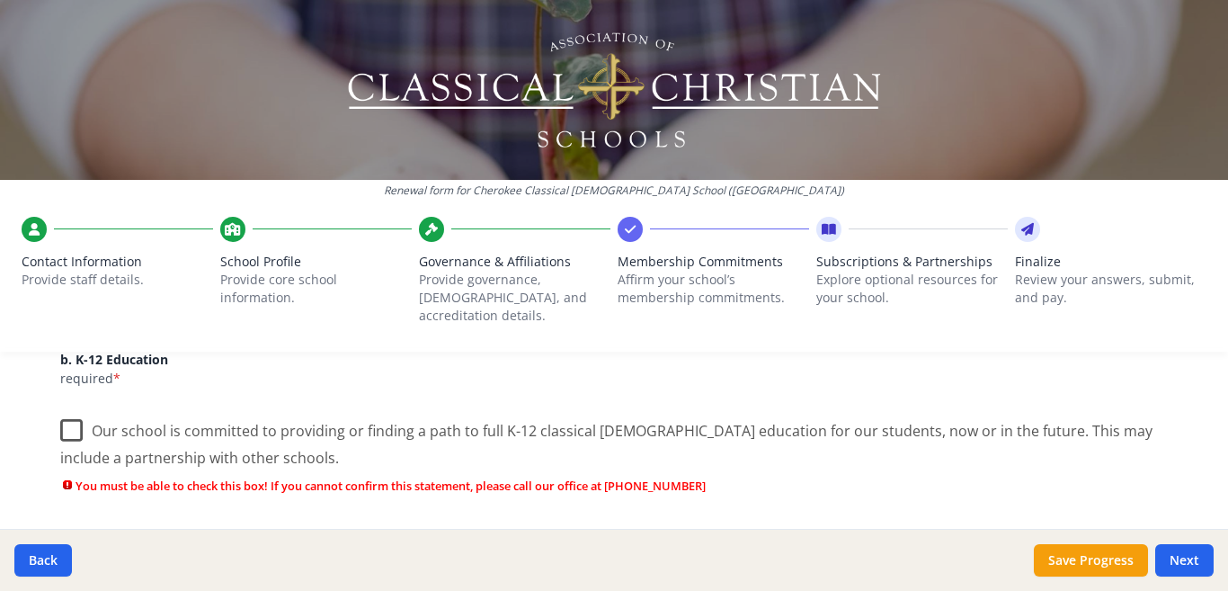
scroll to position [423, 0]
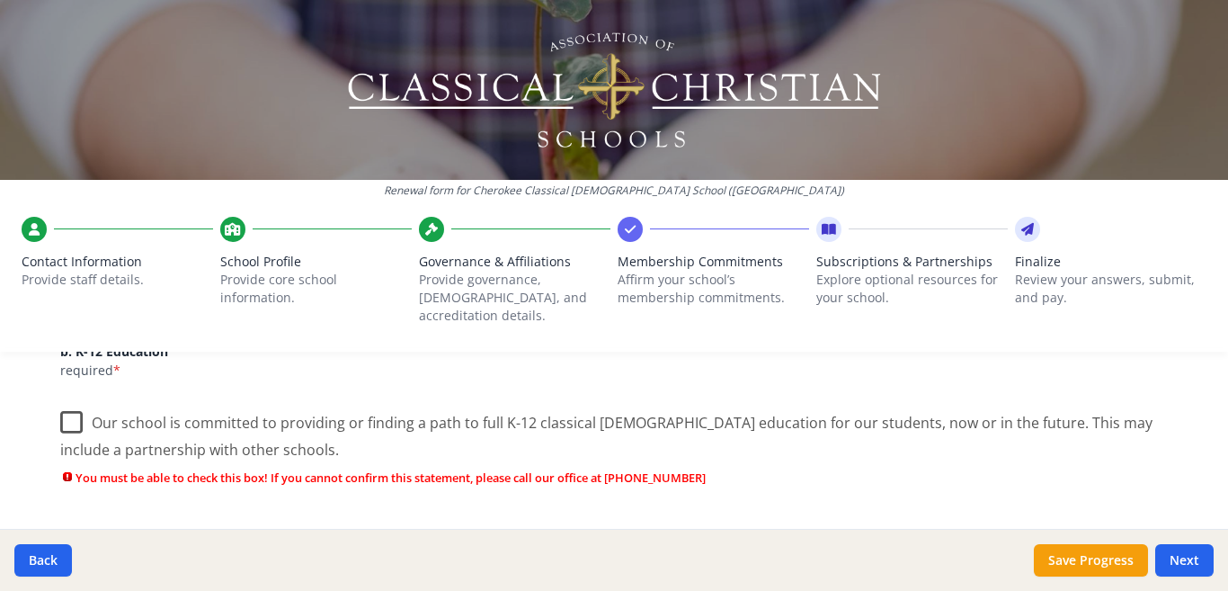
click at [66, 400] on label "Our school is committed to providing or finding a path to full K-12 classical […" at bounding box center [614, 429] width 1108 height 60
click at [0, 0] on input "Our school is committed to providing or finding a path to full K-12 classical […" at bounding box center [0, 0] width 0 height 0
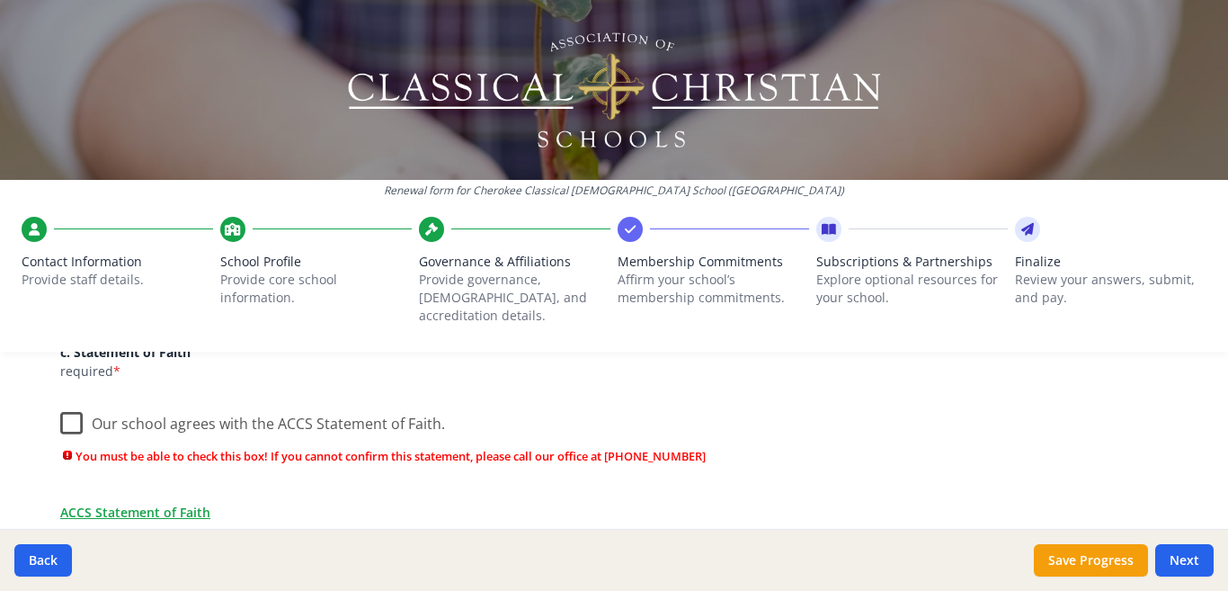
scroll to position [612, 0]
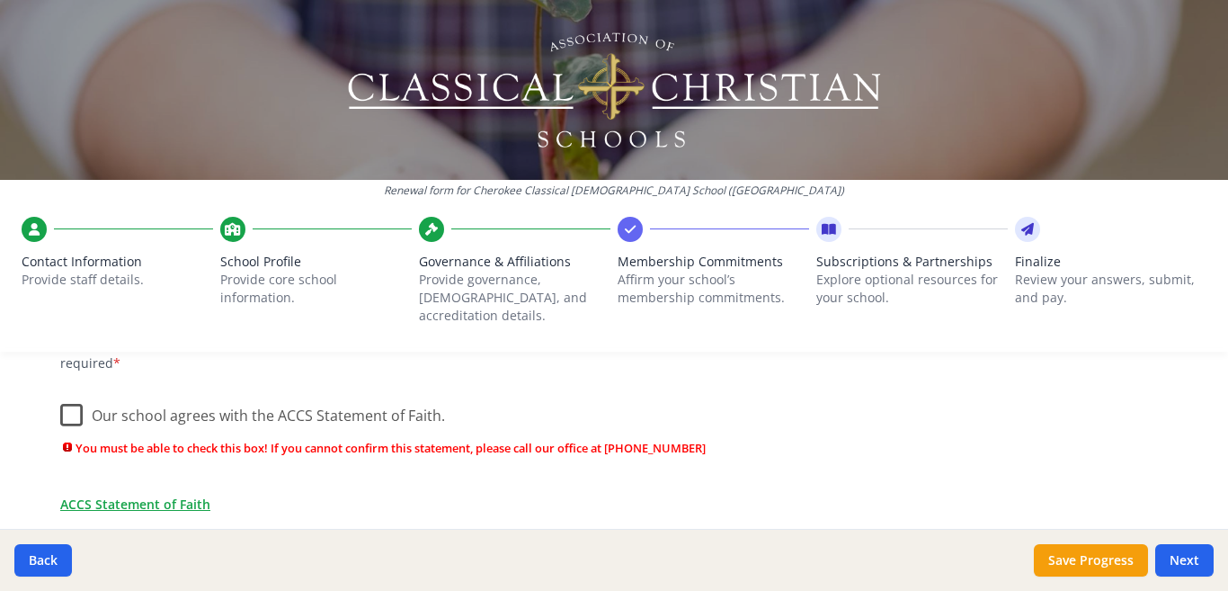
click at [67, 396] on label "Our school agrees with the ACCS Statement of Faith." at bounding box center [252, 411] width 385 height 39
click at [0, 0] on input "Our school agrees with the ACCS Statement of Faith." at bounding box center [0, 0] width 0 height 0
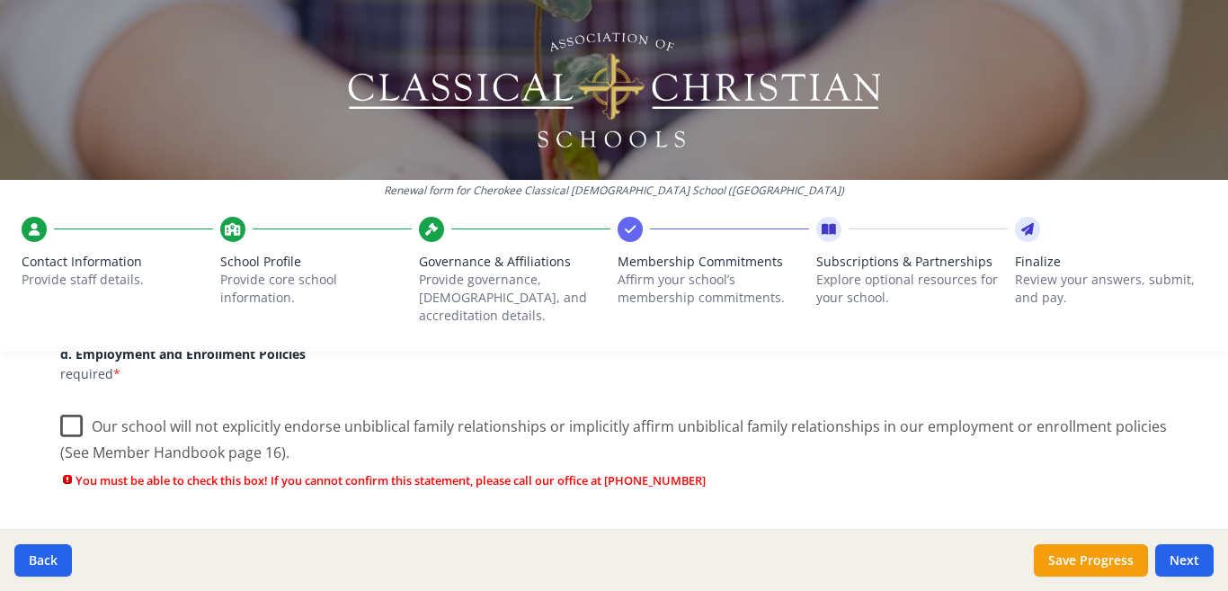
scroll to position [827, 0]
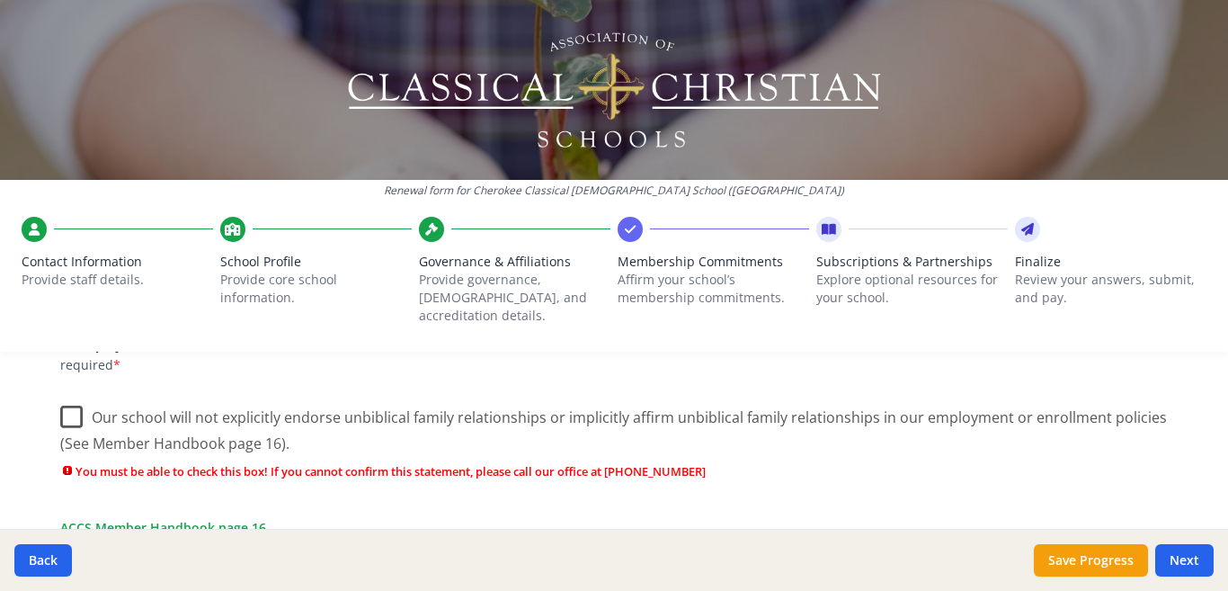
click at [61, 400] on label "Our school will not explicitly endorse unbiblical family relationships or impli…" at bounding box center [614, 424] width 1108 height 60
click at [0, 0] on input "Our school will not explicitly endorse unbiblical family relationships or impli…" at bounding box center [0, 0] width 0 height 0
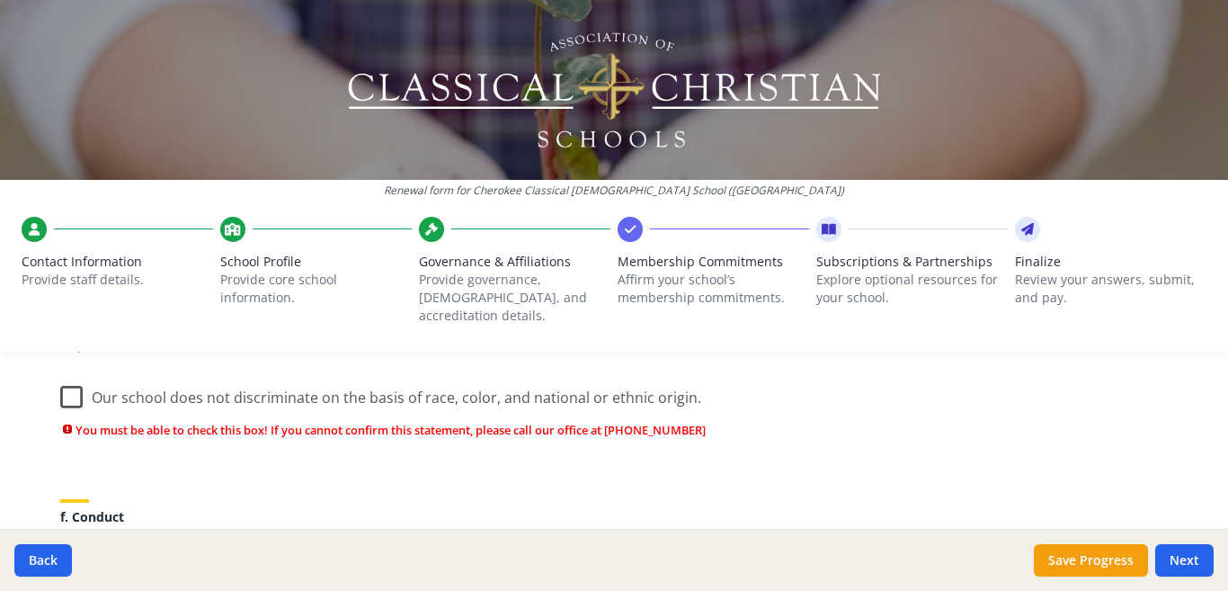
scroll to position [1088, 0]
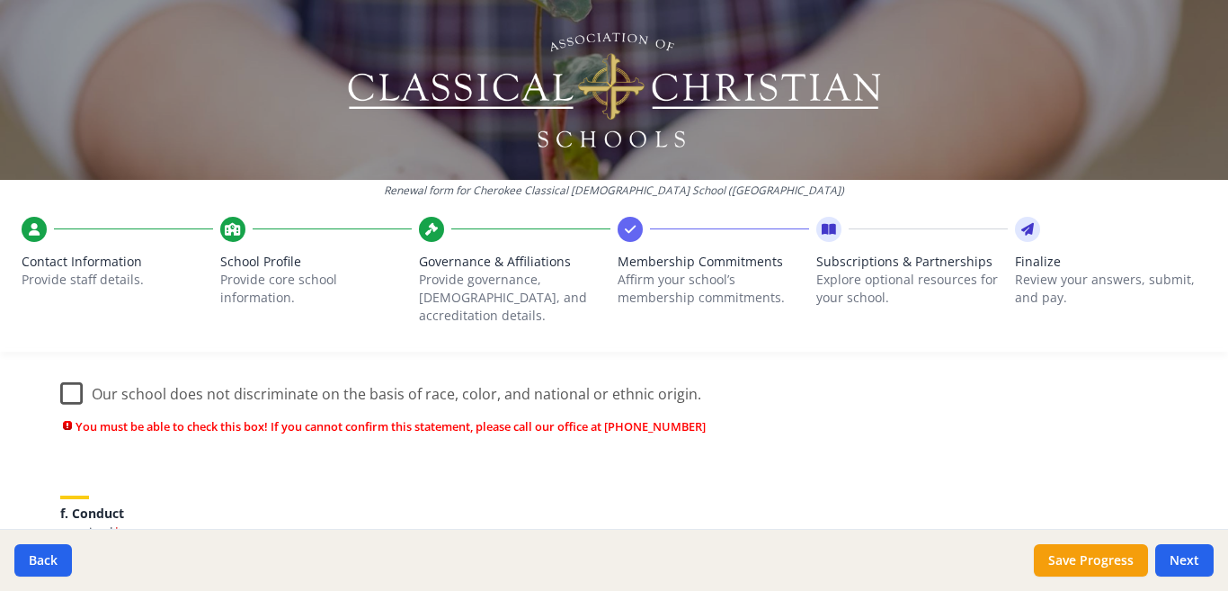
click at [65, 375] on label "Our school does not discriminate on the basis of race, color, and national or e…" at bounding box center [380, 389] width 641 height 39
click at [0, 0] on input "Our school does not discriminate on the basis of race, color, and national or e…" at bounding box center [0, 0] width 0 height 0
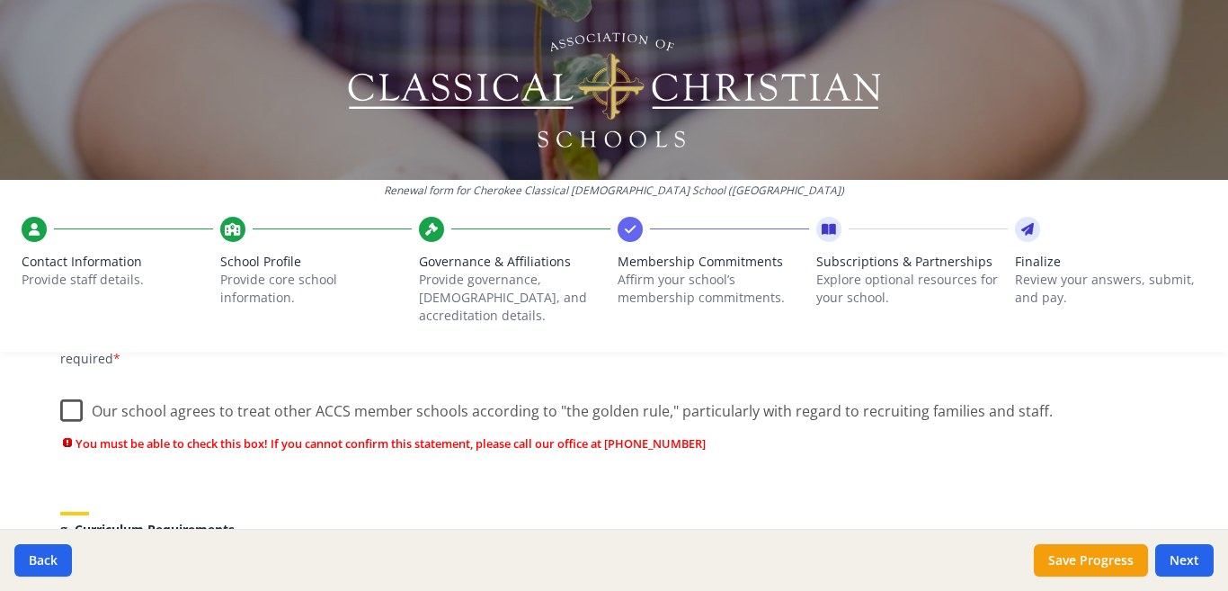
scroll to position [1235, 0]
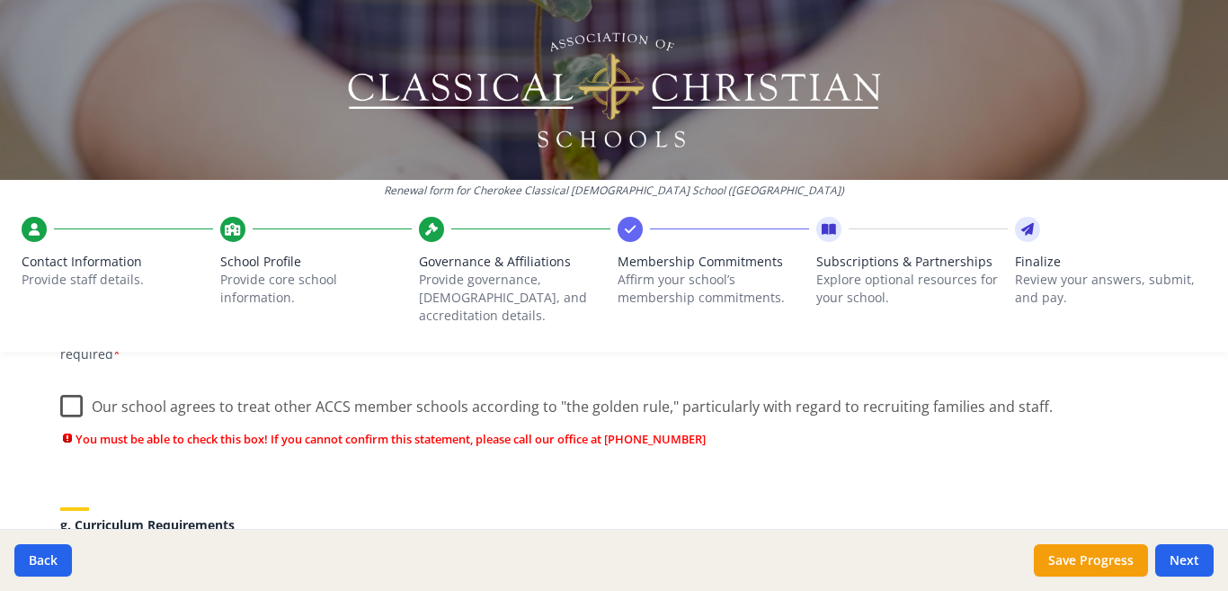
click at [65, 387] on label "Our school agrees to treat other ACCS member schools according to "the golden r…" at bounding box center [556, 402] width 993 height 39
click at [0, 0] on input "Our school agrees to treat other ACCS member schools according to "the golden r…" at bounding box center [0, 0] width 0 height 0
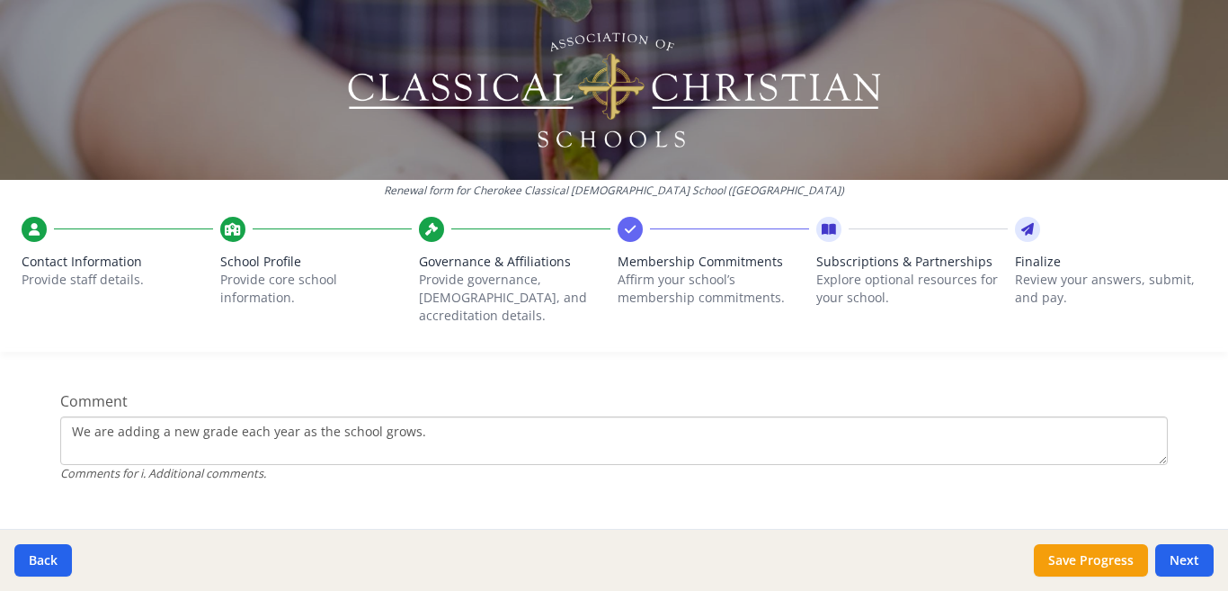
scroll to position [1793, 0]
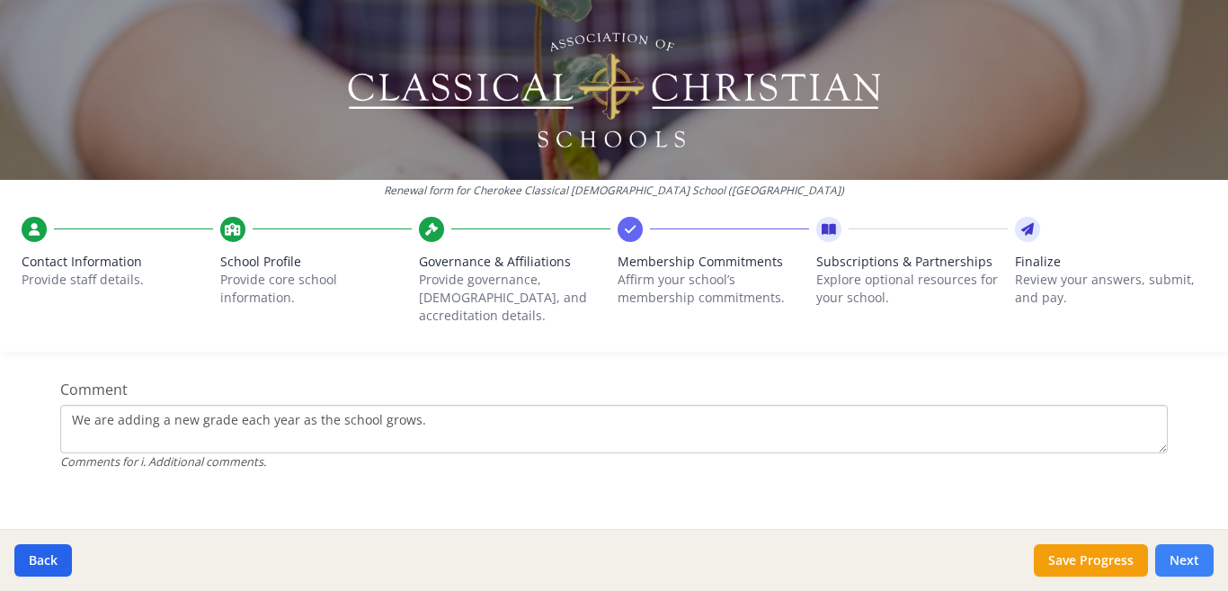
click at [1180, 566] on button "Next" at bounding box center [1184, 560] width 58 height 32
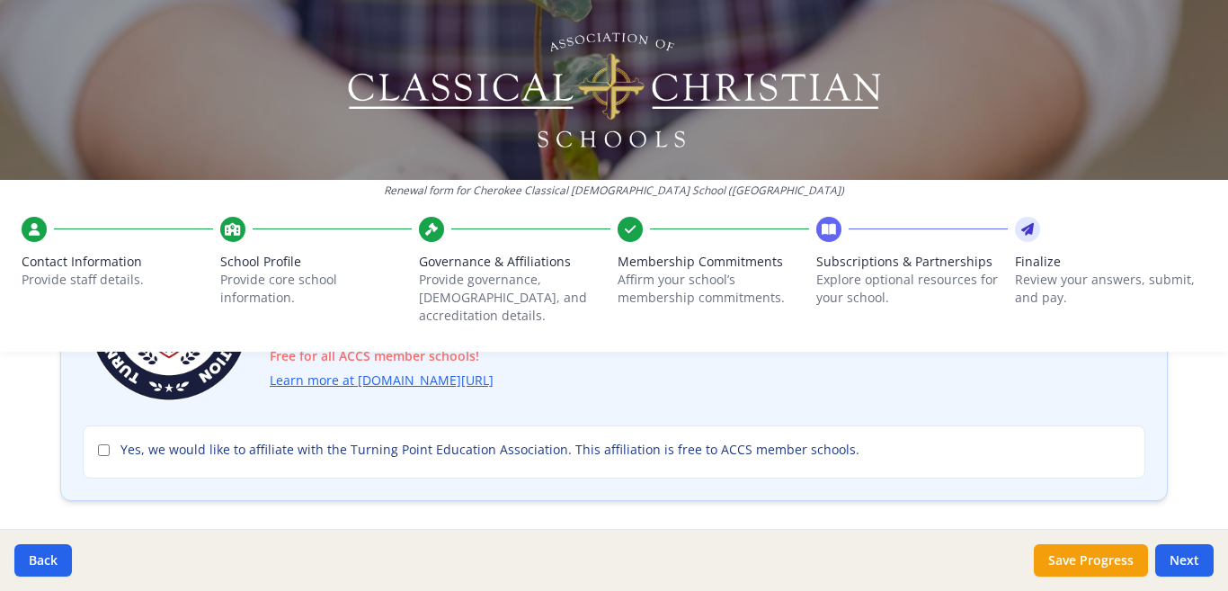
scroll to position [251, 0]
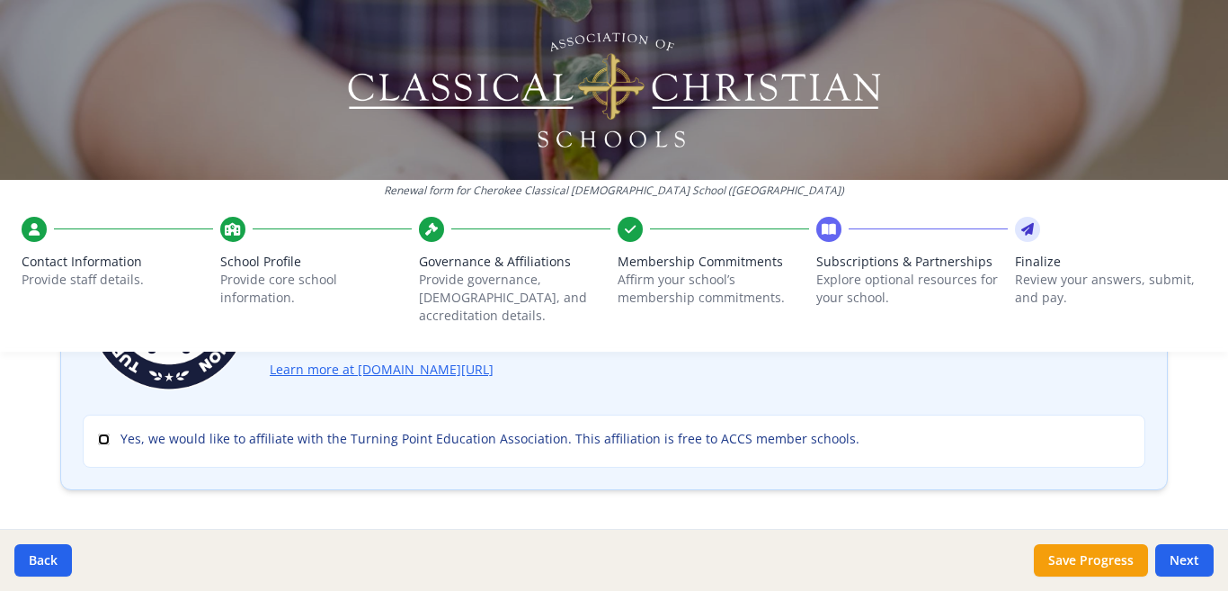
click at [98, 433] on input "Yes, we would like to affiliate with the Turning Point Education Association. T…" at bounding box center [104, 439] width 12 height 12
checkbox input "true"
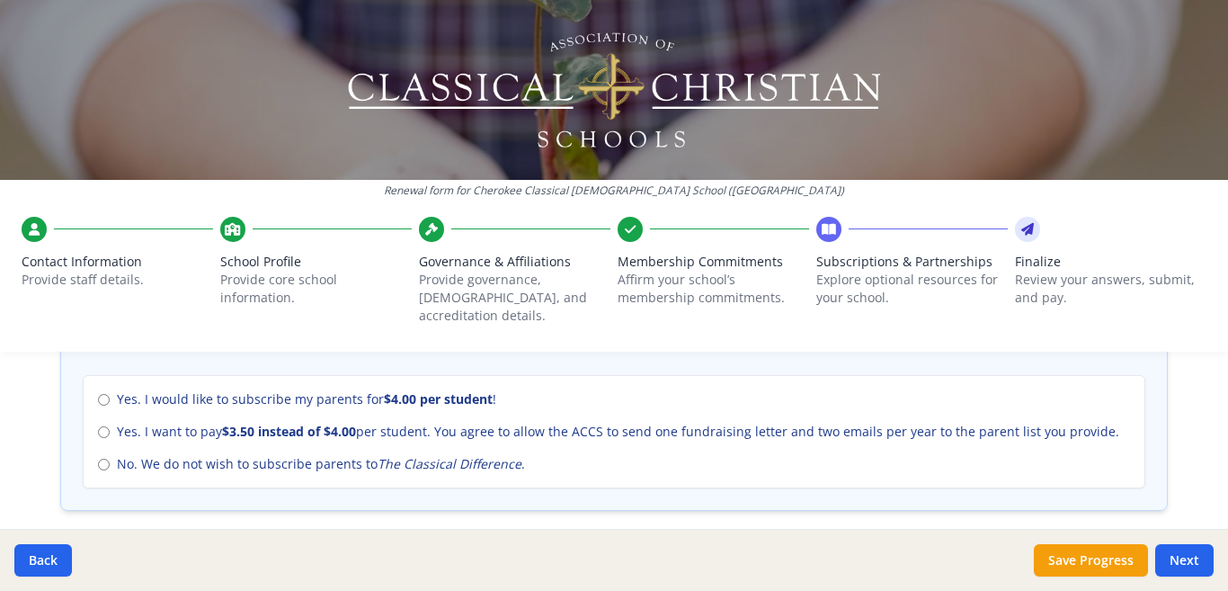
scroll to position [828, 0]
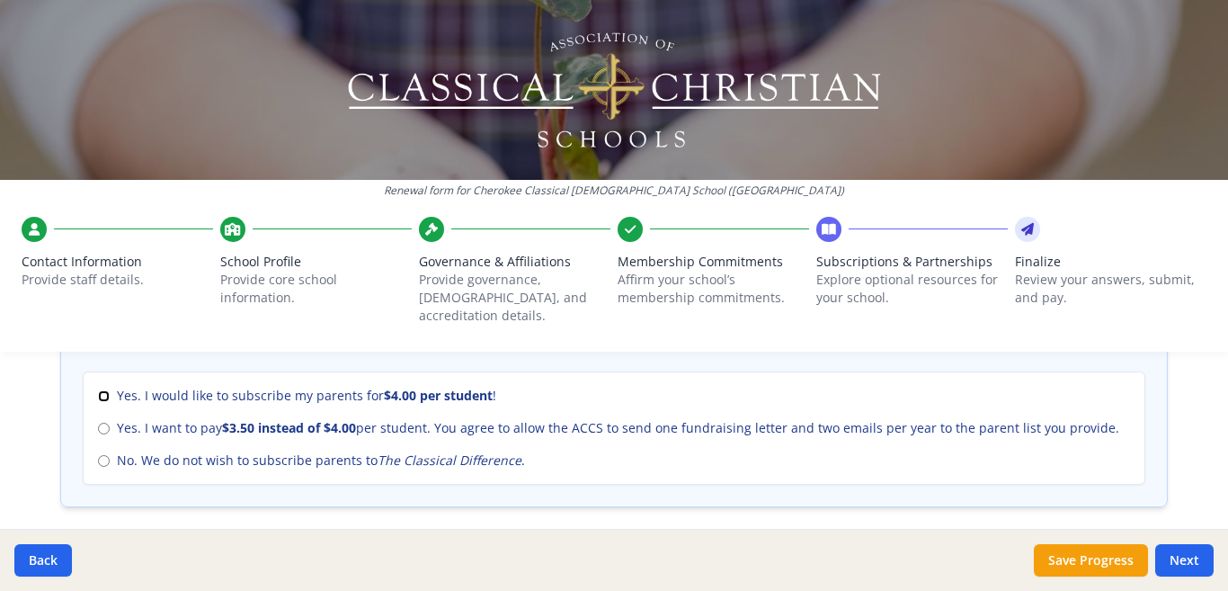
click at [98, 390] on input "Yes. I would like to subscribe my parents for $4.00 per student !" at bounding box center [104, 396] width 12 height 12
radio input "true"
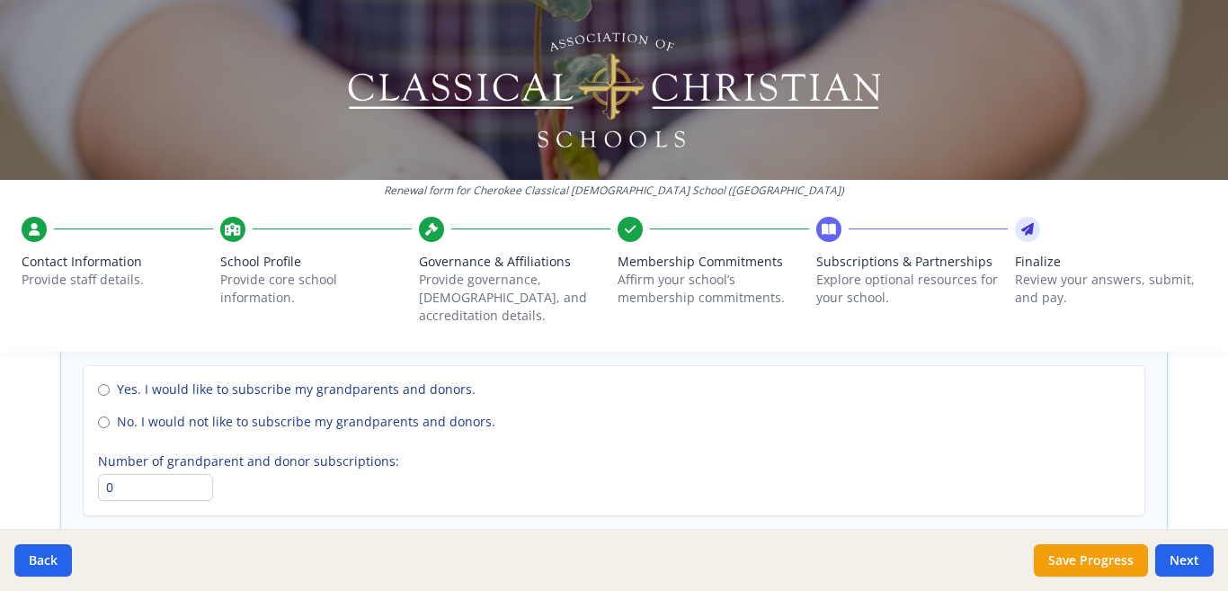
scroll to position [1402, 0]
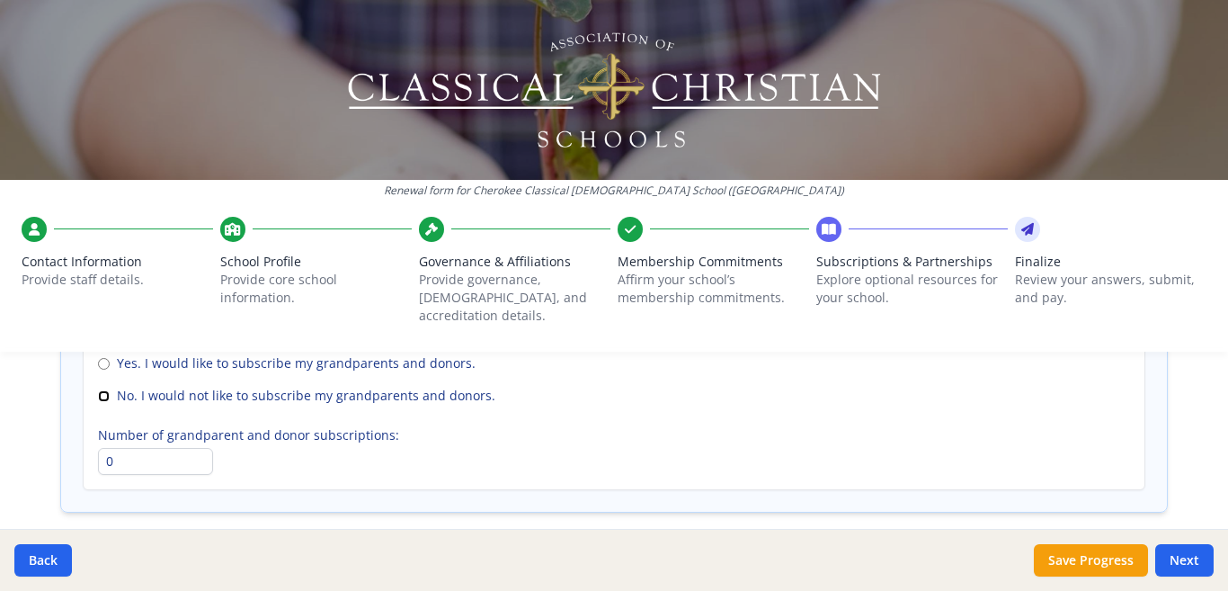
click at [98, 390] on input "No. I would not like to subscribe my grandparents and donors." at bounding box center [104, 396] width 12 height 12
radio input "true"
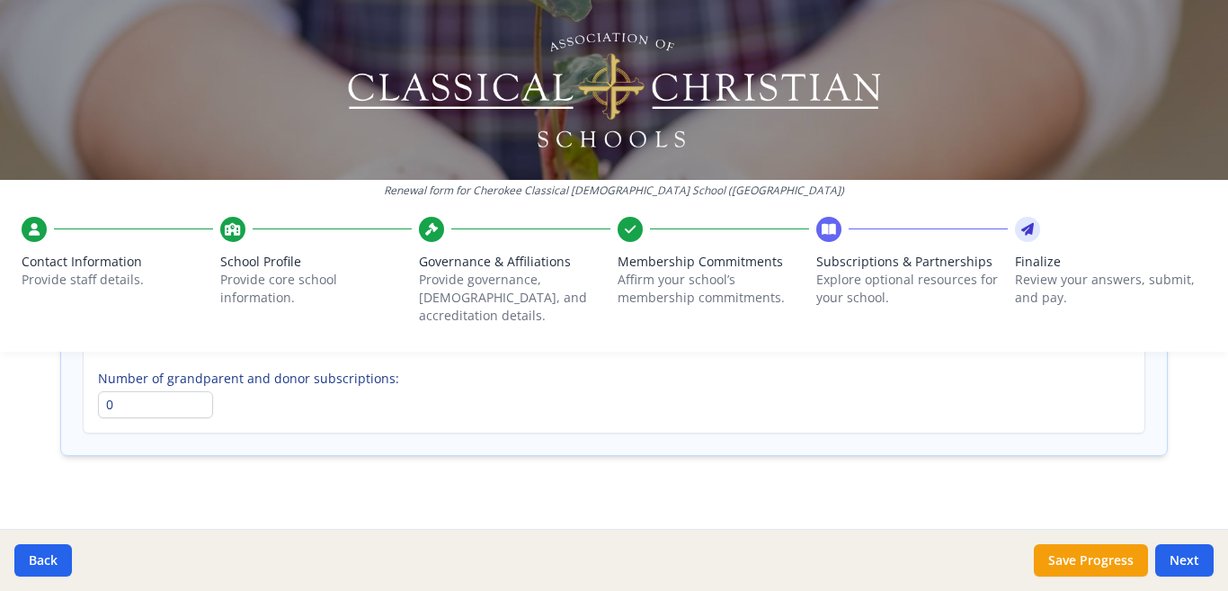
scroll to position [1464, 0]
click at [1179, 559] on button "Next" at bounding box center [1184, 560] width 58 height 32
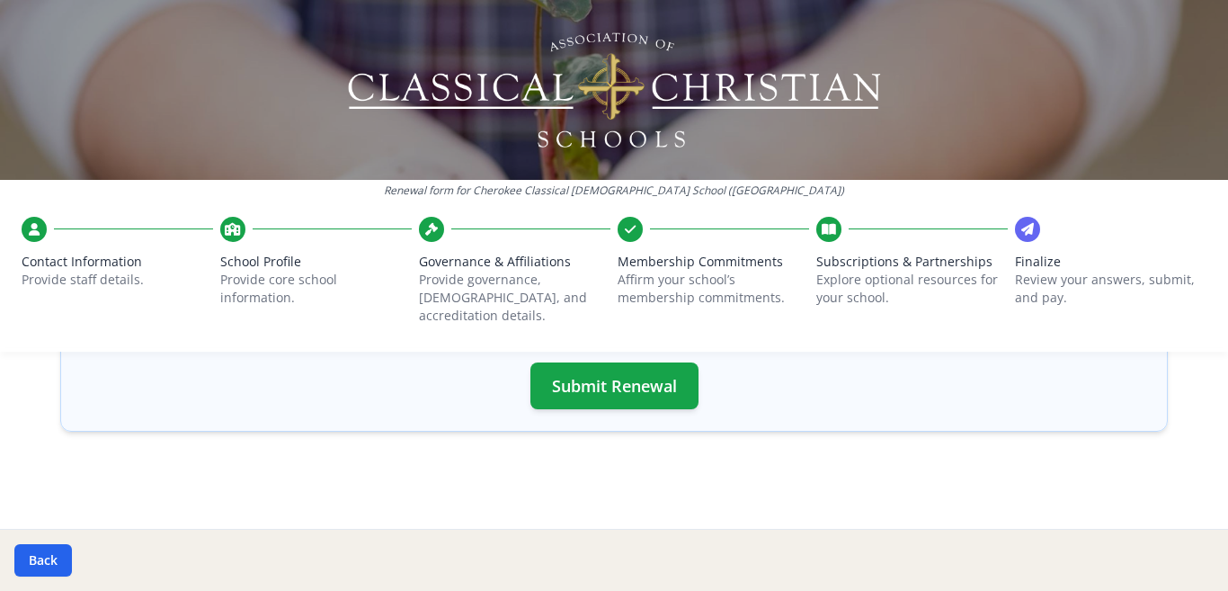
scroll to position [749, 0]
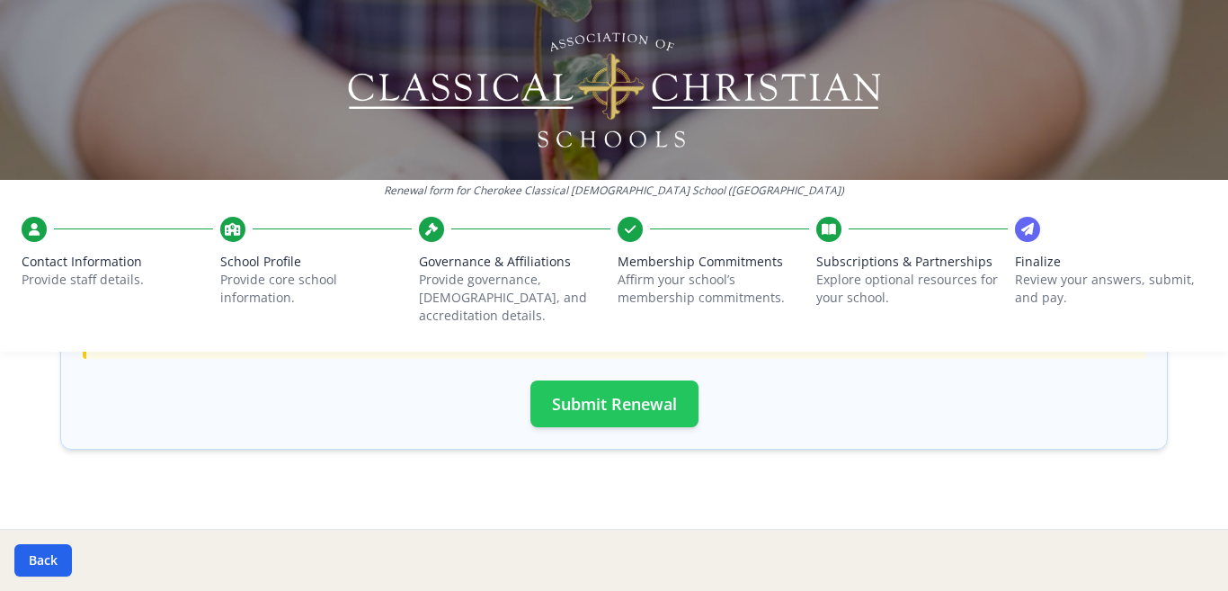
click at [567, 386] on button "Submit Renewal" at bounding box center [614, 403] width 168 height 47
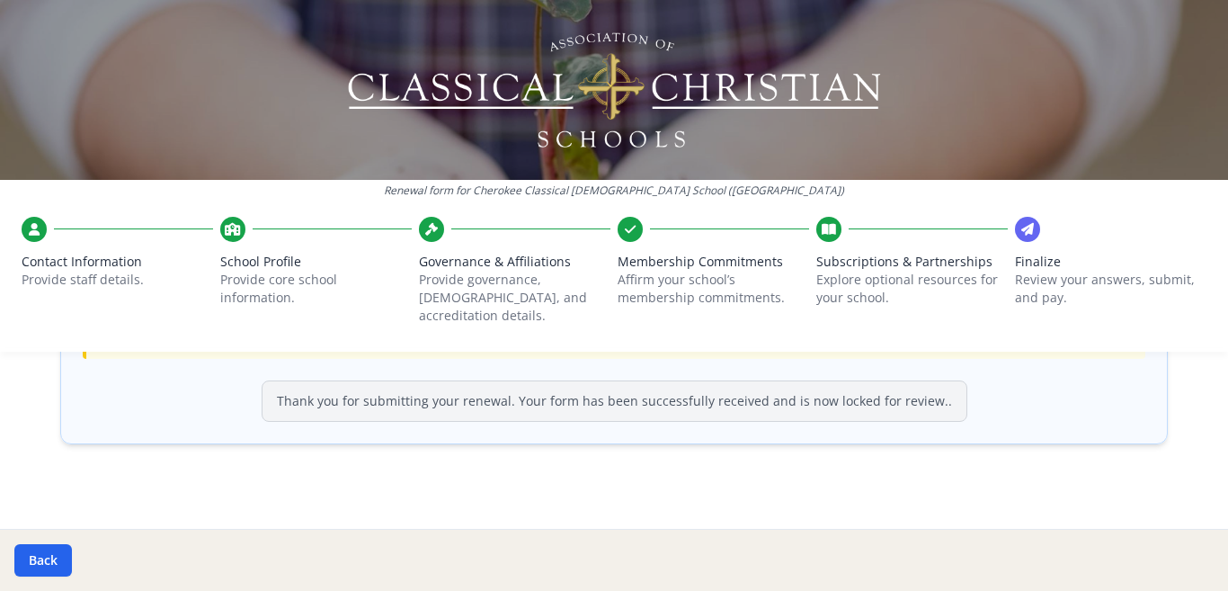
scroll to position [743, 0]
